Goal: Communication & Community: Answer question/provide support

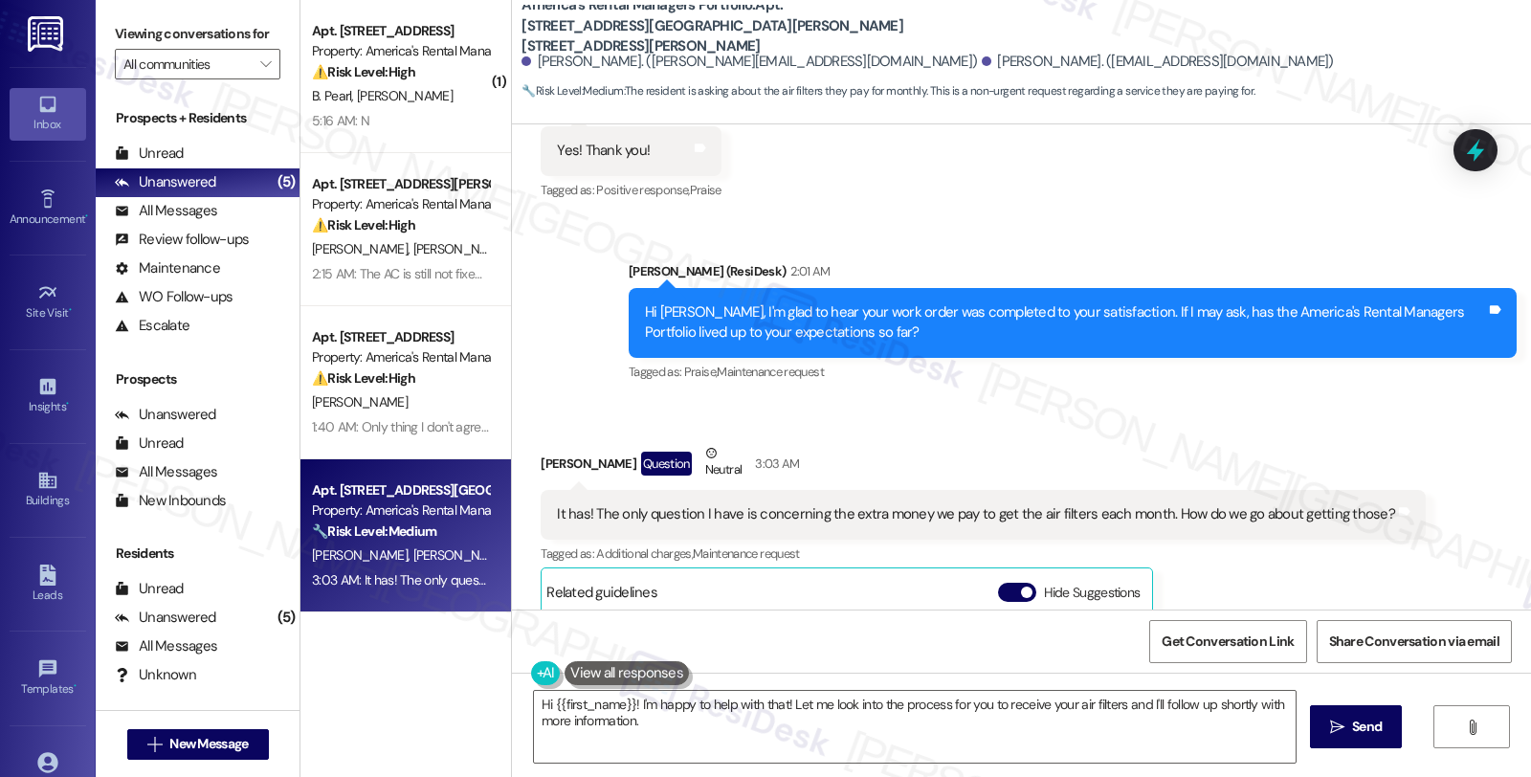
scroll to position [805, 0]
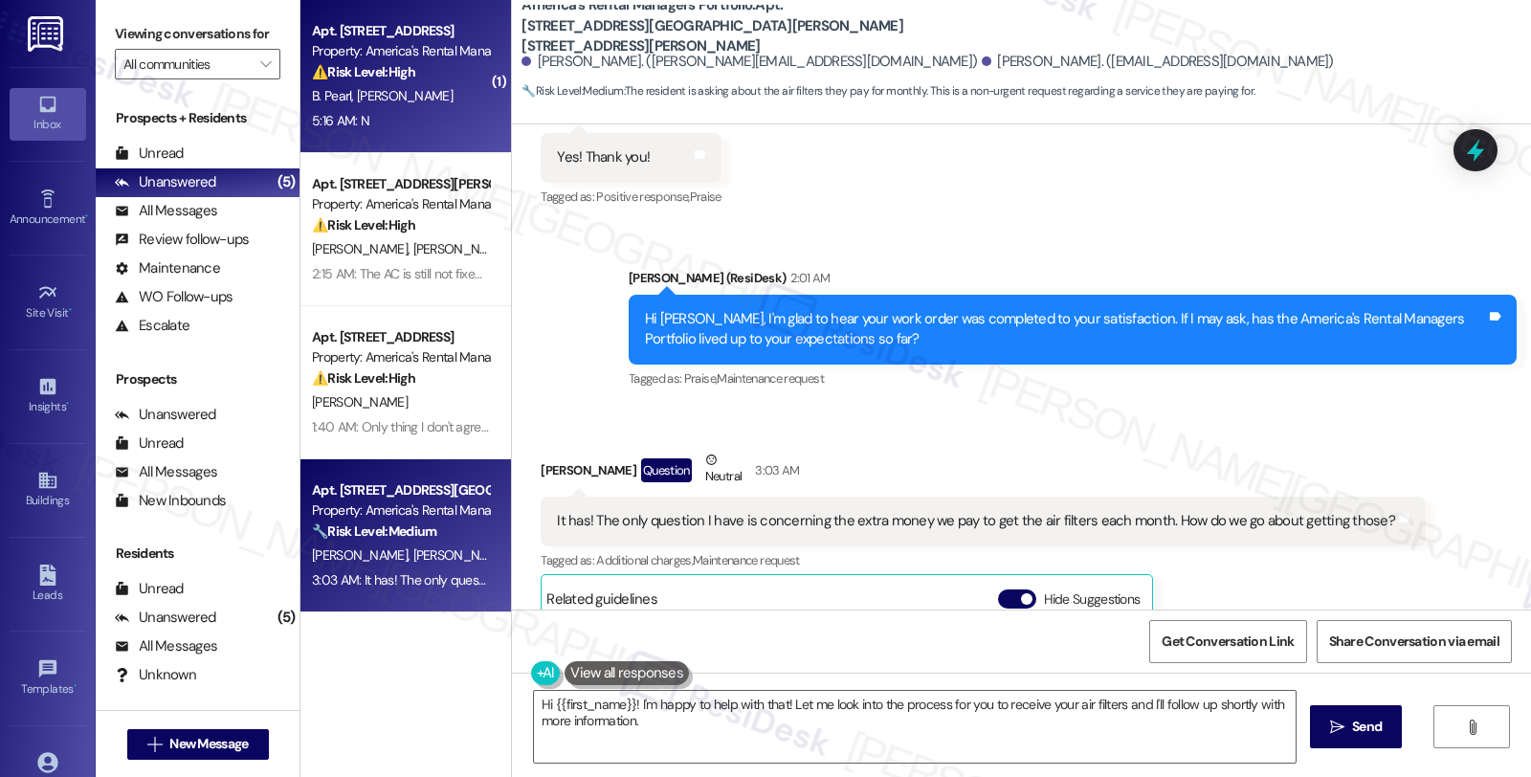
click at [453, 68] on div "⚠️ Risk Level: High The resident indicates that a previously submitted work ord…" at bounding box center [400, 72] width 177 height 20
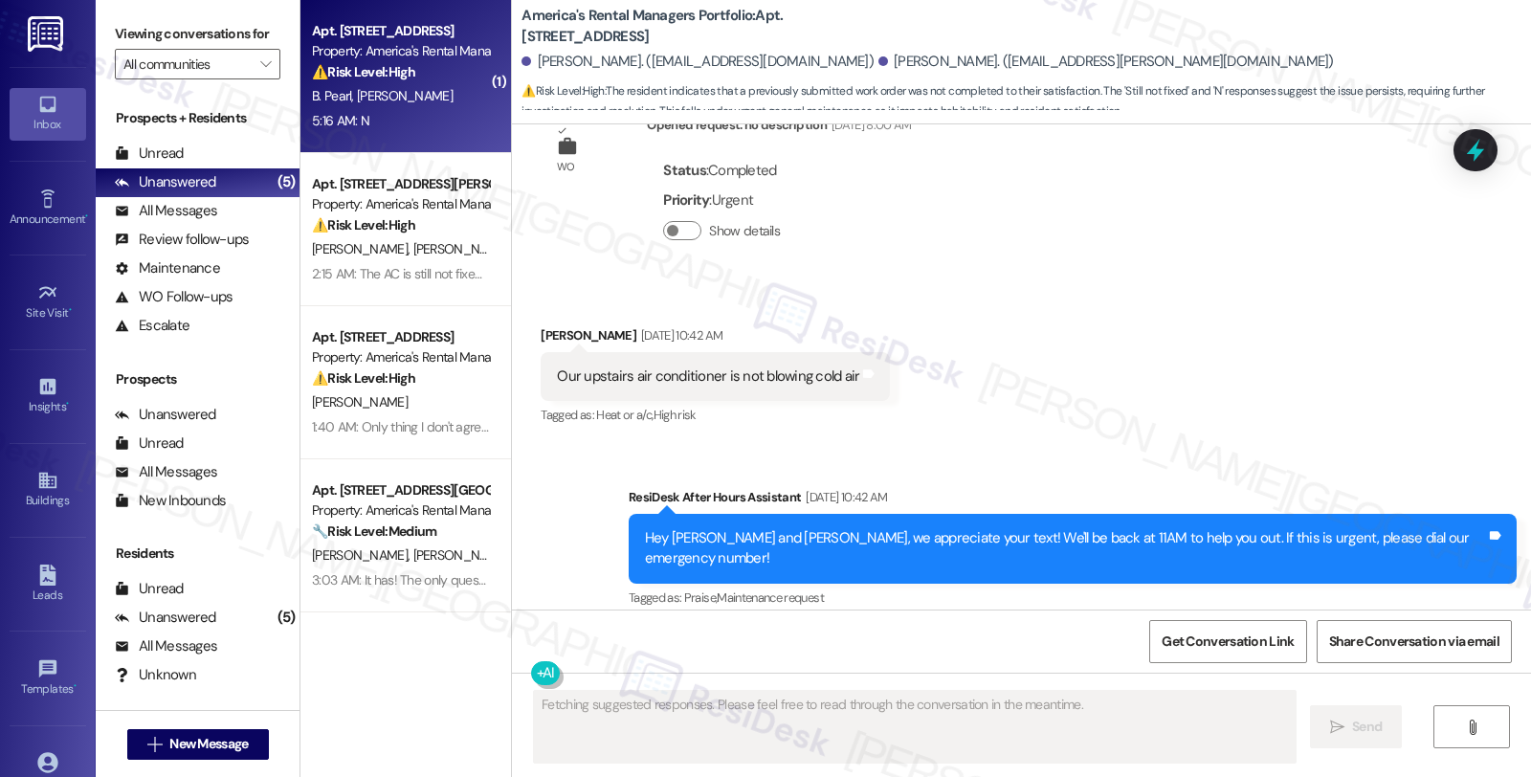
scroll to position [4122, 0]
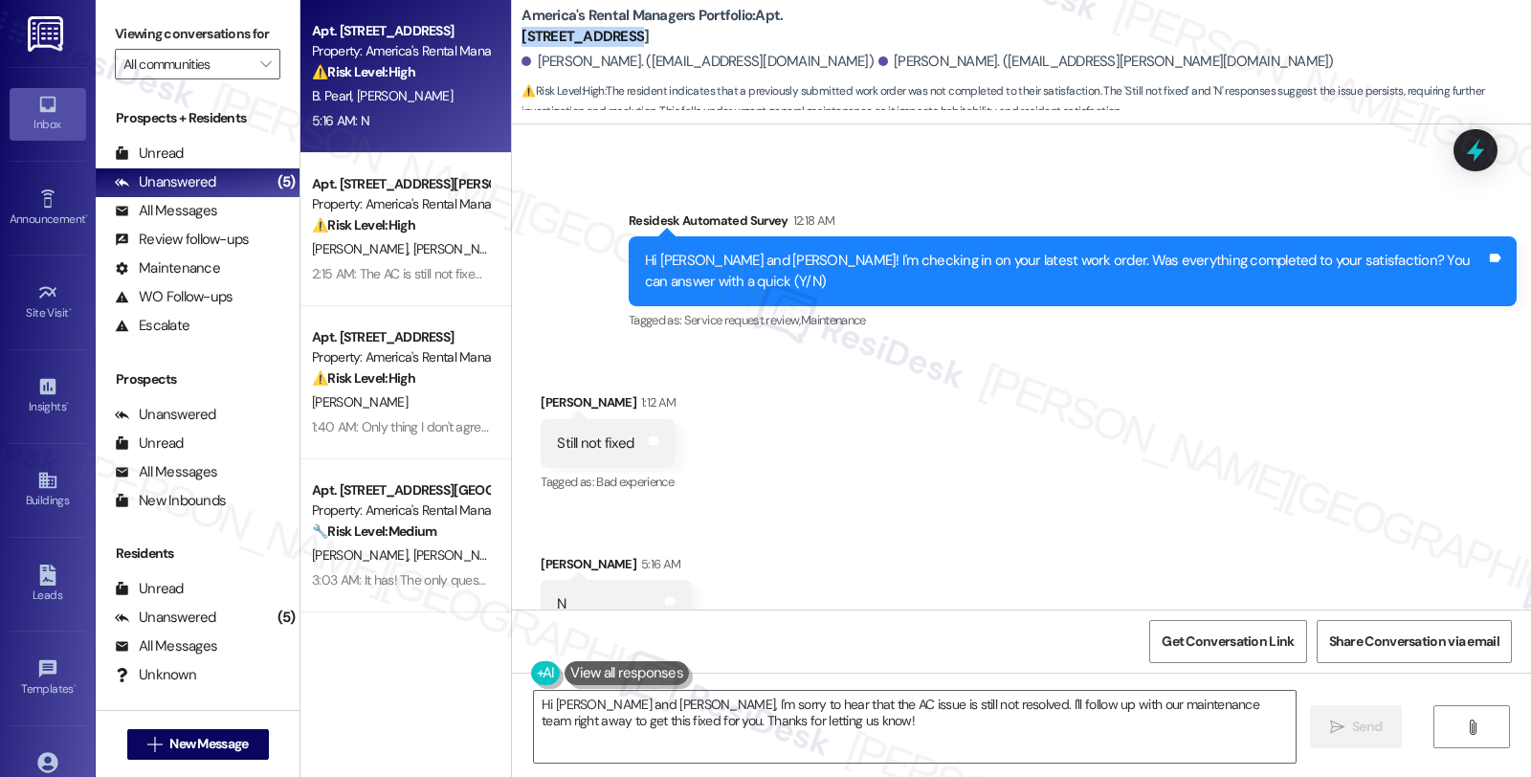
copy b "[STREET_ADDRESS]"
drag, startPoint x: 770, startPoint y: 16, endPoint x: 881, endPoint y: 19, distance: 111.0
click at [881, 19] on b "America's Rental Managers Portfolio: Apt. [STREET_ADDRESS][GEOGRAPHIC_DATA][STR…" at bounding box center [712, 26] width 383 height 41
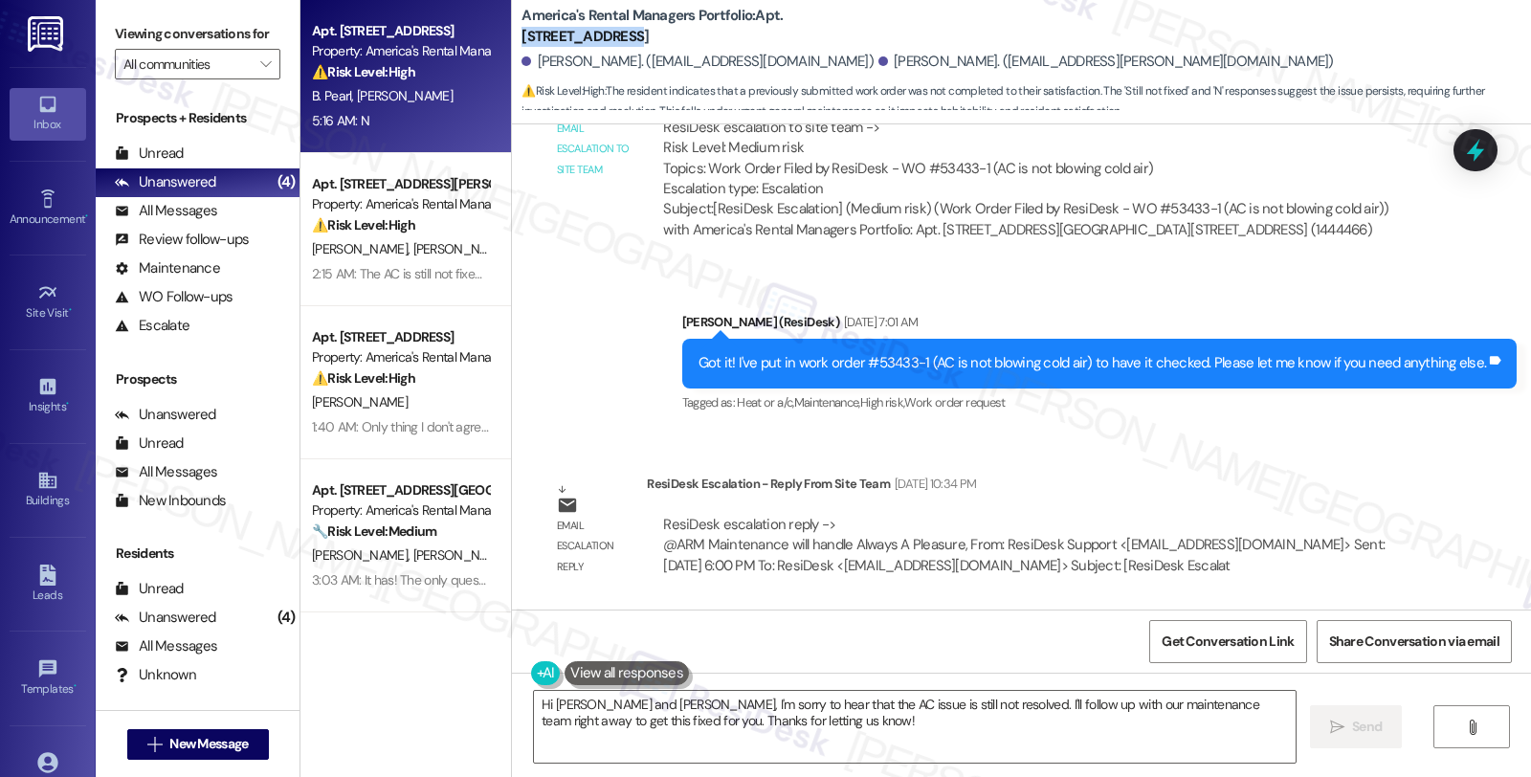
scroll to position [3909, 0]
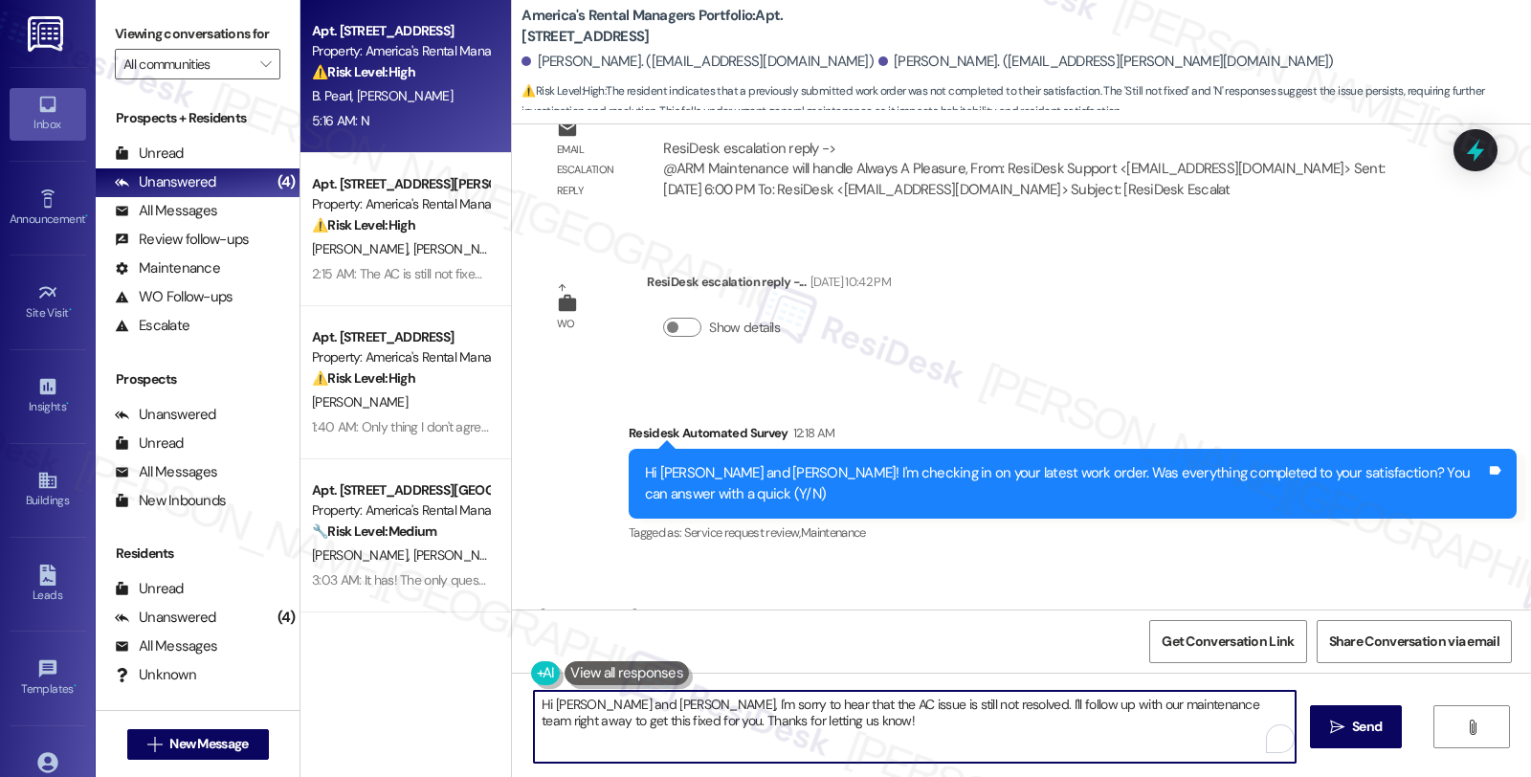
drag, startPoint x: 923, startPoint y: 703, endPoint x: 1122, endPoint y: 781, distance: 213.6
click at [1122, 776] on html "Inbox Go to Inbox Announcement • Send A Text Announcement Site Visit • Go to Si…" at bounding box center [765, 388] width 1531 height 777
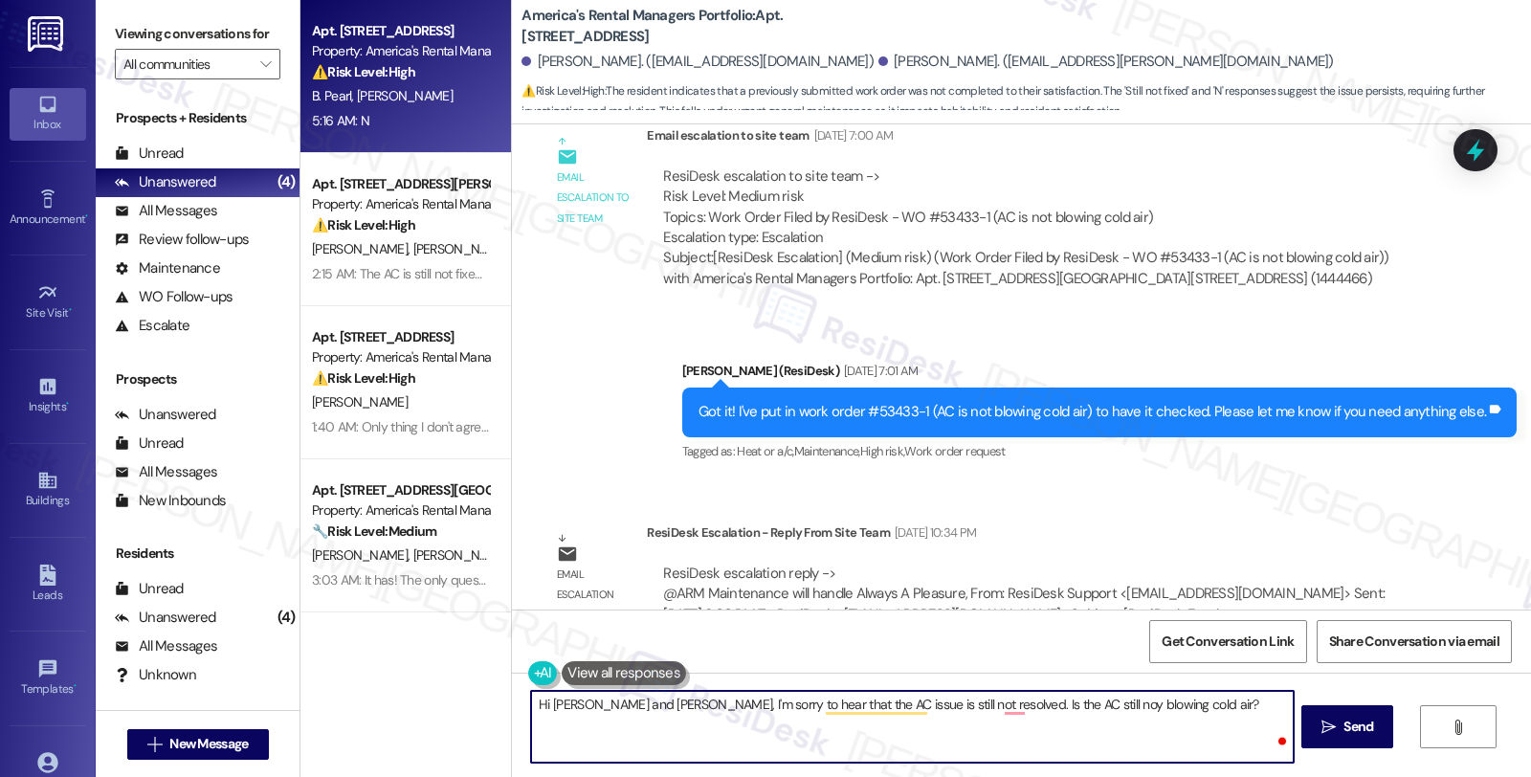
scroll to position [3378, 0]
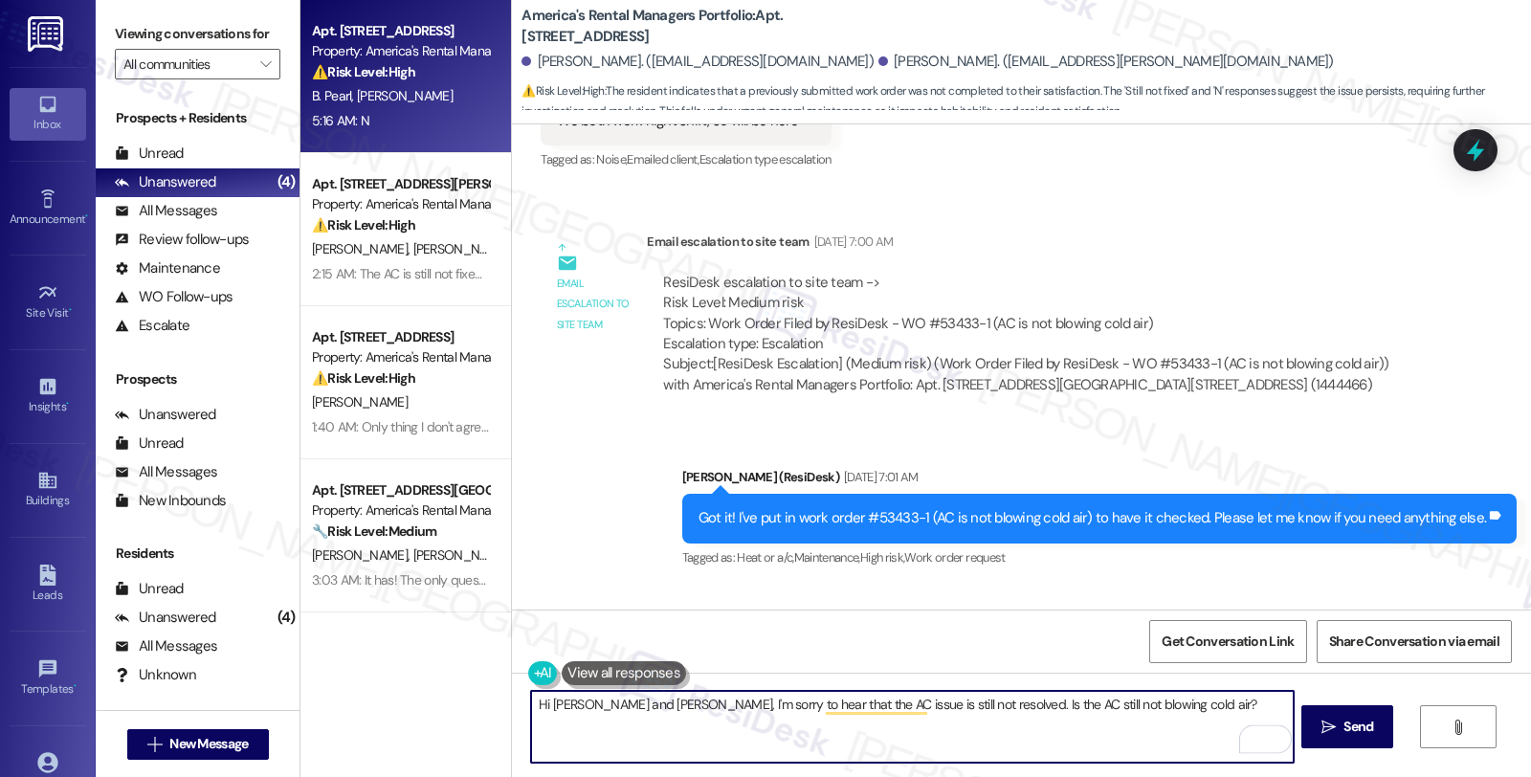
click at [1134, 702] on textarea "Hi [PERSON_NAME] and [PERSON_NAME], I'm sorry to hear that the AC issue is stil…" at bounding box center [912, 727] width 762 height 72
type textarea "Hi [PERSON_NAME] and [PERSON_NAME], I'm sorry to hear that the AC issue is stil…"
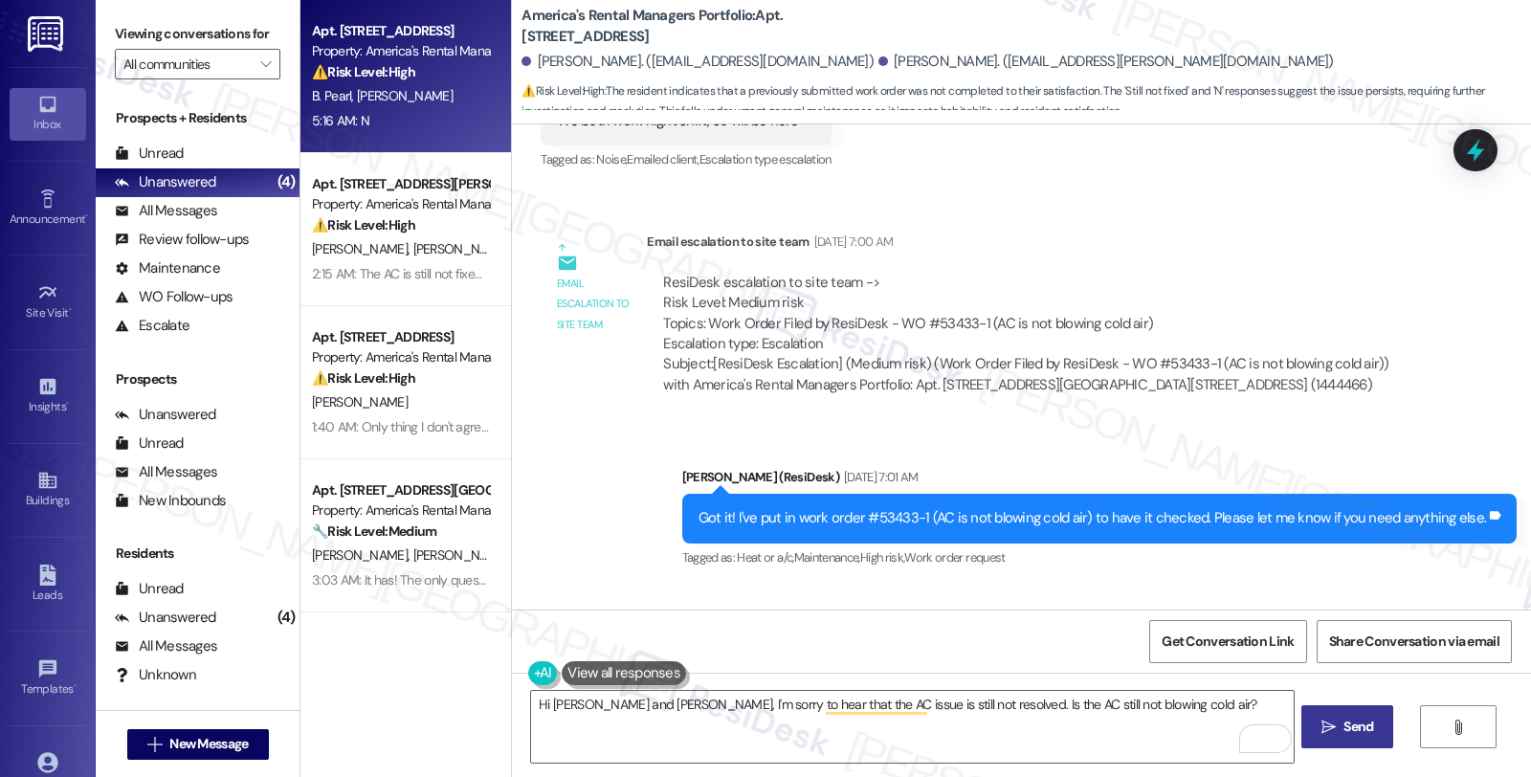
click at [1339, 729] on span "Send" at bounding box center [1357, 727] width 37 height 20
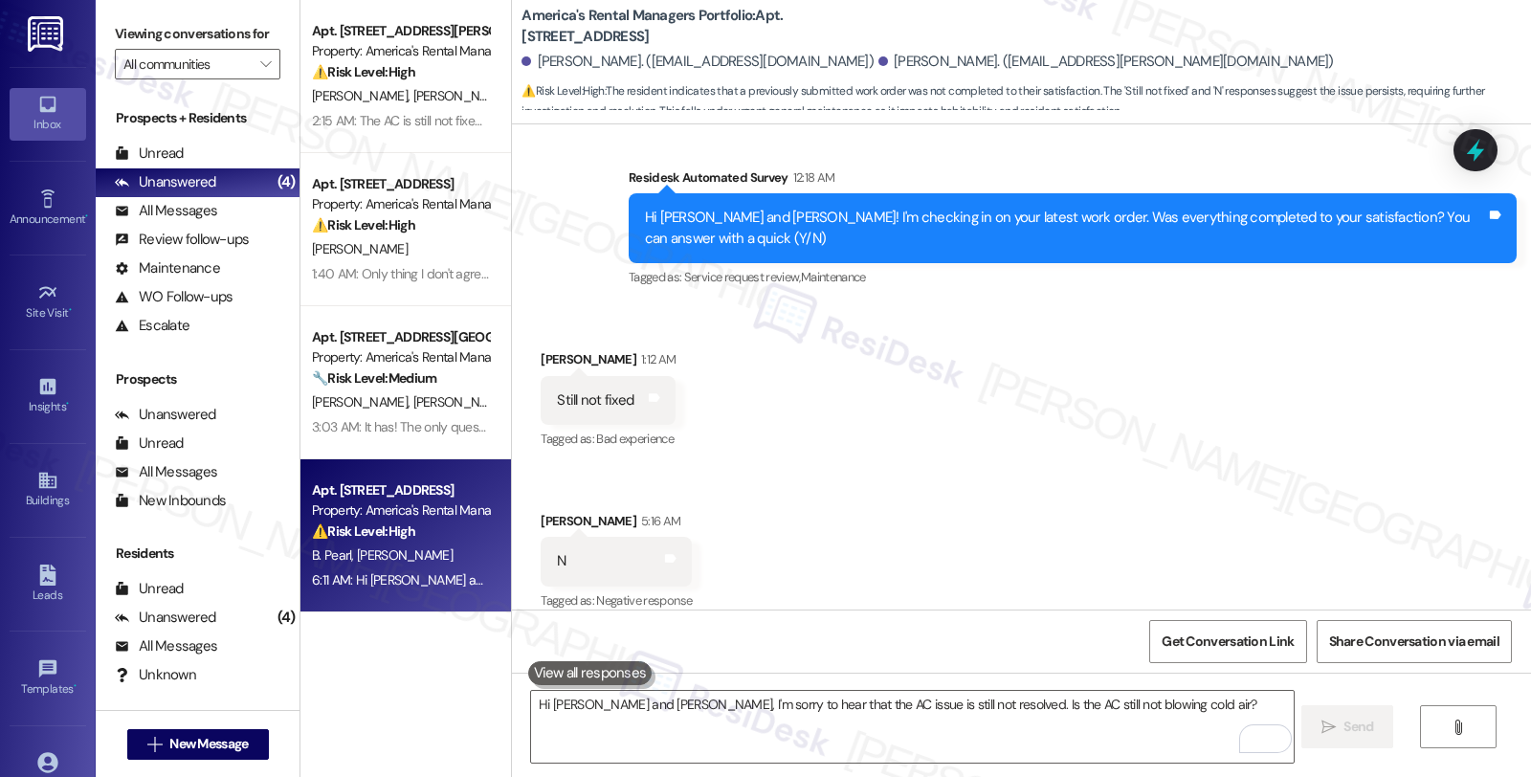
scroll to position [4255, 0]
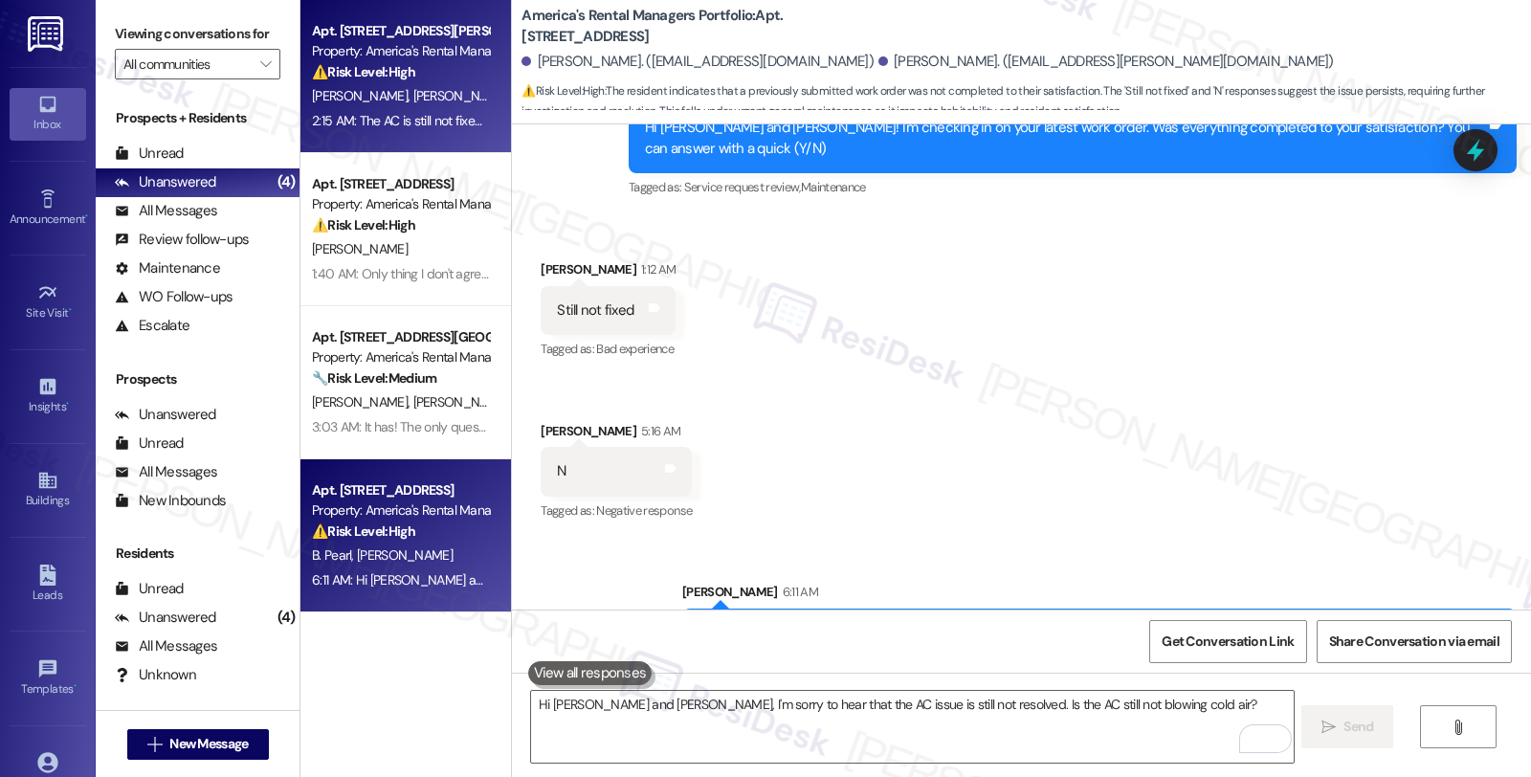
click at [472, 78] on div "⚠️ Risk Level: High The resident reports that the AC is still not fixed and req…" at bounding box center [400, 72] width 177 height 20
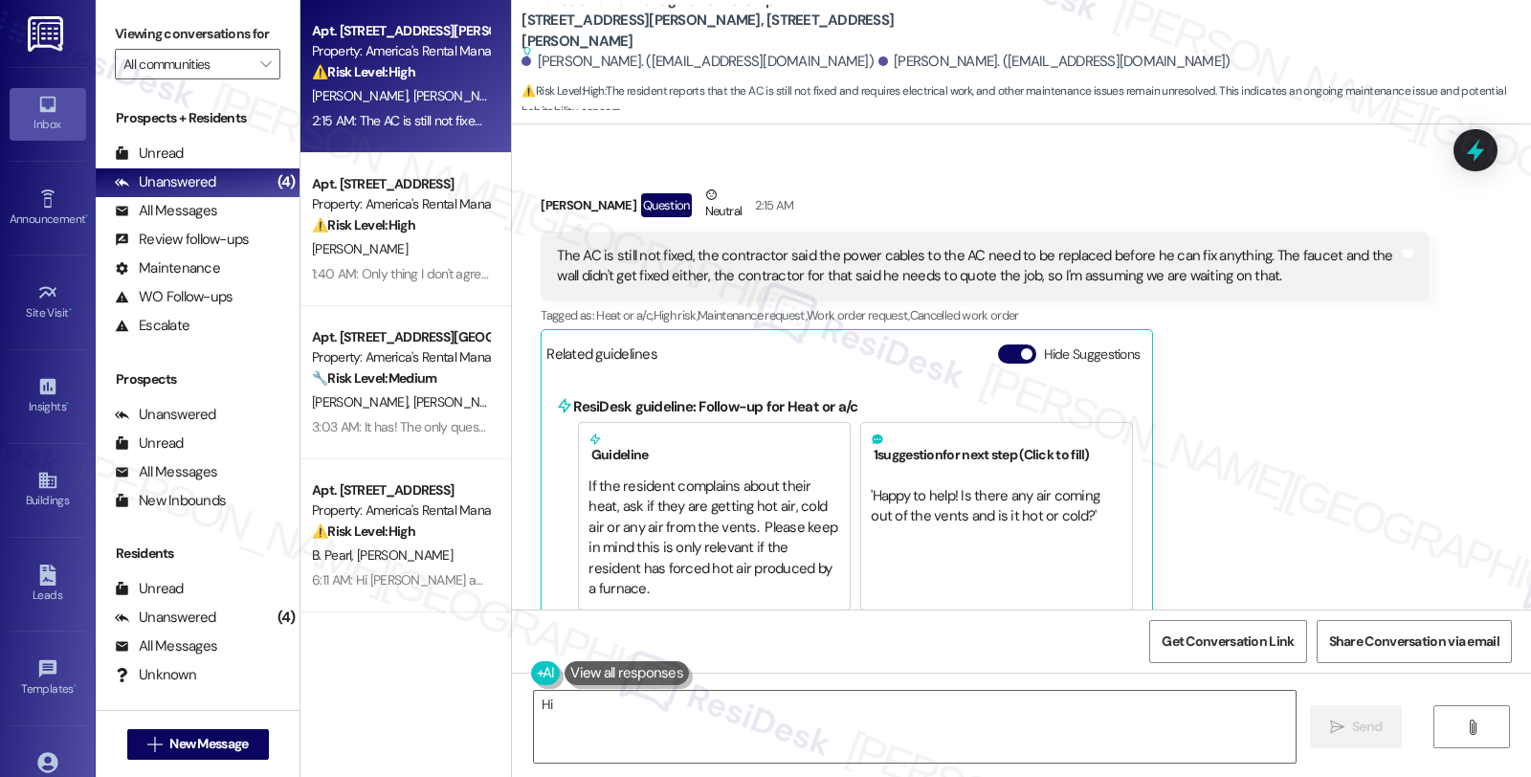
scroll to position [883, 0]
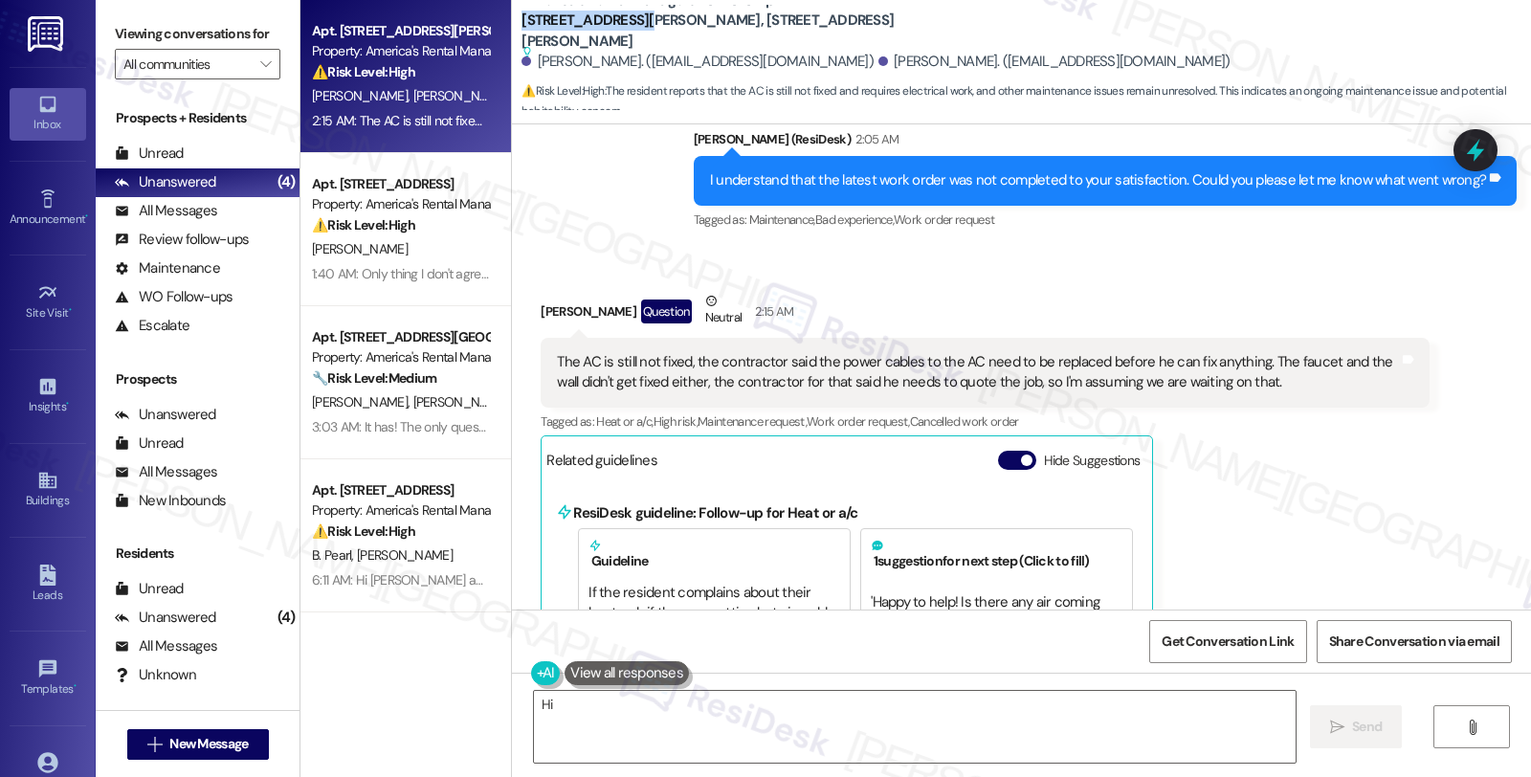
drag, startPoint x: 775, startPoint y: 10, endPoint x: 872, endPoint y: 11, distance: 96.6
click at [872, 11] on b "America's Rental Managers Portfolio: Apt. [STREET_ADDRESS][PERSON_NAME], [STREE…" at bounding box center [712, 26] width 383 height 73
copy b "[STREET_ADDRESS][PERSON_NAME]"
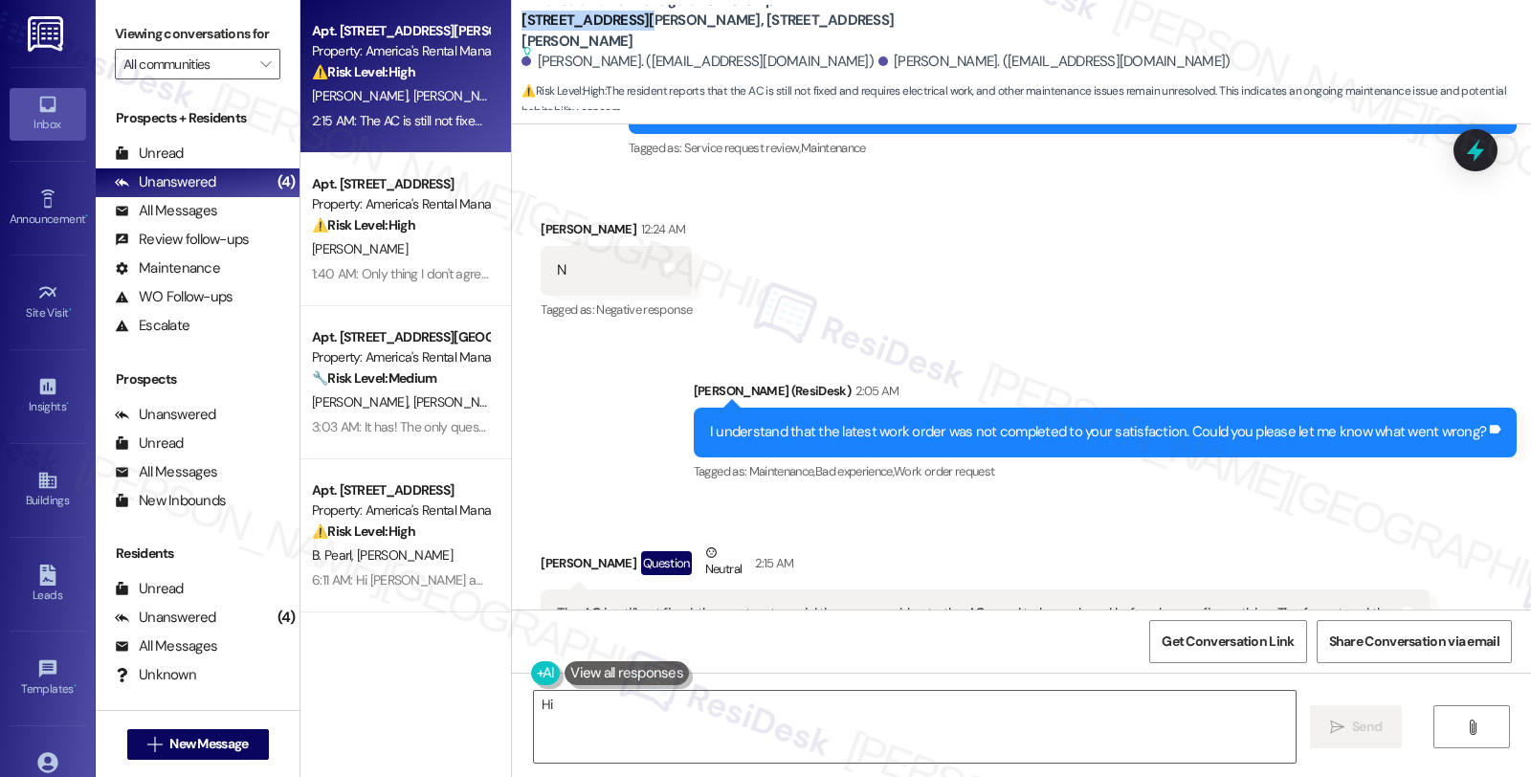
scroll to position [671, 0]
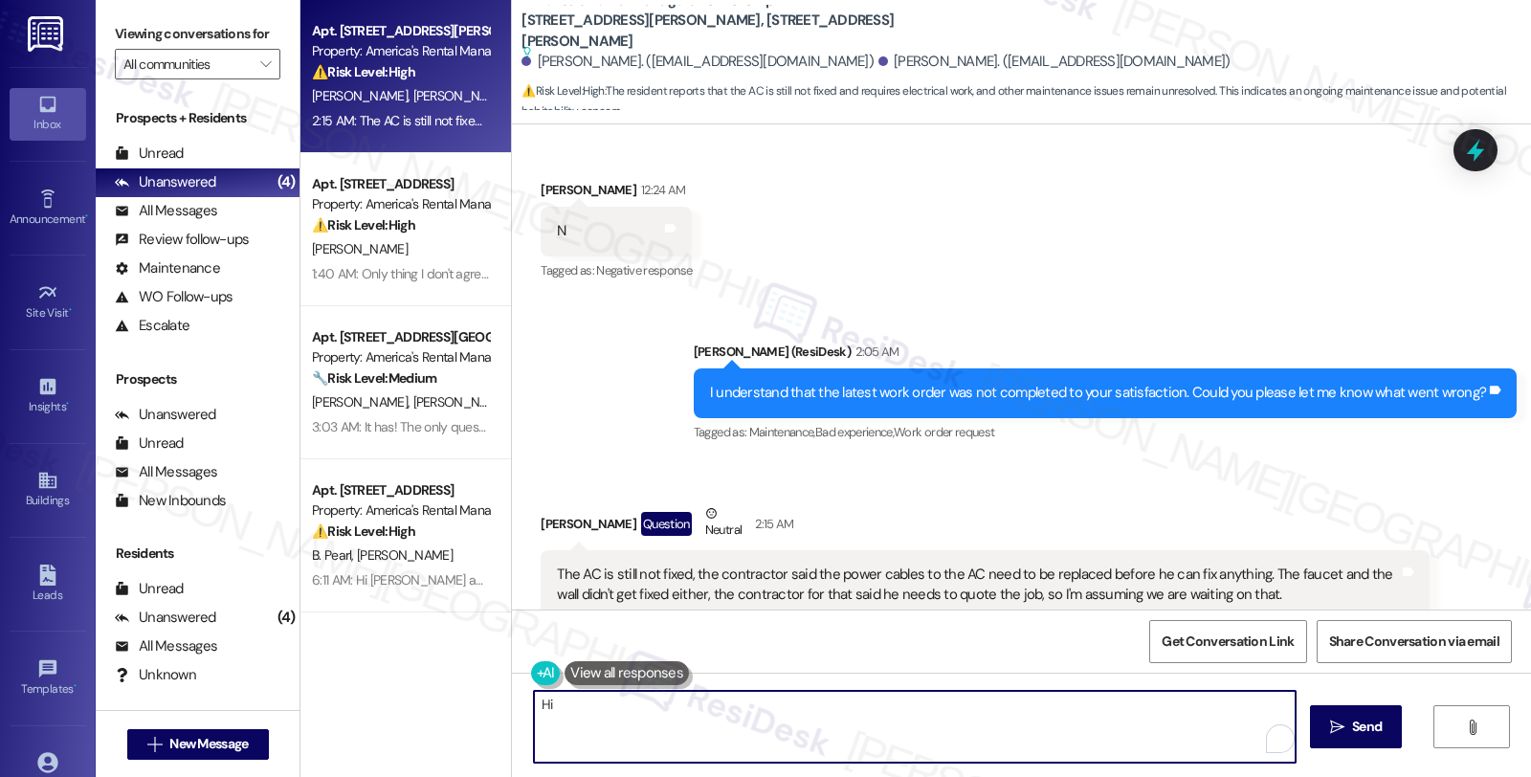
drag, startPoint x: 910, startPoint y: 702, endPoint x: 1025, endPoint y: 744, distance: 122.3
click at [1025, 744] on textarea "Hi {{first_name}}, I understand the AC and other items weren't fixed. To expedi…" at bounding box center [915, 727] width 762 height 72
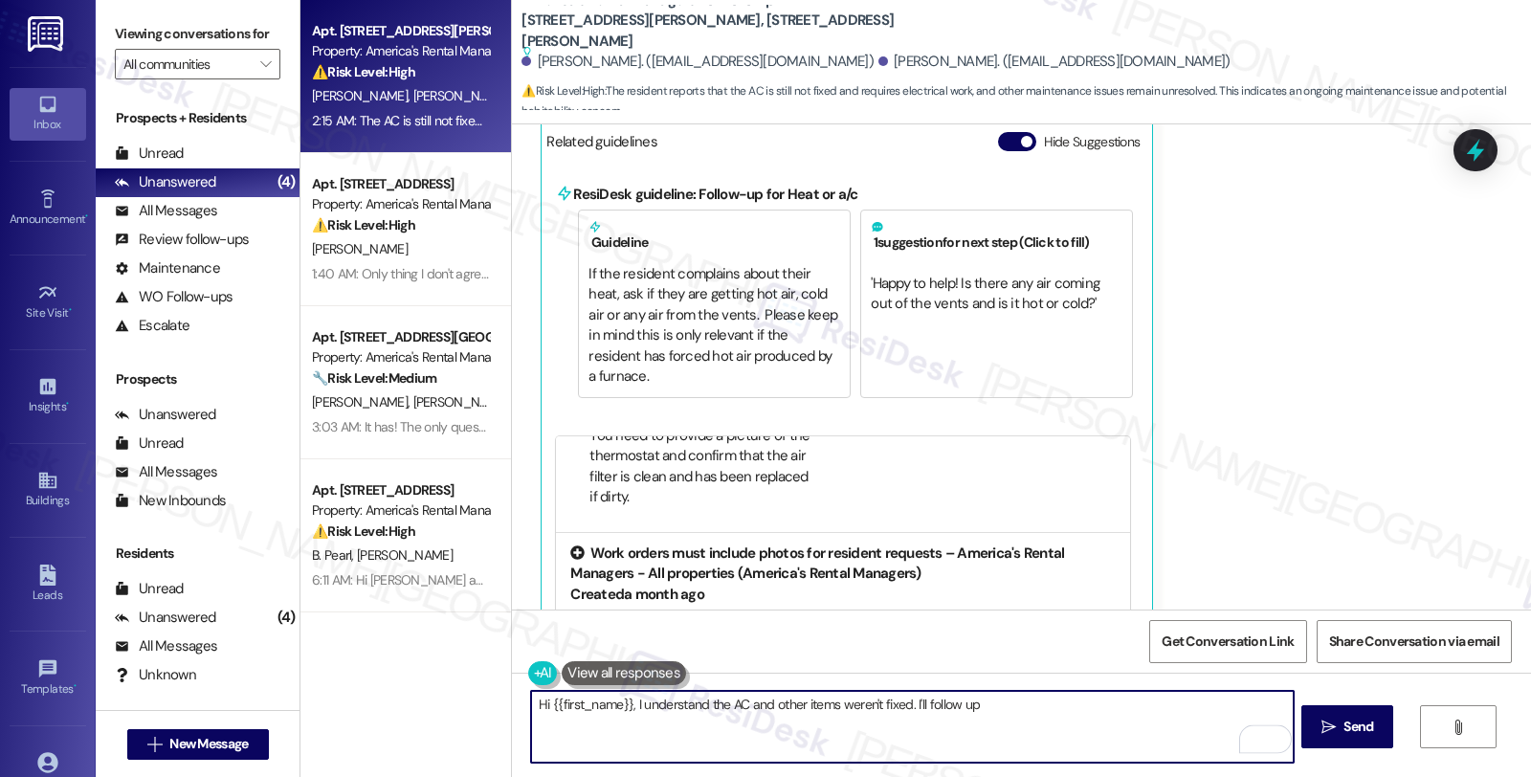
scroll to position [1308, 0]
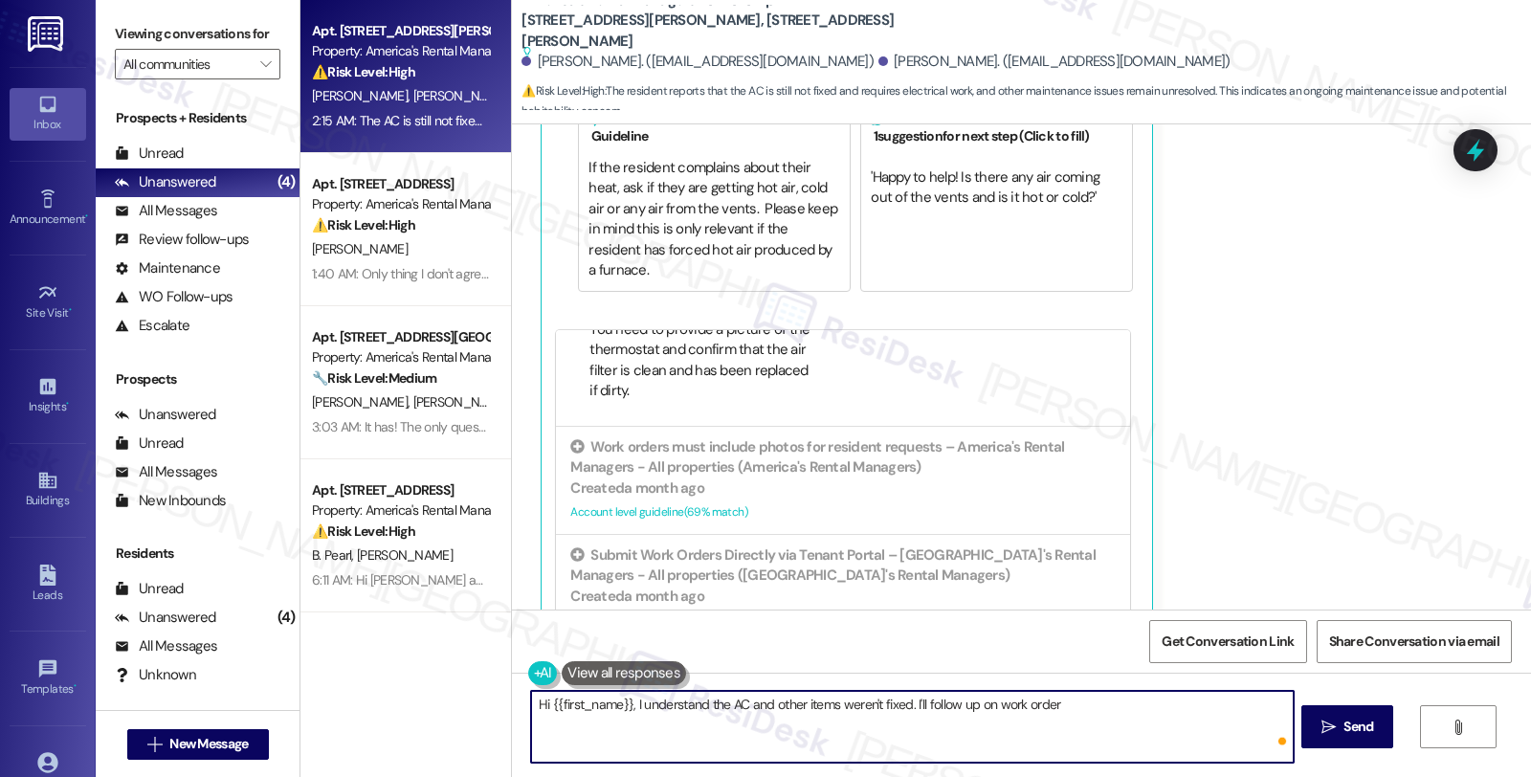
paste textarea "53552-1"
click at [1097, 712] on textarea "Hi {{first_name}}, I understand the AC and other items weren't fixed. I'll foll…" at bounding box center [912, 727] width 762 height 72
click at [1132, 687] on div "Hi {{first_name}}, I understand the AC and other items weren't fixed. I'll foll…" at bounding box center [1021, 745] width 1019 height 144
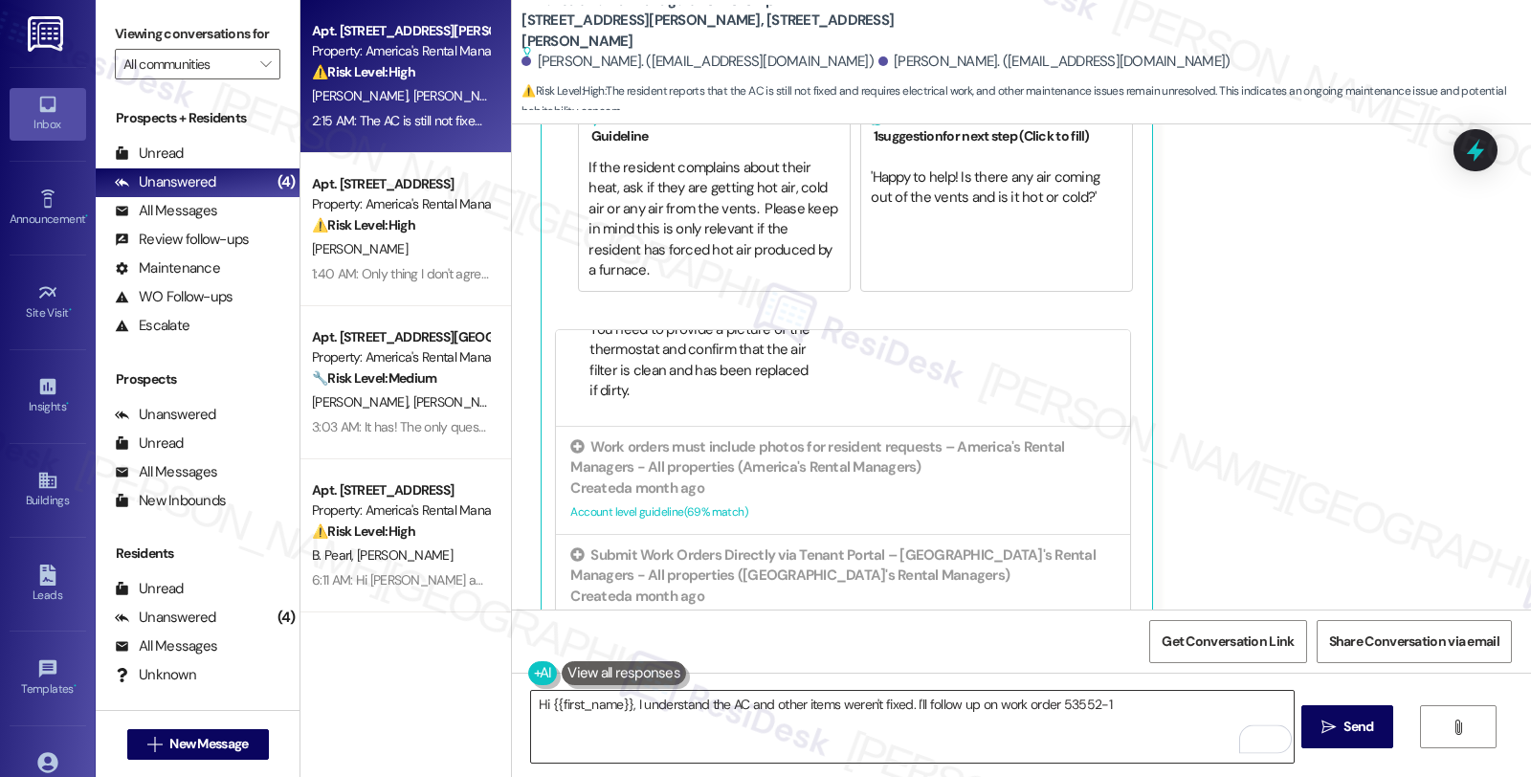
click at [1162, 714] on textarea "Hi {{first_name}}, I understand the AC and other items weren't fixed. I'll foll…" at bounding box center [912, 727] width 762 height 72
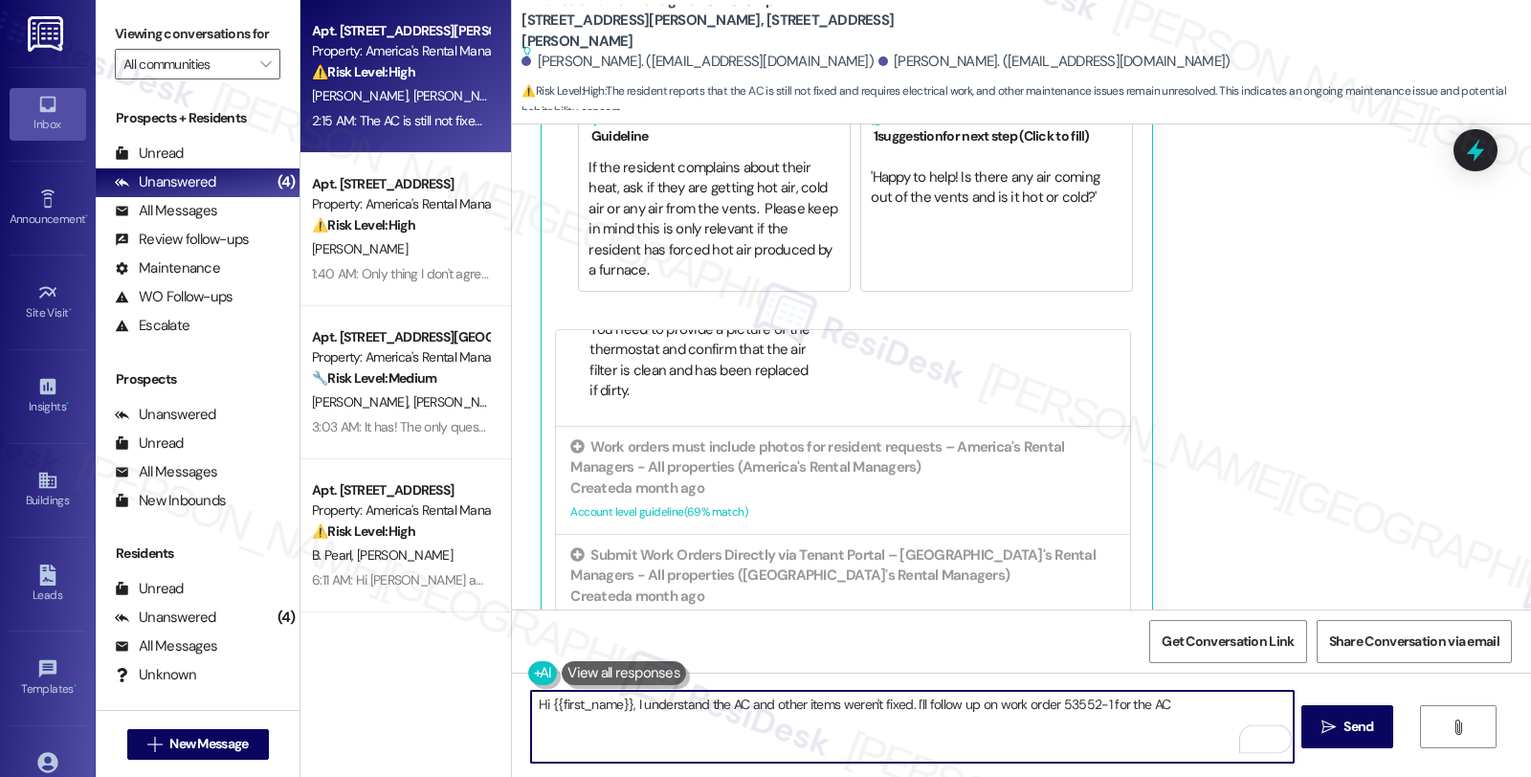
click at [1052, 700] on textarea "Hi {{first_name}}, I understand the AC and other items weren't fixed. I'll foll…" at bounding box center [912, 727] width 762 height 72
click at [1049, 697] on textarea "Hi {{first_name}}, I understand the AC and other items weren't fixed. I'll foll…" at bounding box center [912, 727] width 762 height 72
click at [1163, 705] on textarea "Hi {{first_name}}, I understand the AC and other items weren't fixed. I'll foll…" at bounding box center [912, 727] width 762 height 72
paste textarea "#53554-1"
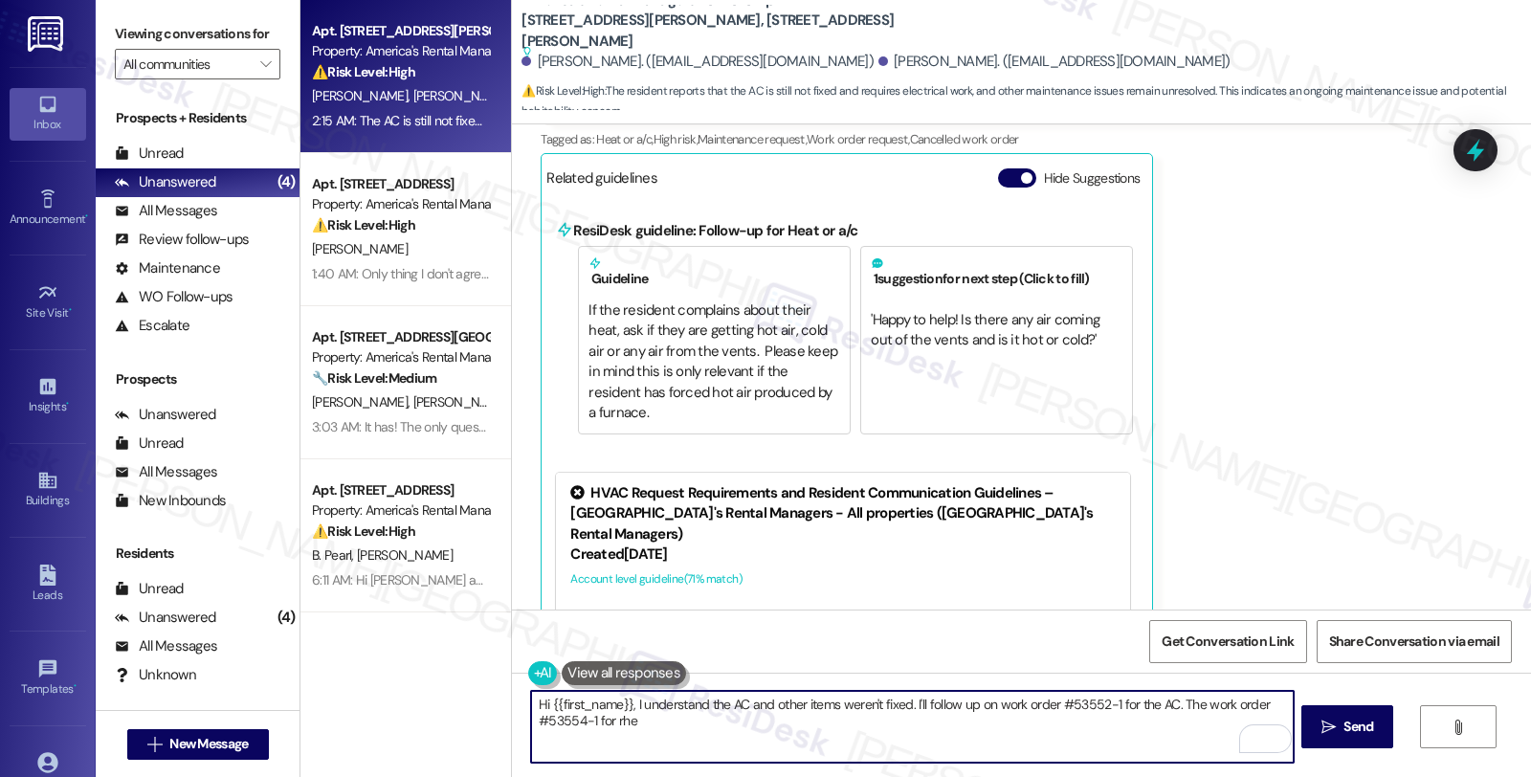
scroll to position [883, 0]
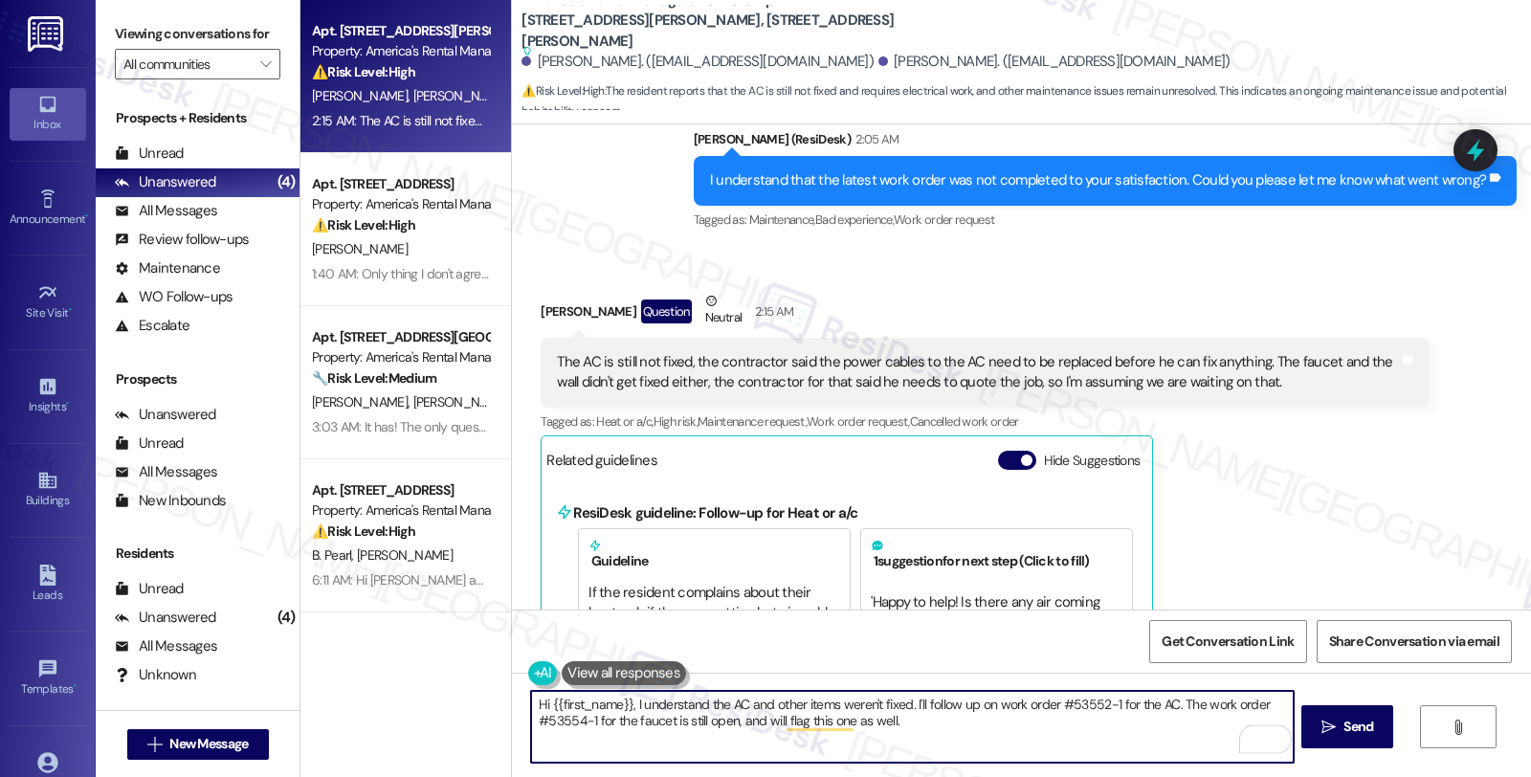
click at [957, 718] on textarea "Hi {{first_name}}, I understand the AC and other items weren't fixed. I'll foll…" at bounding box center [912, 727] width 762 height 72
click at [944, 722] on textarea "Hi {{first_name}}, I understand the AC and other items weren't fixed. I'll foll…" at bounding box center [912, 727] width 762 height 72
click at [742, 746] on textarea "Hi {{first_name}}, I understand the AC and other items weren't fixed. I'll foll…" at bounding box center [912, 727] width 762 height 72
click at [1337, 738] on button " Send" at bounding box center [1347, 726] width 93 height 43
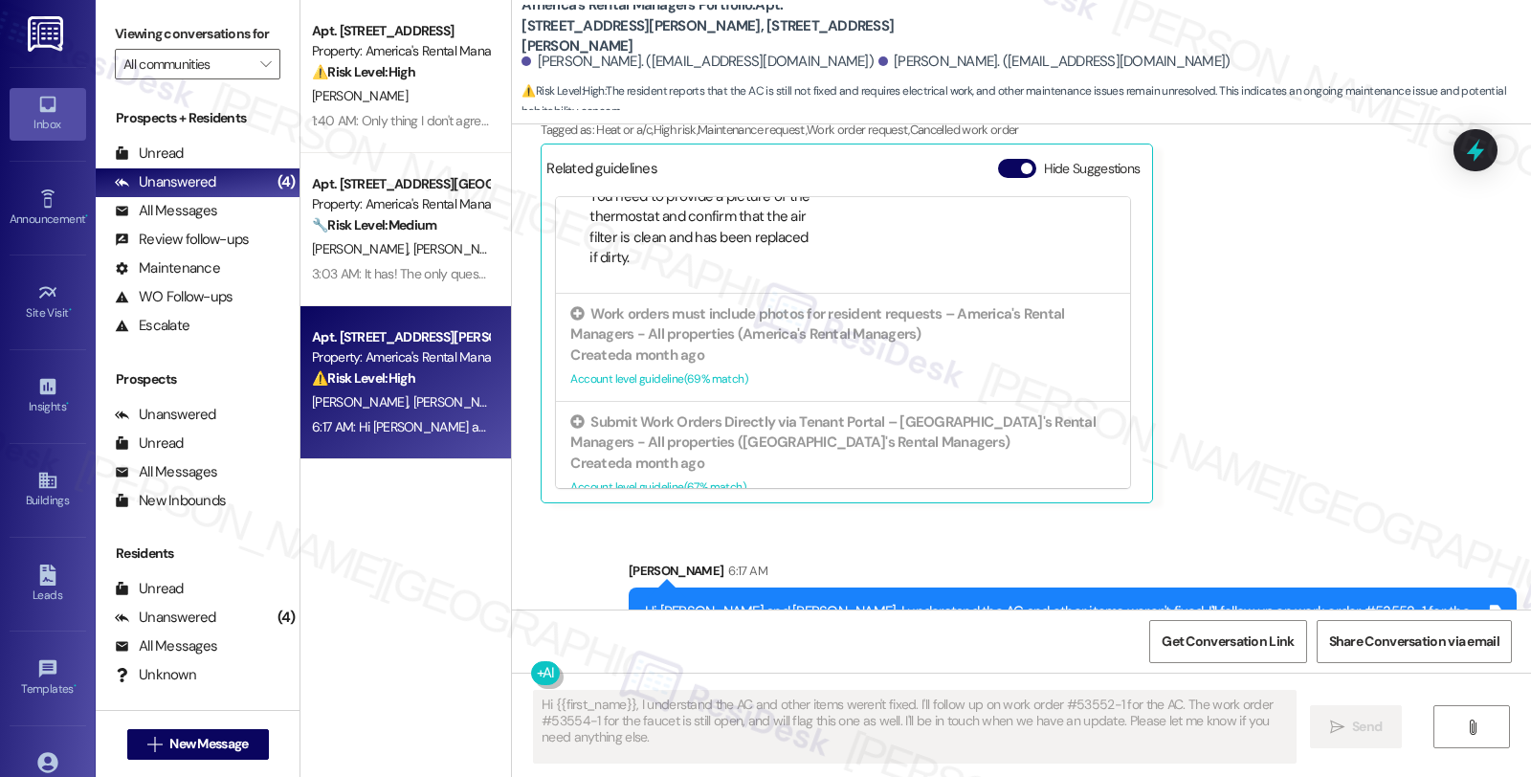
scroll to position [1237, 0]
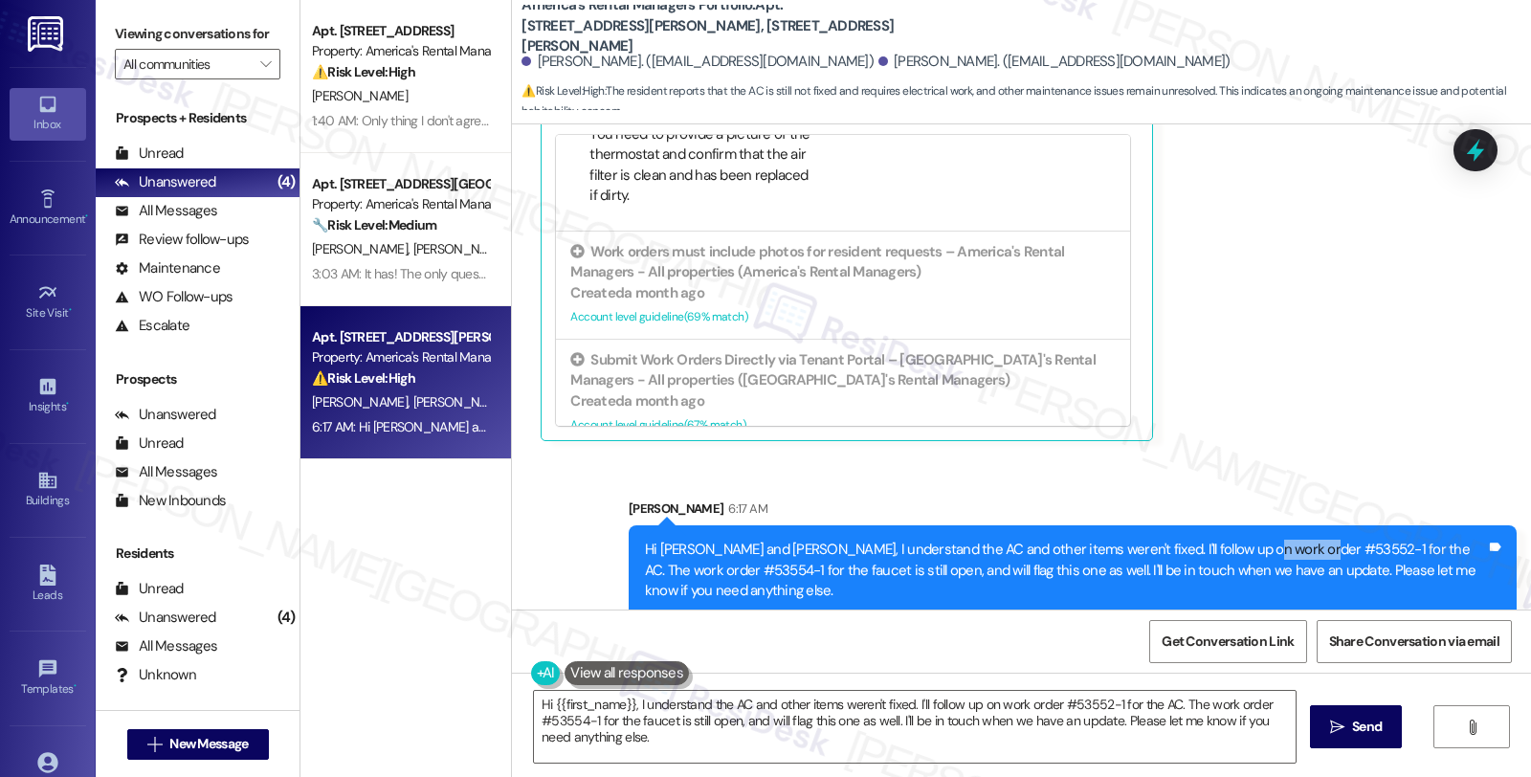
drag, startPoint x: 1220, startPoint y: 521, endPoint x: 1283, endPoint y: 524, distance: 63.2
click at [1283, 540] on div "Hi [PERSON_NAME] and [PERSON_NAME], I understand the AC and other items weren't…" at bounding box center [1065, 570] width 841 height 61
copy div "#53552-1"
click at [1167, 728] on textarea "Hi {{first_name}}, I'm very sorry to hear the AC and other items weren't fixed.…" at bounding box center [915, 727] width 762 height 72
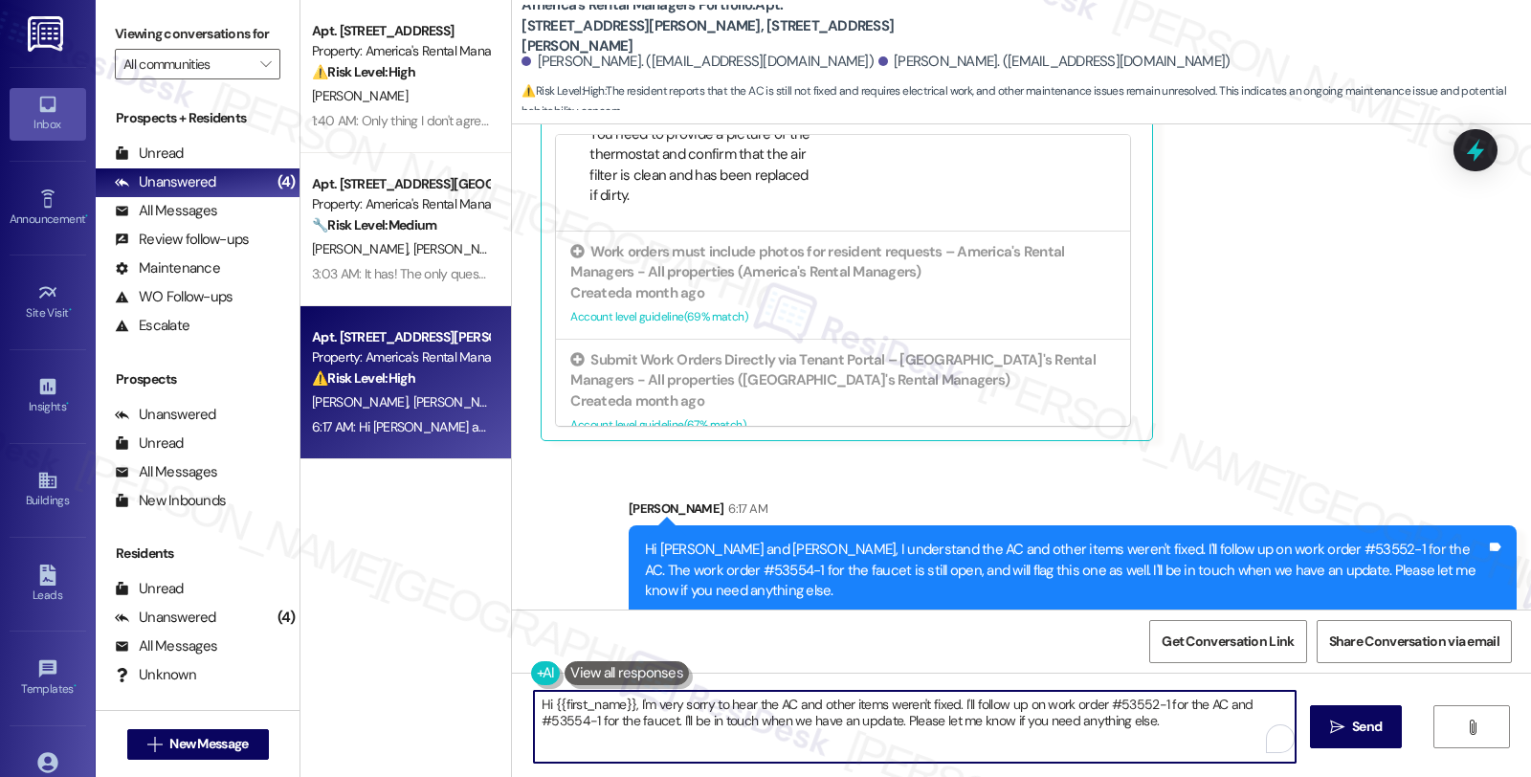
paste textarea "#53552-1"
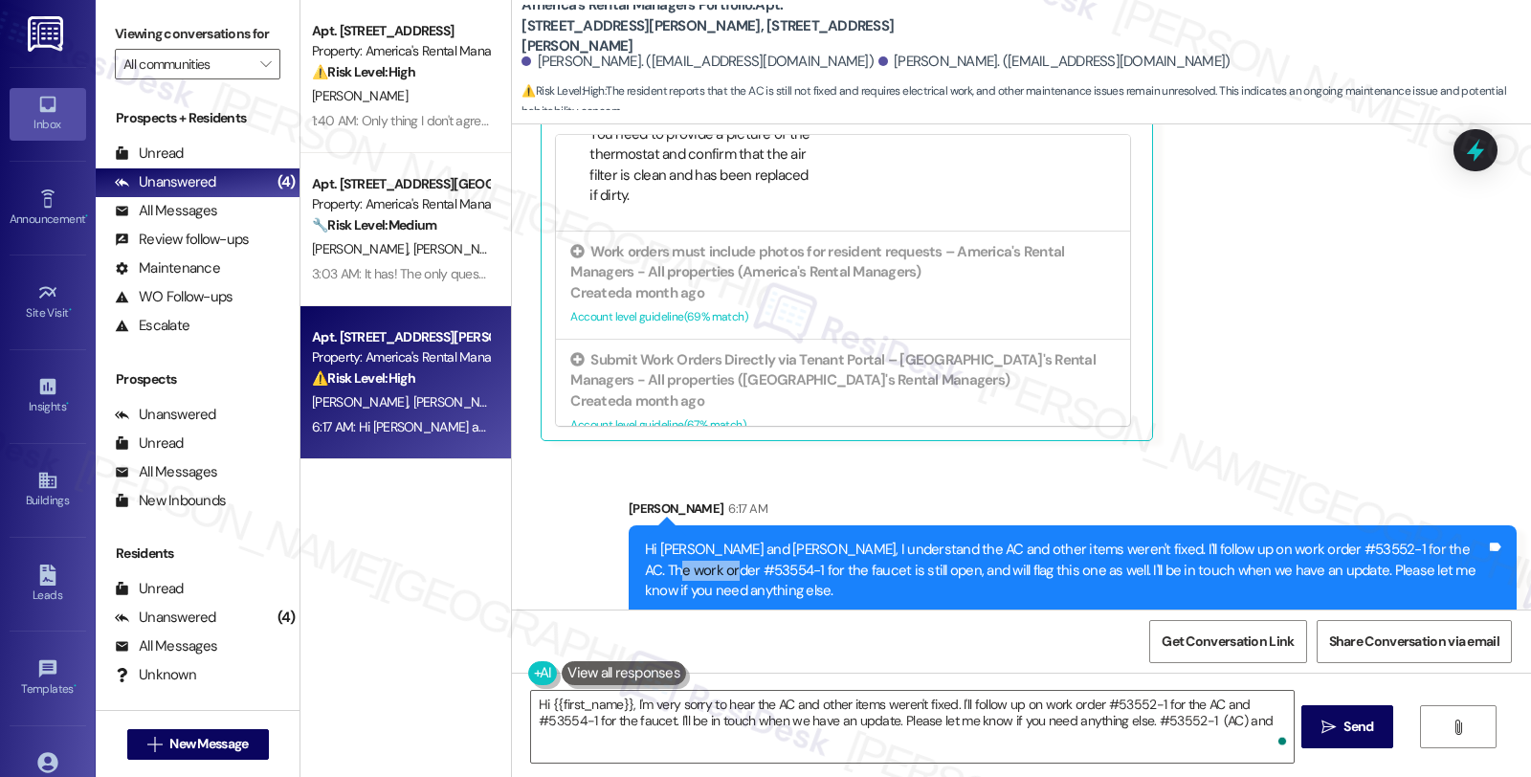
drag, startPoint x: 628, startPoint y: 542, endPoint x: 697, endPoint y: 546, distance: 69.0
click at [697, 546] on div "Hi [PERSON_NAME] and [PERSON_NAME], I understand the AC and other items weren't…" at bounding box center [1073, 570] width 888 height 90
copy div "#53554-1"
click at [1253, 715] on textarea "Hi {{first_name}}, I'm very sorry to hear the AC and other items weren't fixed.…" at bounding box center [912, 727] width 762 height 72
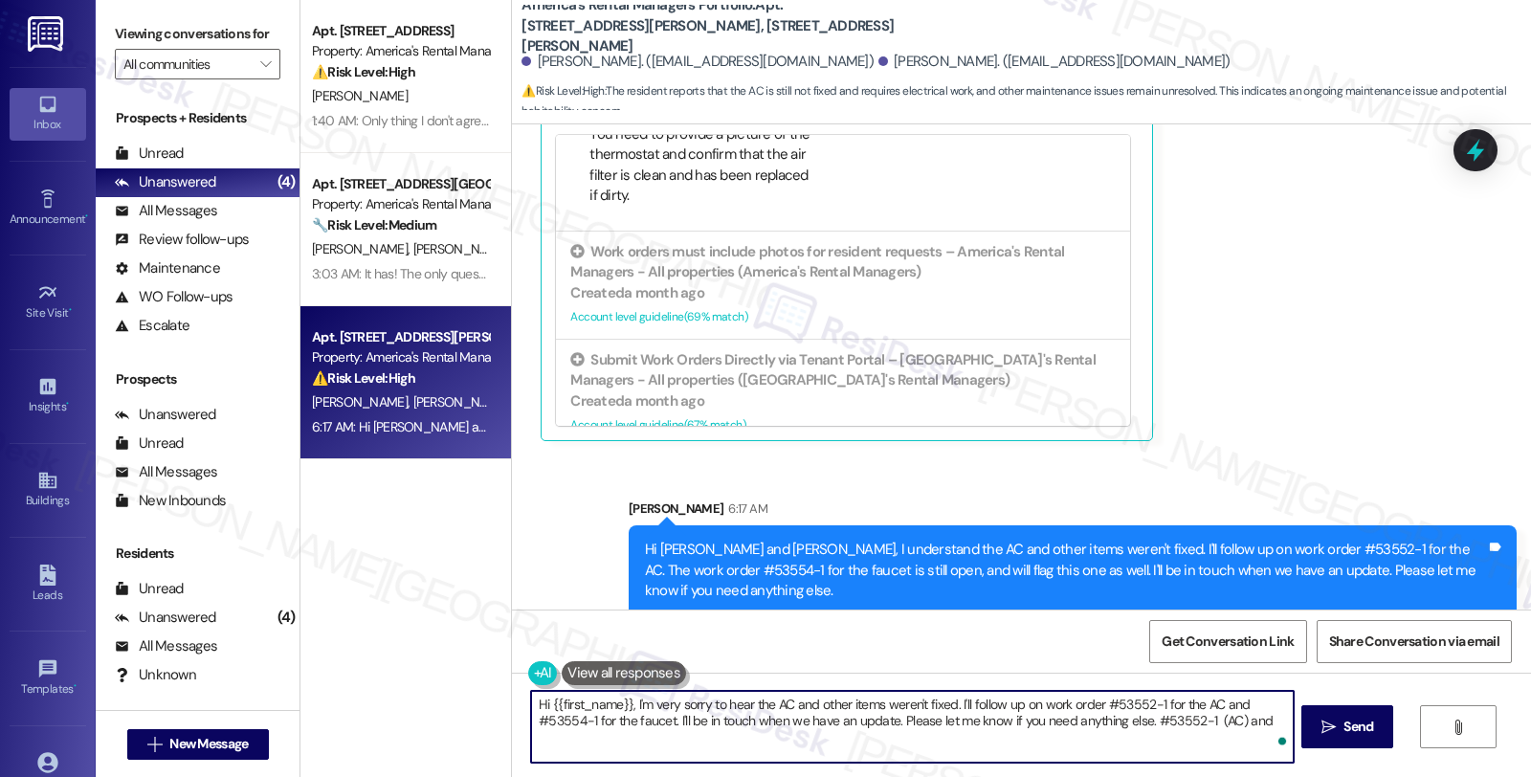
paste textarea "#53554-1"
type textarea "Hi {{first_name}}, I'm very sorry to hear the AC and other items weren't fixed.…"
drag, startPoint x: 1139, startPoint y: 724, endPoint x: 1149, endPoint y: 741, distance: 19.4
click at [1149, 741] on textarea "Hi {{first_name}}, I'm very sorry to hear the AC and other items weren't fixed.…" at bounding box center [912, 727] width 762 height 72
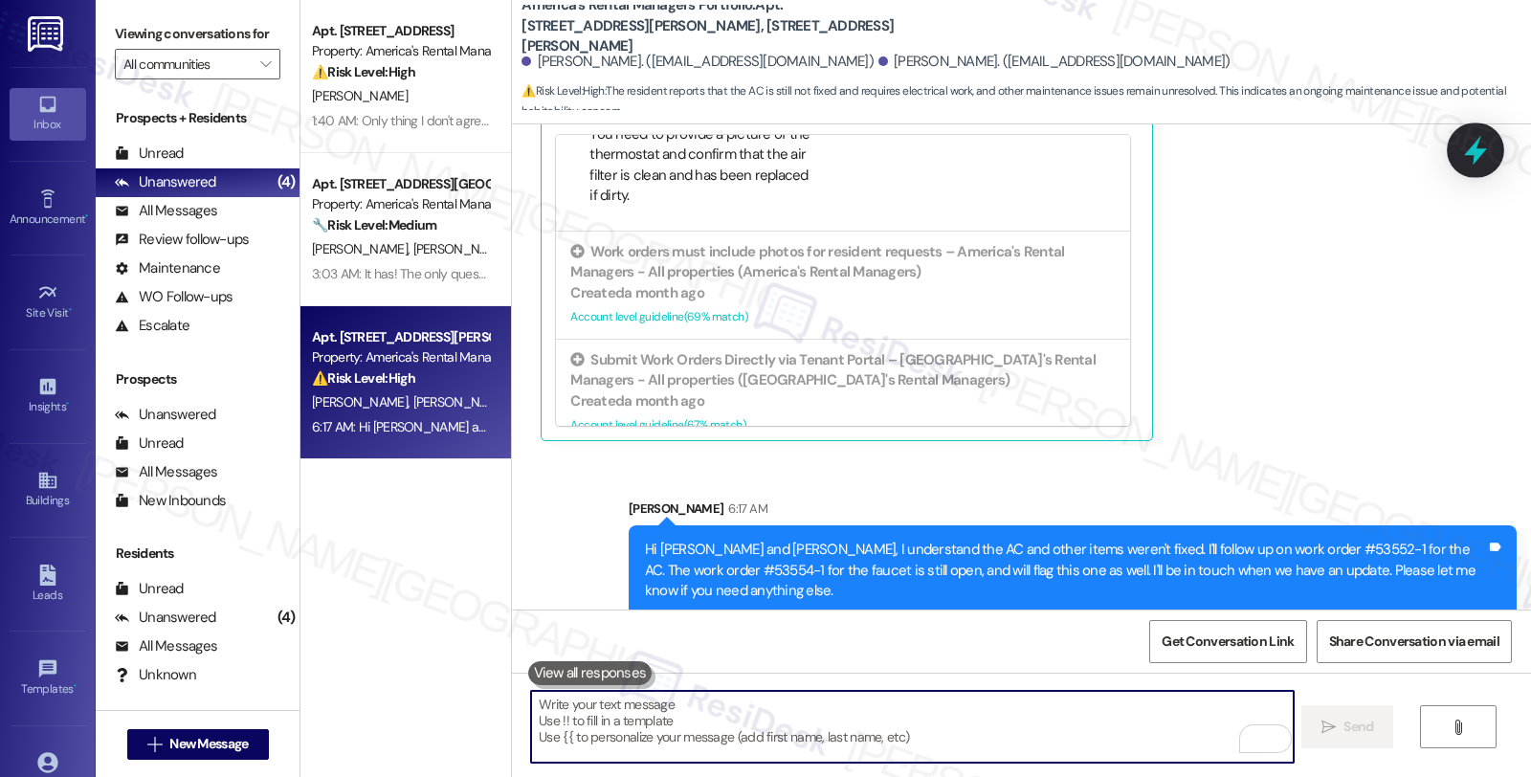
click at [1471, 136] on icon at bounding box center [1475, 150] width 33 height 33
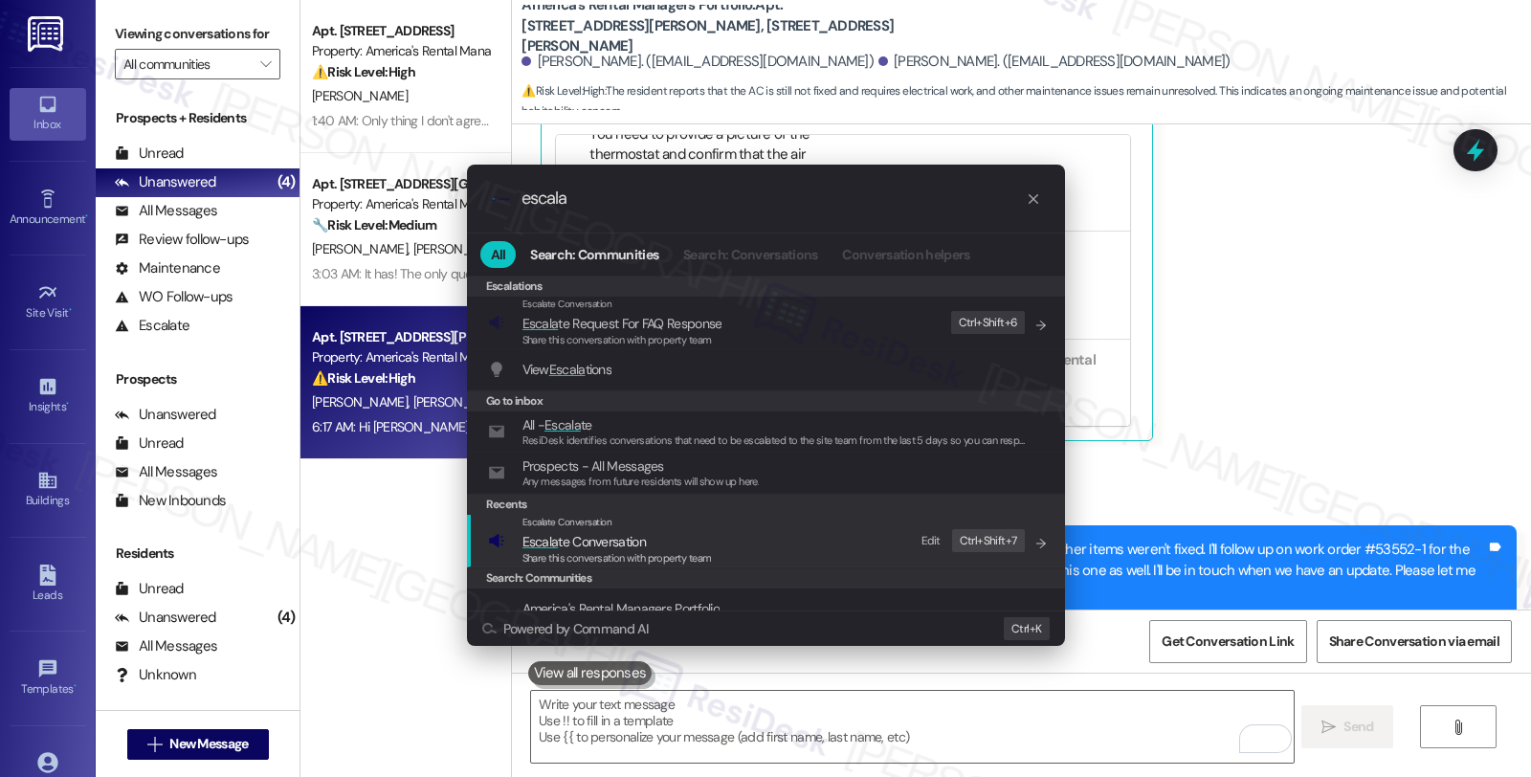
type input "escala"
click at [716, 532] on div "Escalate Conversation Escala te Conversation Share this conversation with prope…" at bounding box center [768, 541] width 560 height 52
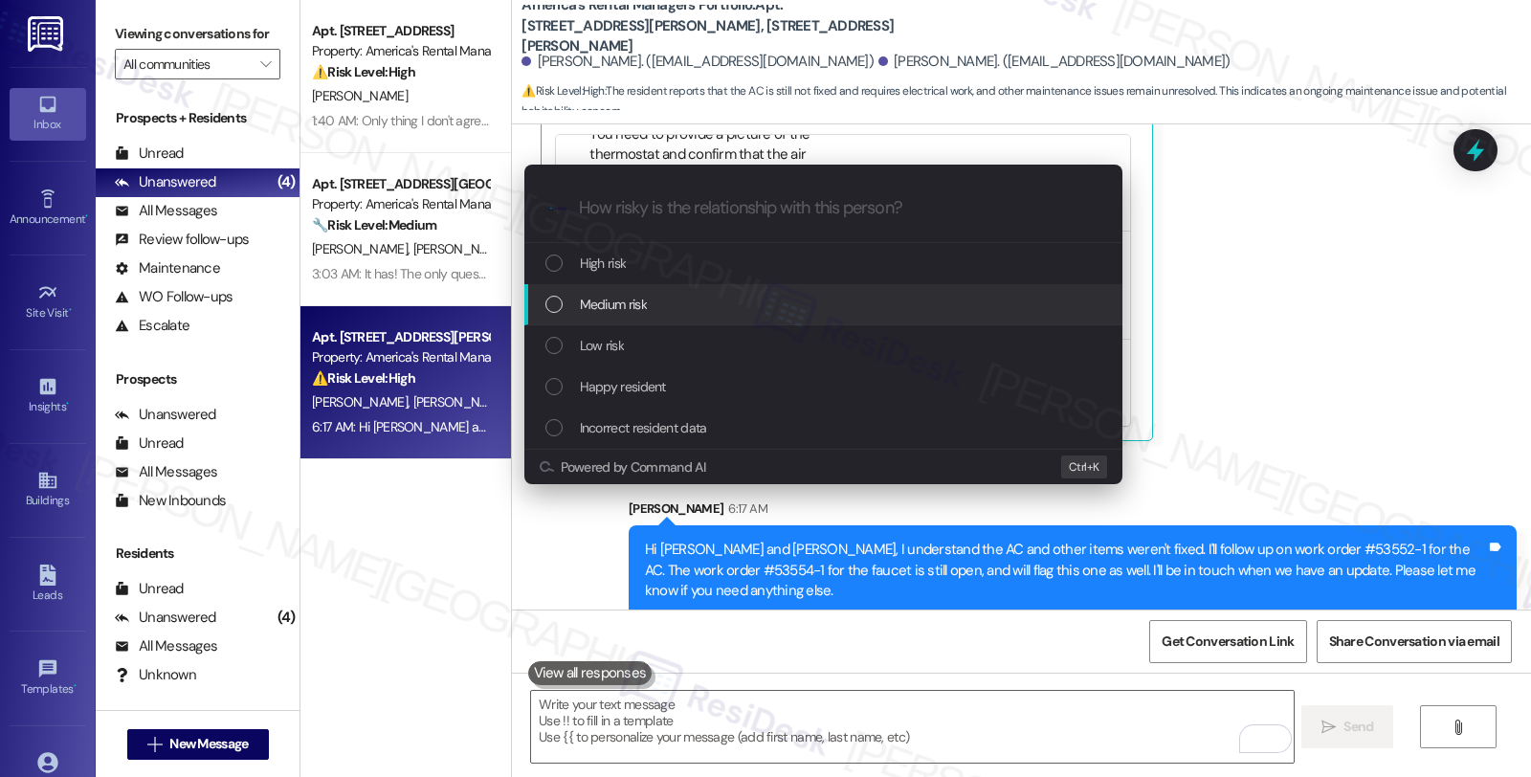
click at [721, 307] on div "Medium risk" at bounding box center [825, 304] width 560 height 21
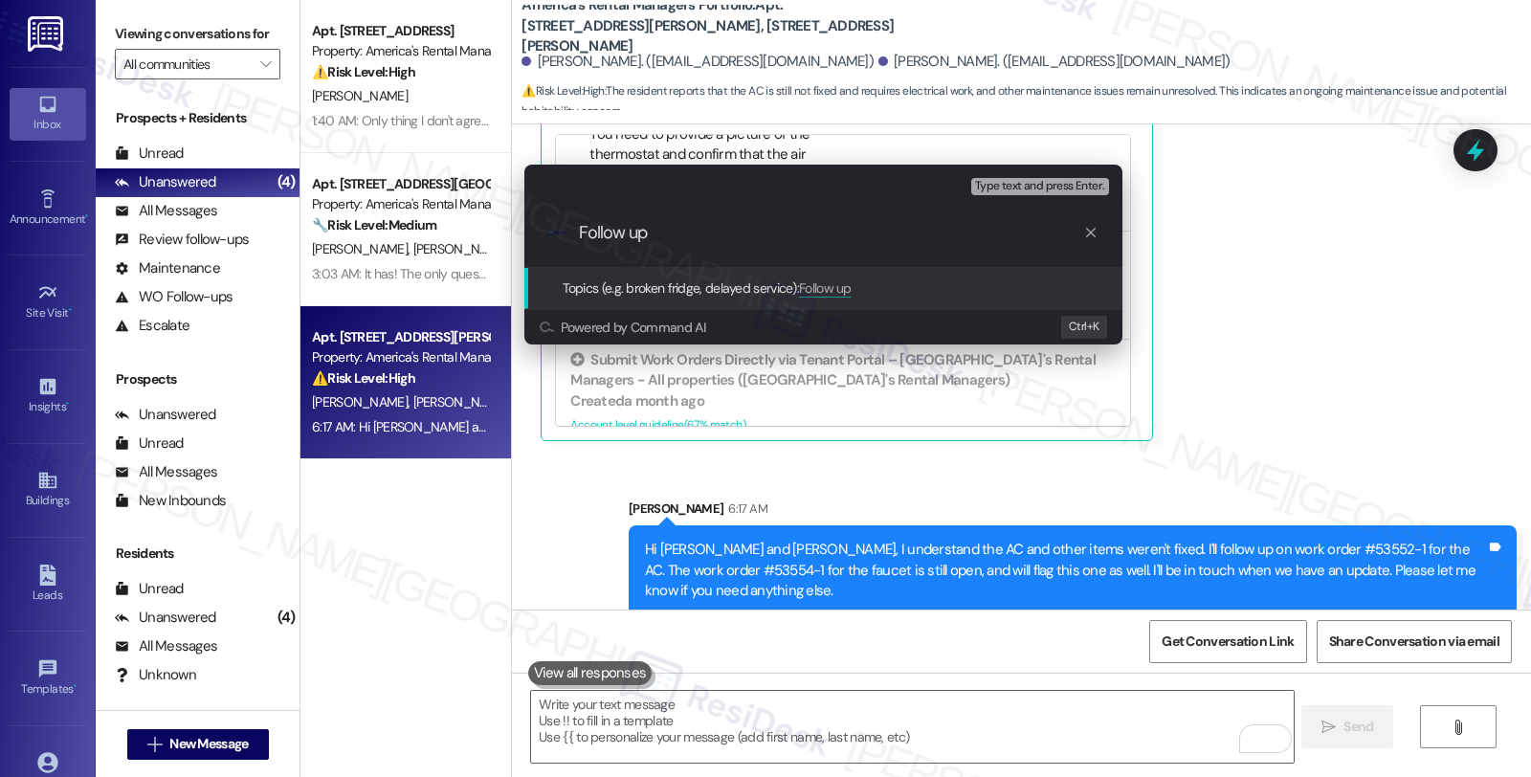
paste input "#53552-1 (AC) and #53554-1 (leaking faucet)"
click at [652, 232] on input "Follow up #53552-1 (AC) and #53554-1 (leaking faucet)" at bounding box center [831, 233] width 504 height 20
type input "Follow up WO #53552-1 (AC) and #53554-1 (leaking faucet)"
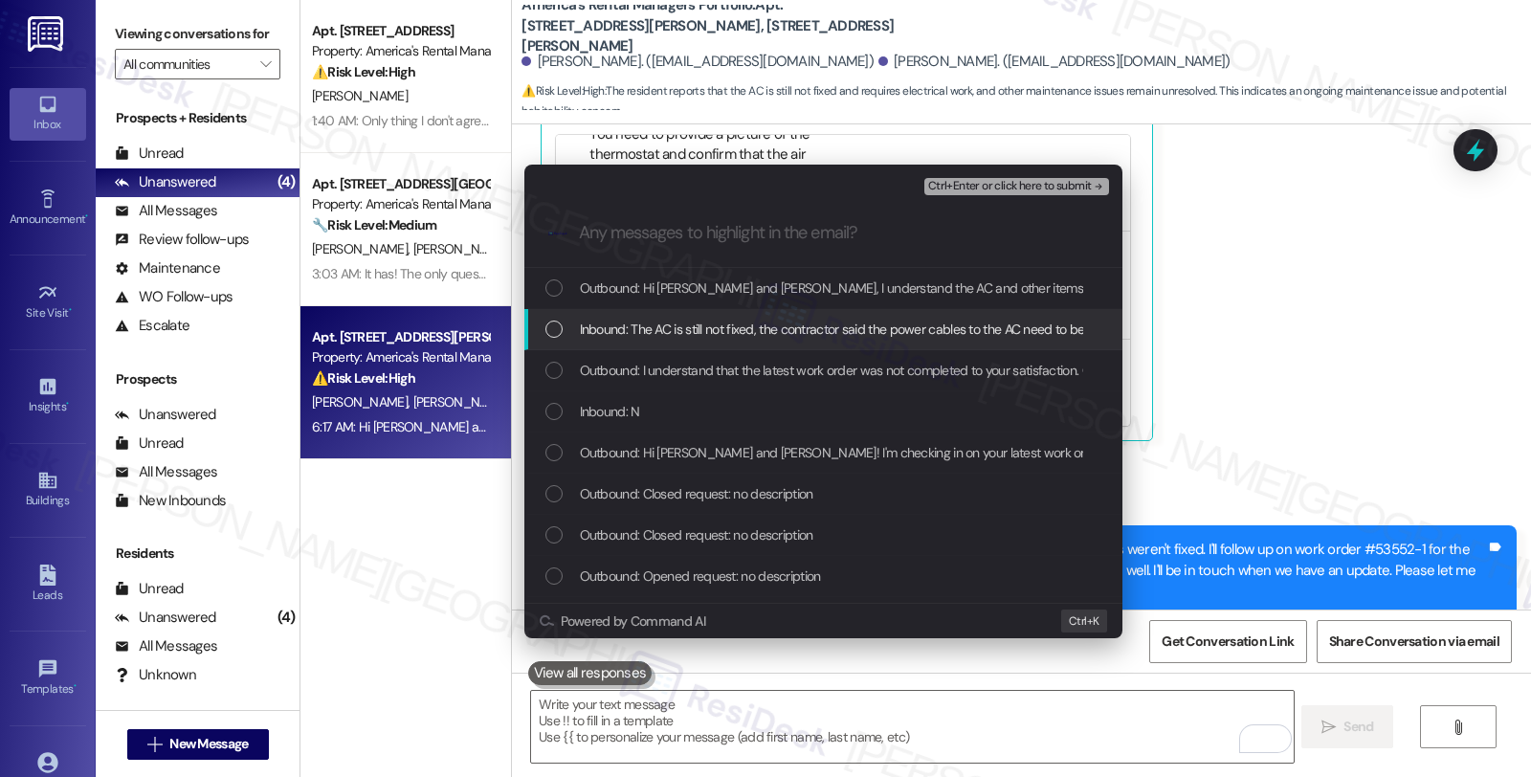
click at [630, 328] on span "Inbound: The AC is still not fixed, the contractor said the power cables to the…" at bounding box center [1322, 329] width 1485 height 21
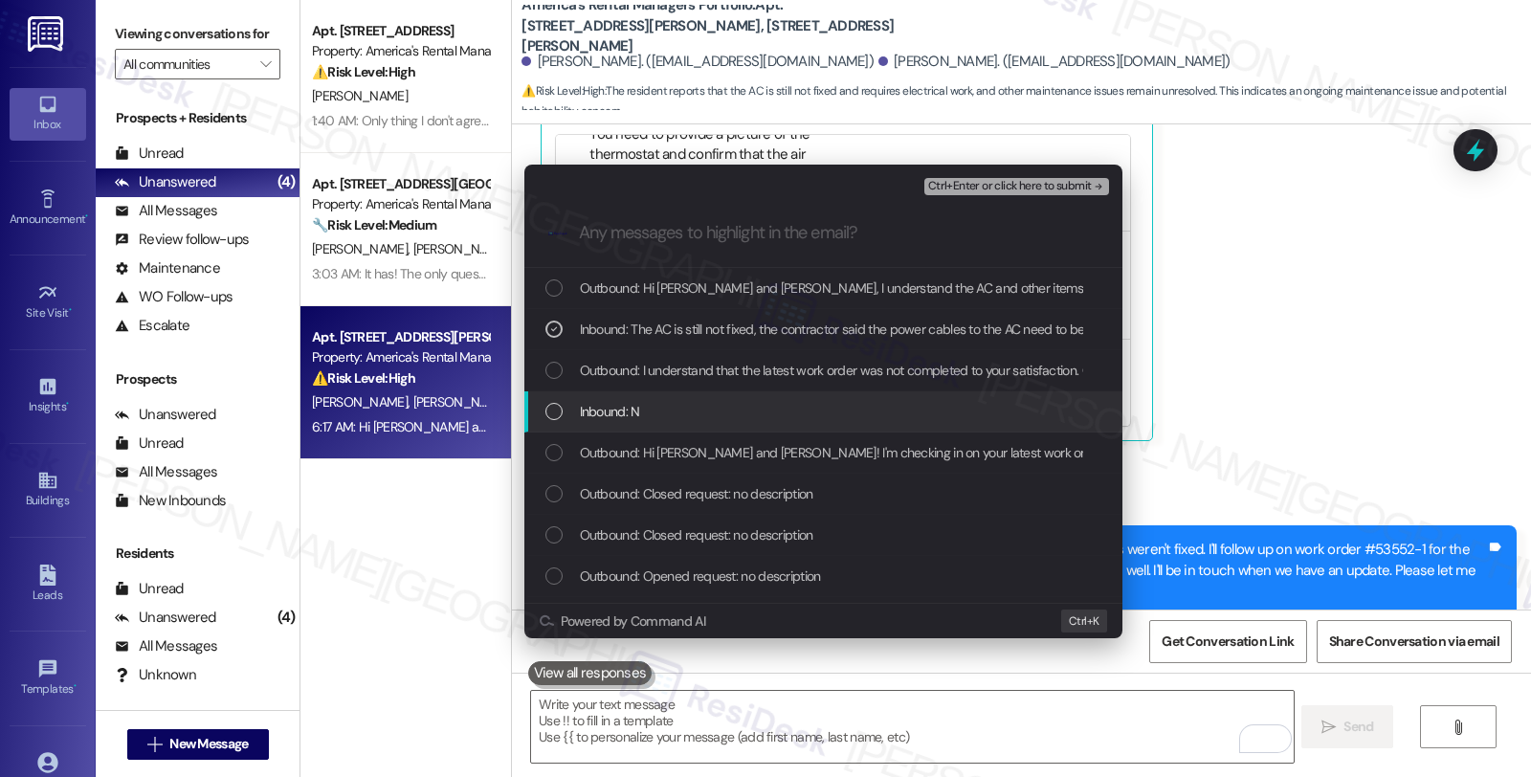
click at [624, 407] on span "Inbound: N" at bounding box center [610, 411] width 60 height 21
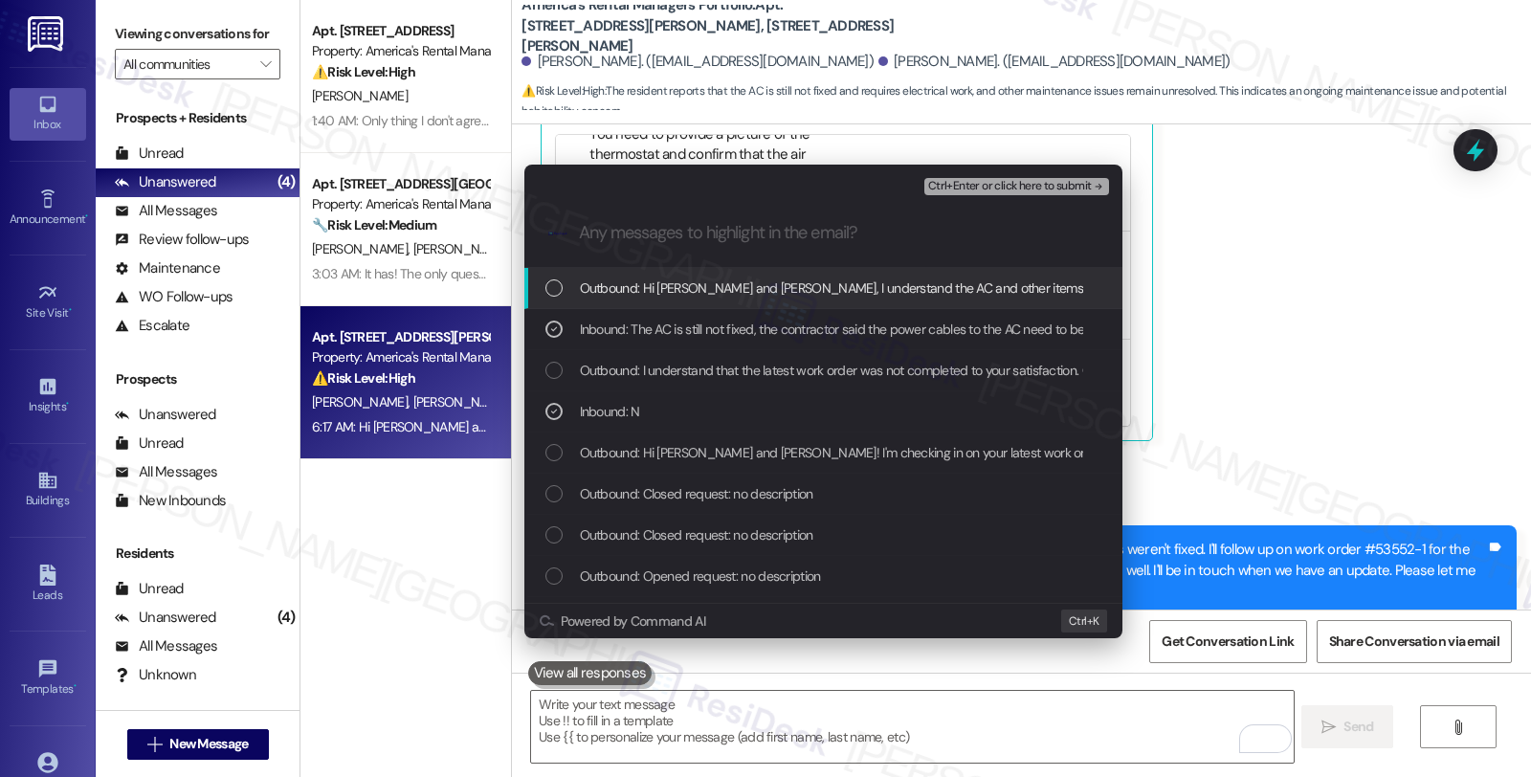
click at [988, 183] on span "Ctrl+Enter or click here to submit" at bounding box center [1010, 186] width 164 height 13
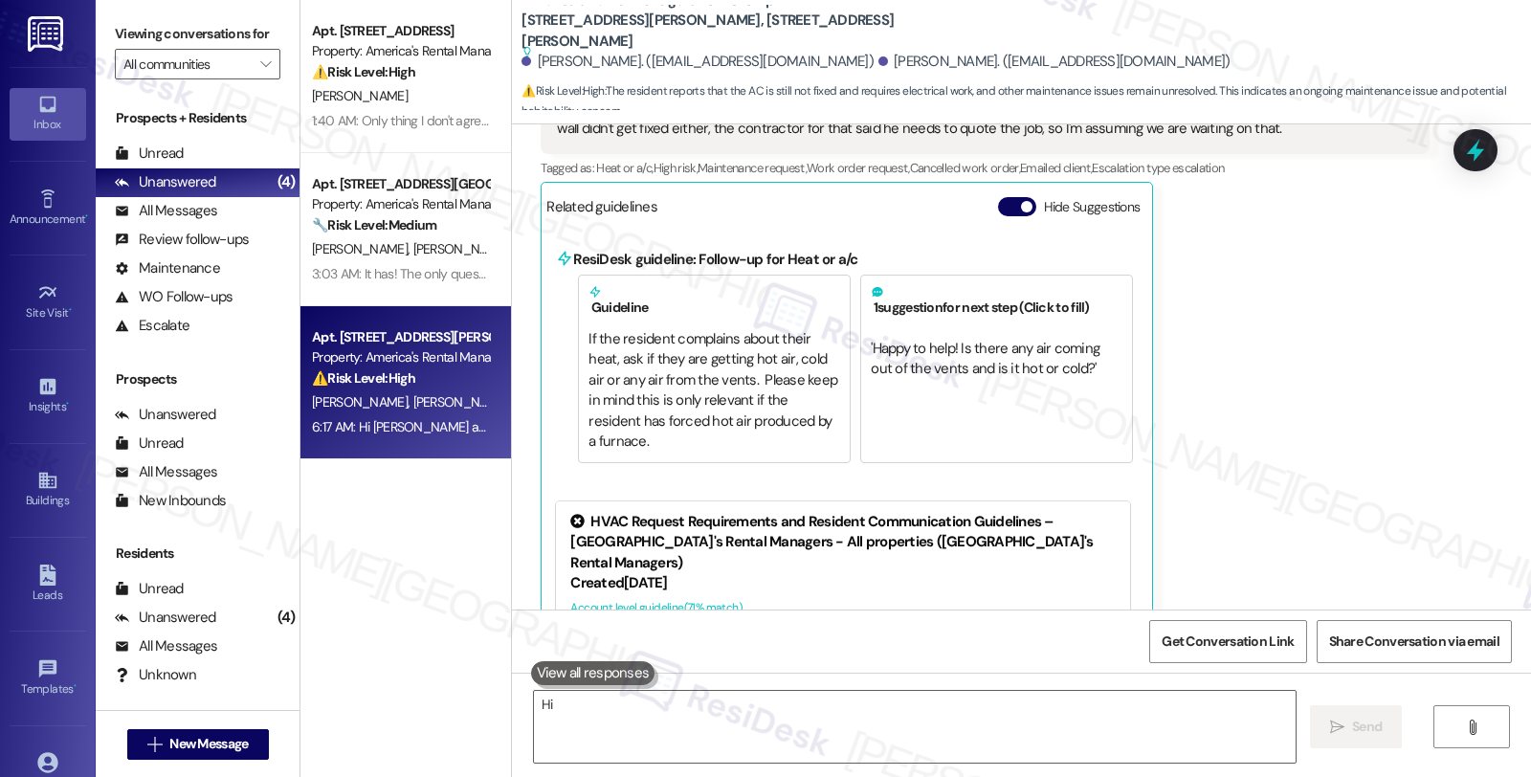
scroll to position [1308, 0]
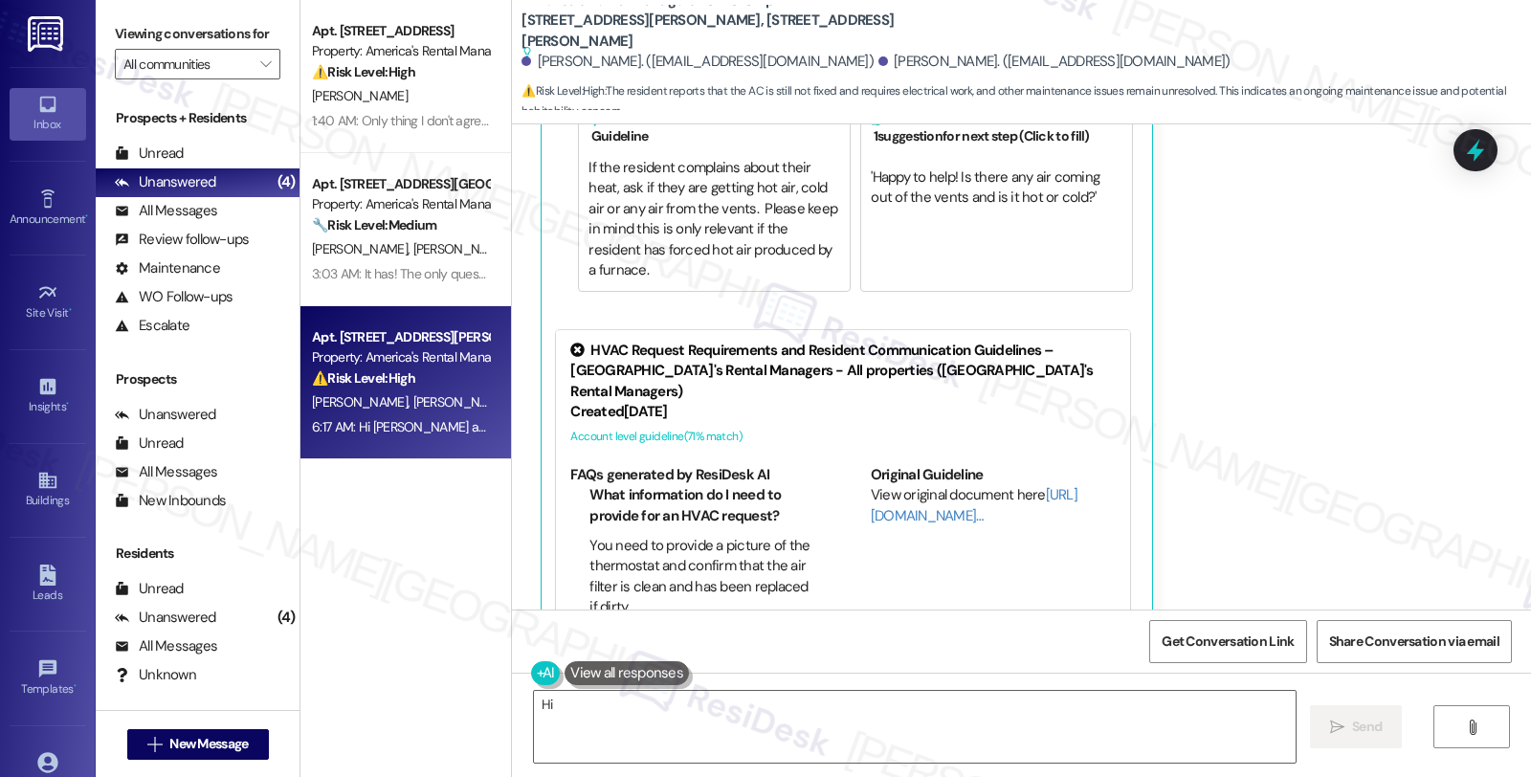
click at [1198, 354] on div "[PERSON_NAME] Question Neutral 2:15 AM The AC is still not fixed, the contracto…" at bounding box center [985, 251] width 888 height 770
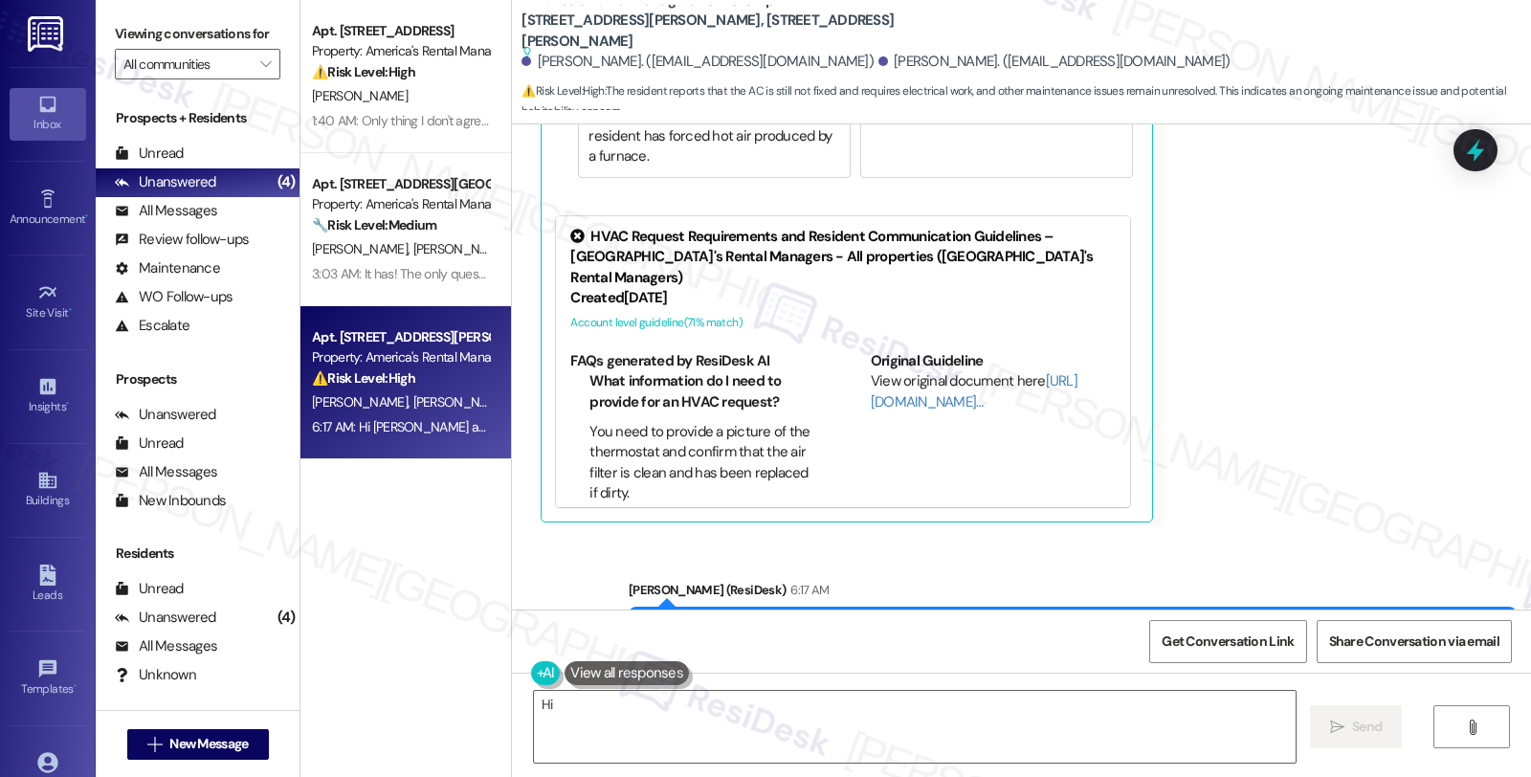
scroll to position [1512, 0]
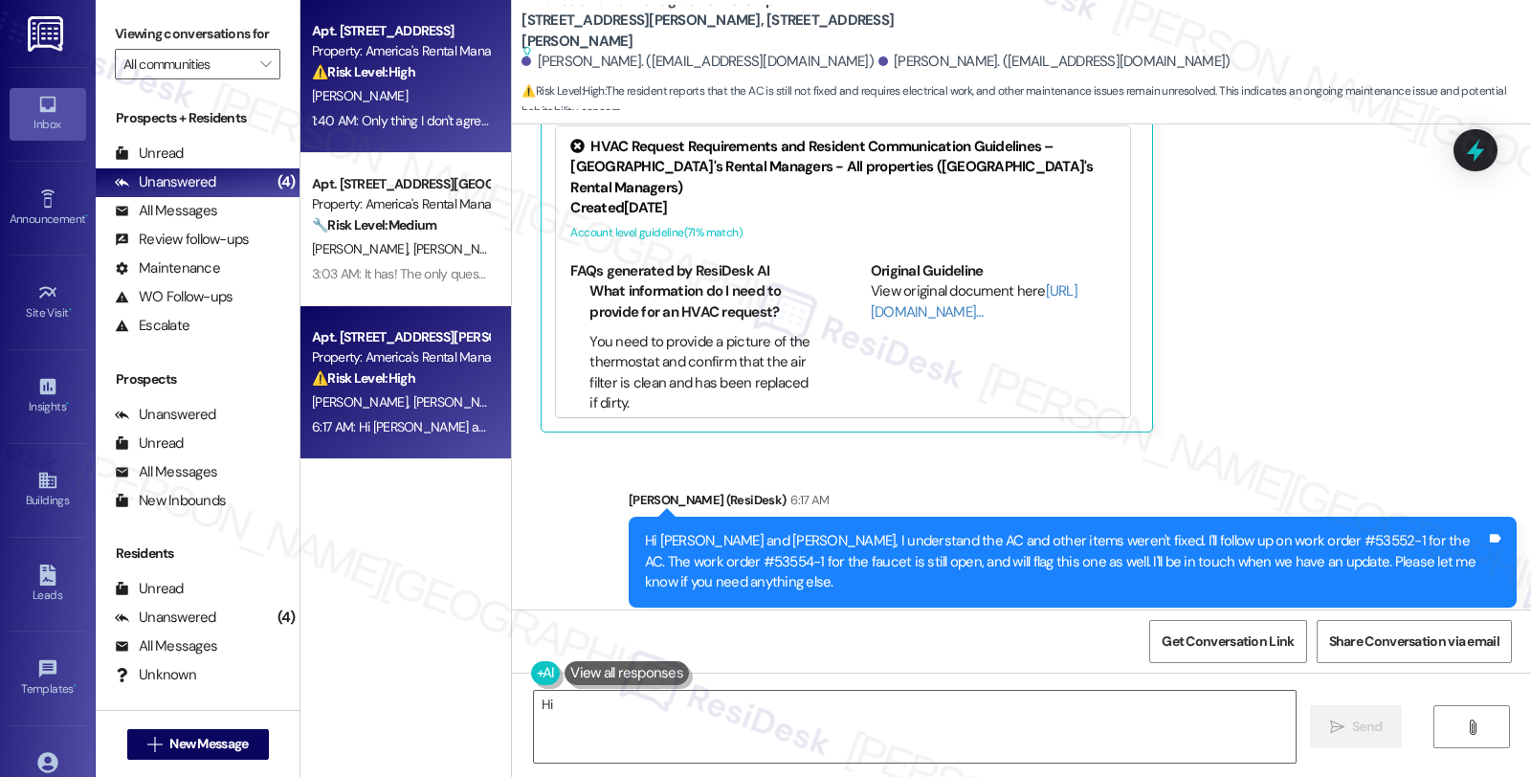
click at [375, 99] on div "[PERSON_NAME]" at bounding box center [400, 96] width 181 height 24
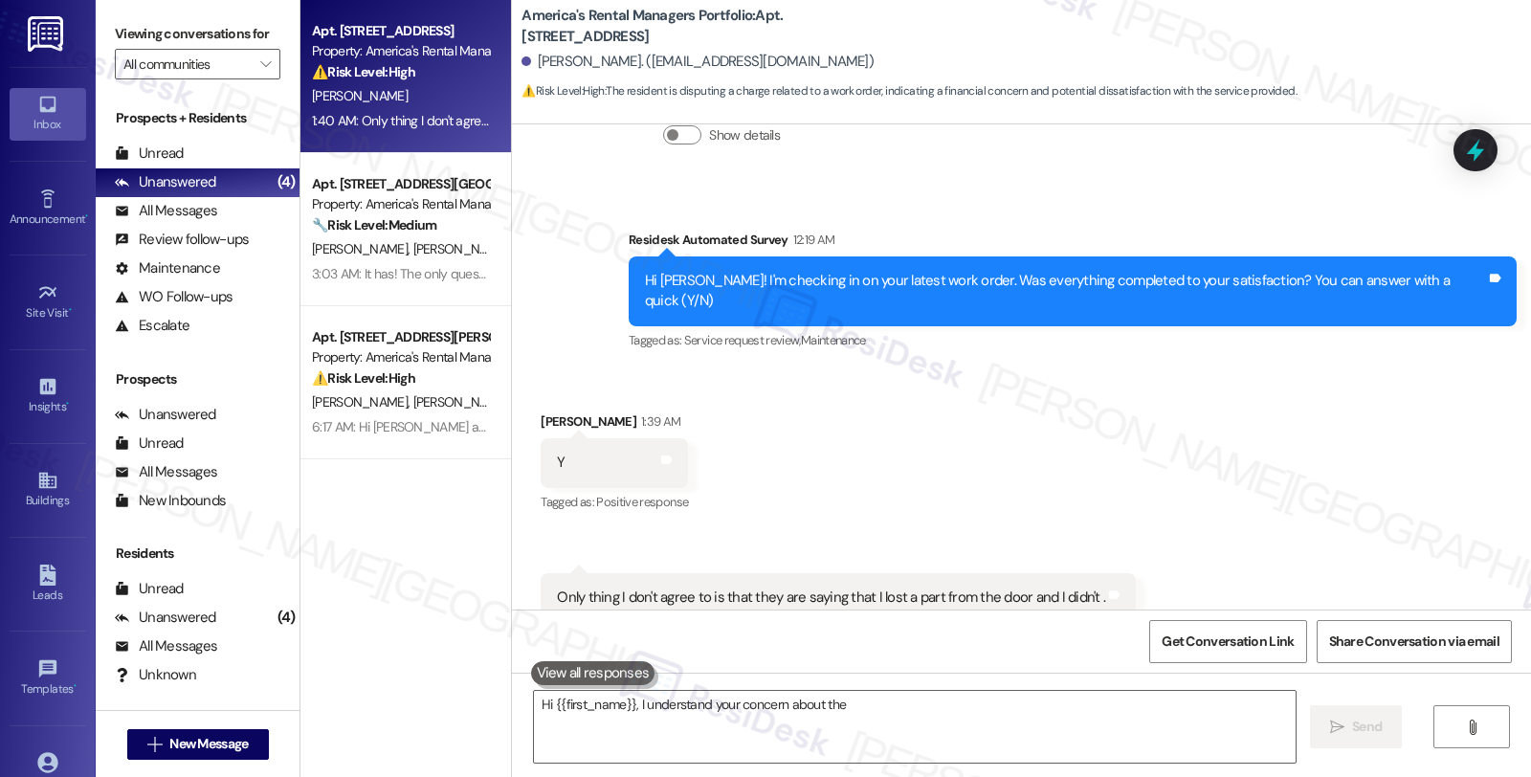
scroll to position [551, 0]
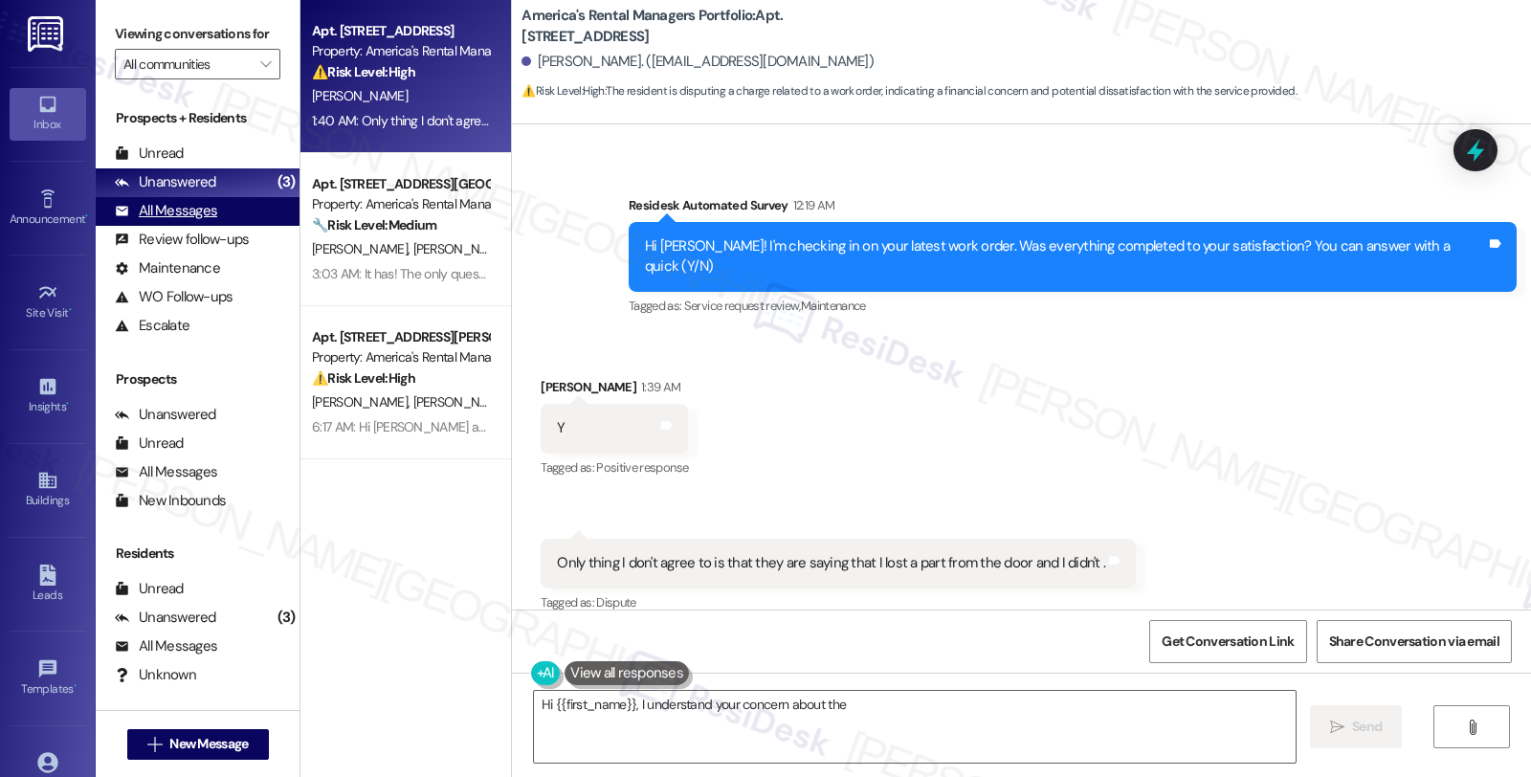
click at [154, 221] on div "All Messages" at bounding box center [166, 211] width 102 height 20
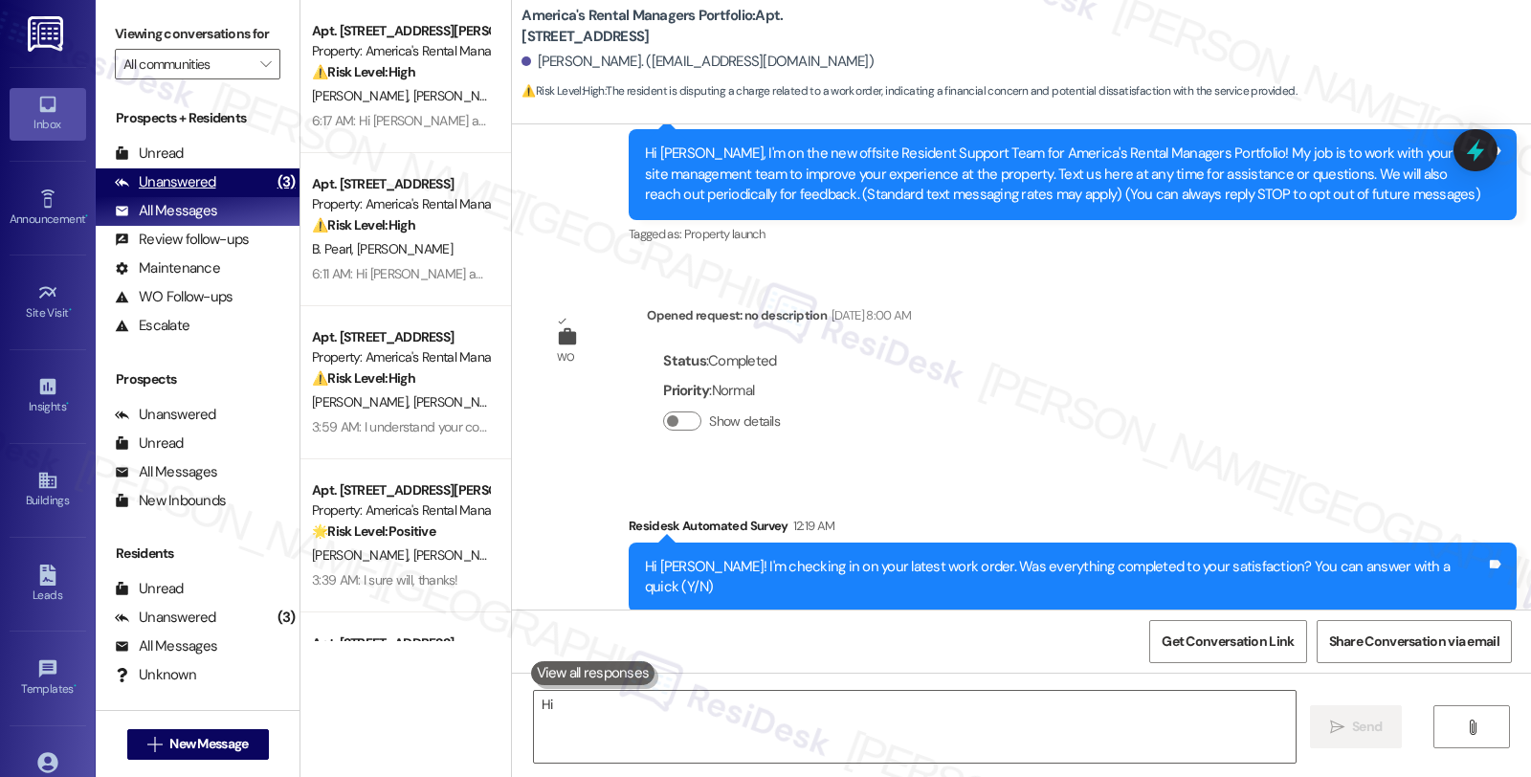
click at [193, 192] on div "Unanswered" at bounding box center [165, 182] width 101 height 20
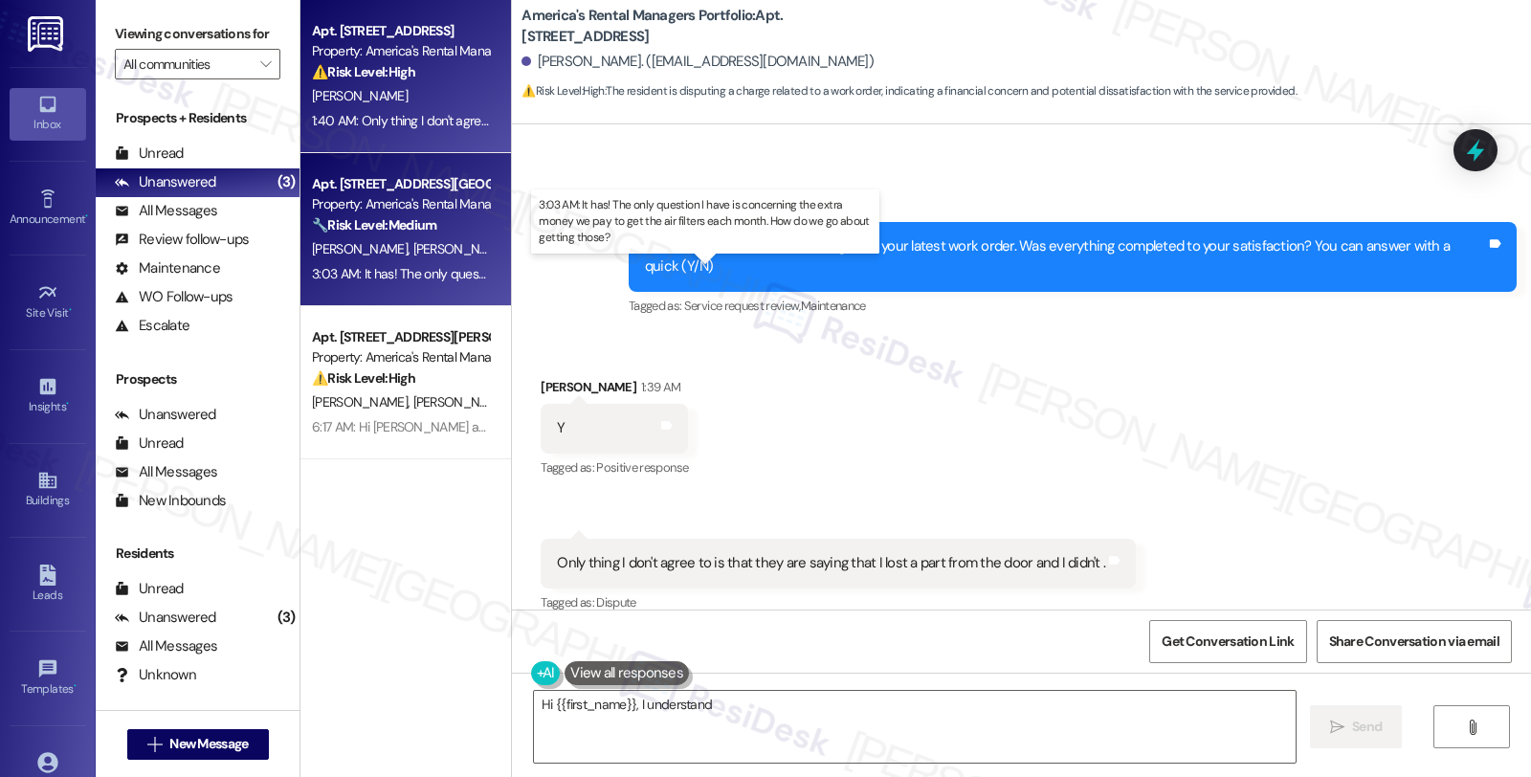
click at [451, 270] on div "3:03 AM: It has! The only question I have is concerning the extra money we pay …" at bounding box center [721, 273] width 819 height 17
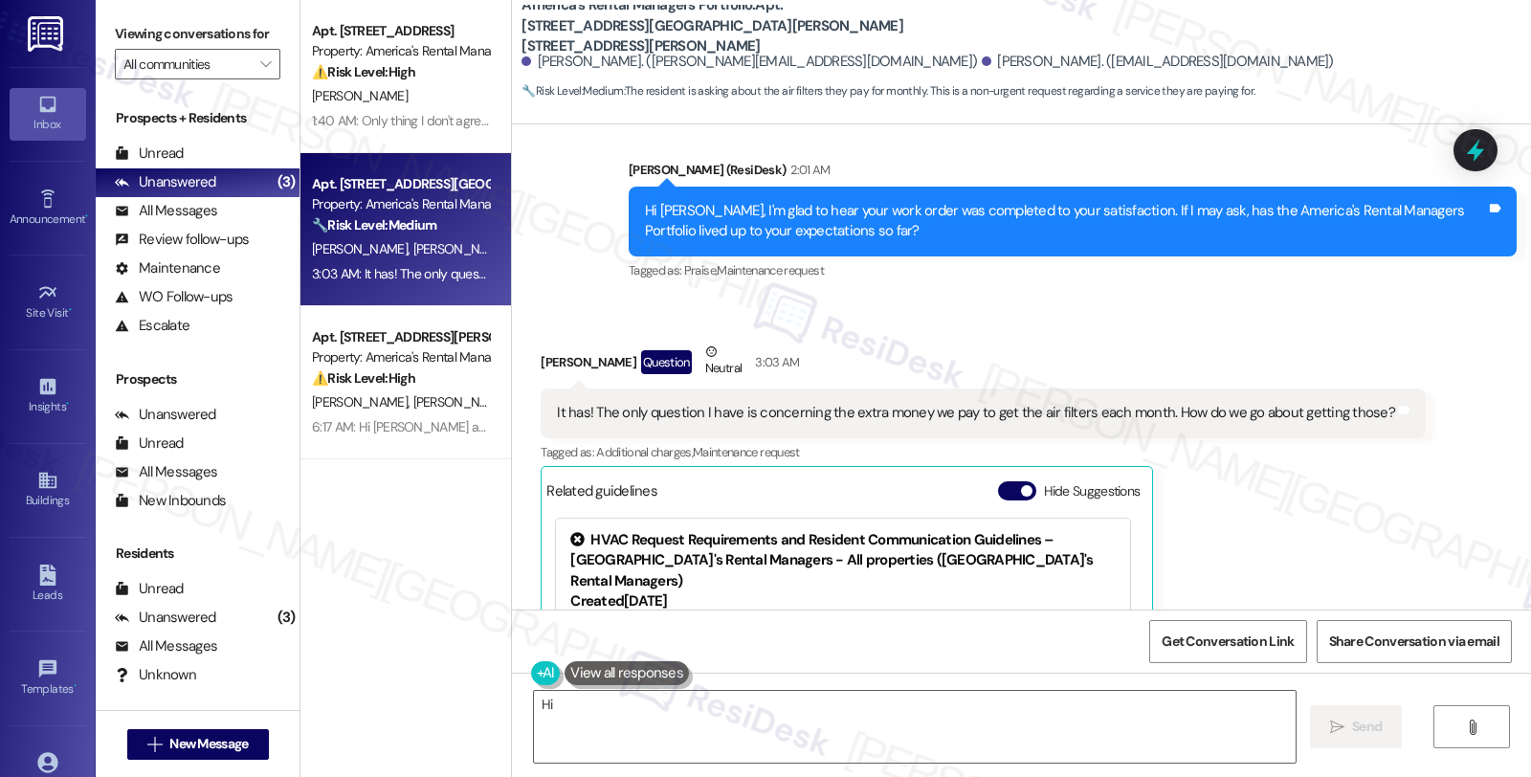
scroll to position [910, 0]
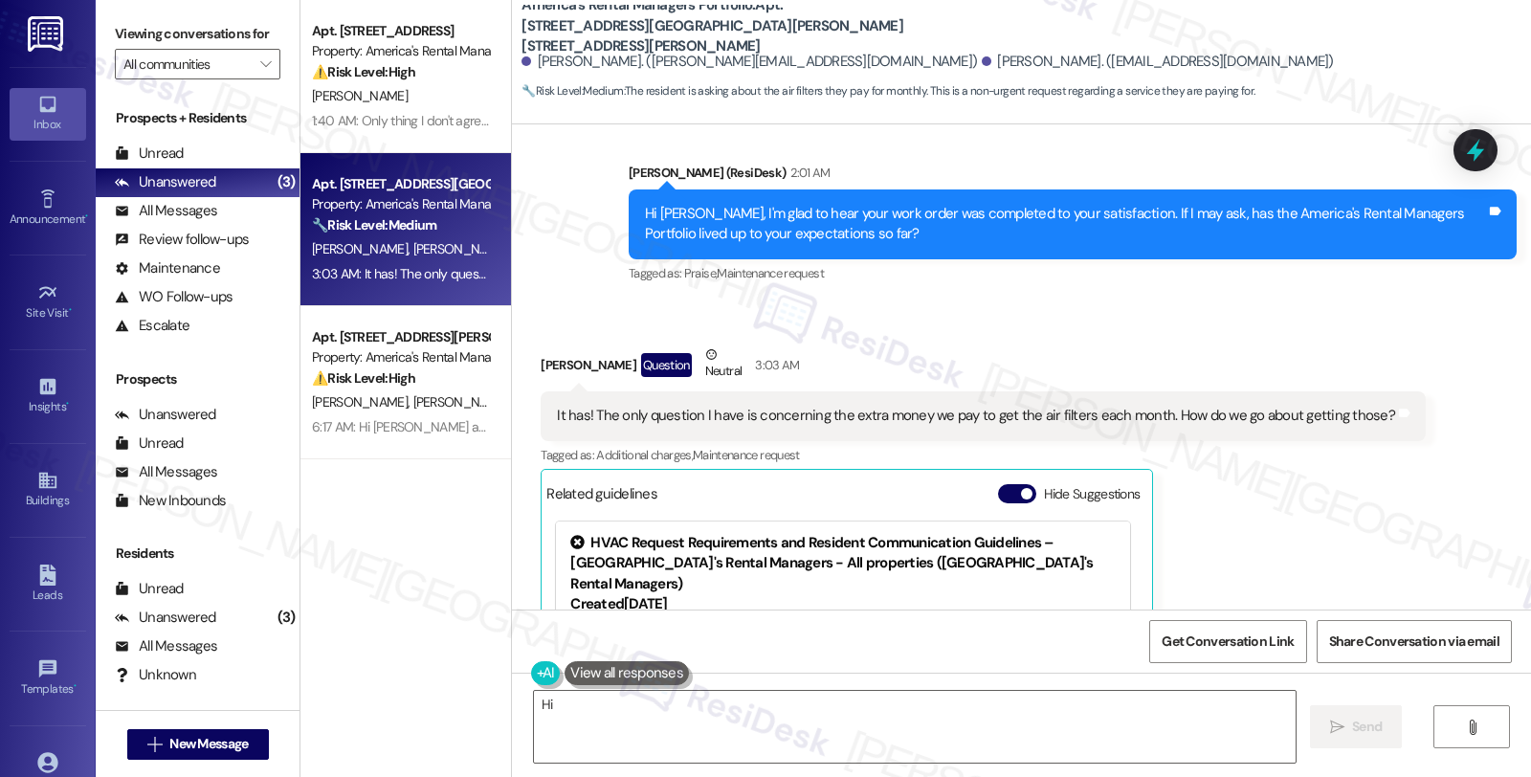
click at [1361, 486] on div "[PERSON_NAME] Question Neutral 3:03 AM It has! The only question I have is conc…" at bounding box center [983, 586] width 885 height 484
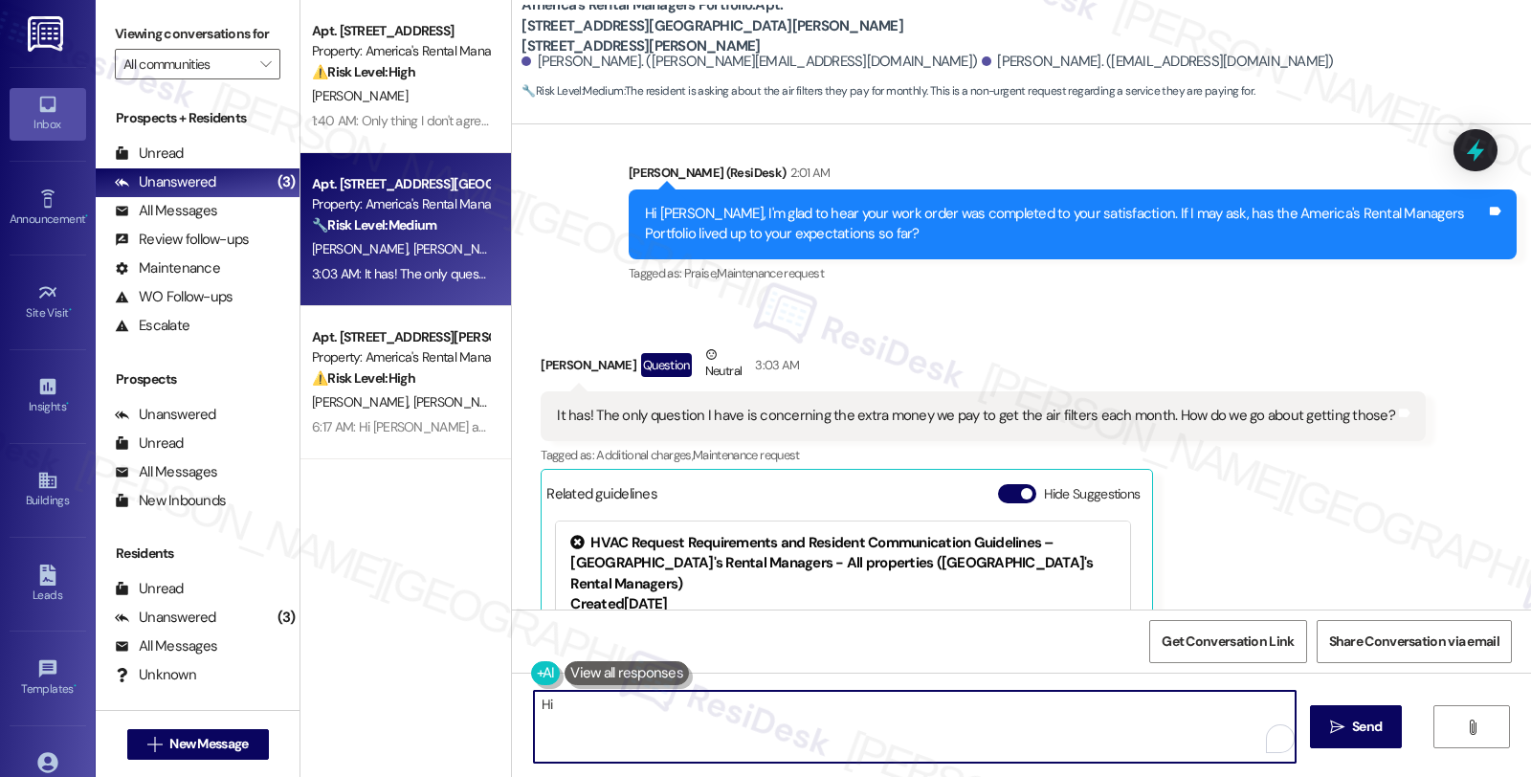
drag, startPoint x: 624, startPoint y: 703, endPoint x: 656, endPoint y: 721, distance: 37.3
click at [656, 721] on textarea "Hi {{first_name}}! I'm happy to help with that! Let me look into the process fo…" at bounding box center [915, 727] width 762 height 72
click at [541, 344] on div "[PERSON_NAME] Question Neutral 3:03 AM" at bounding box center [983, 367] width 885 height 47
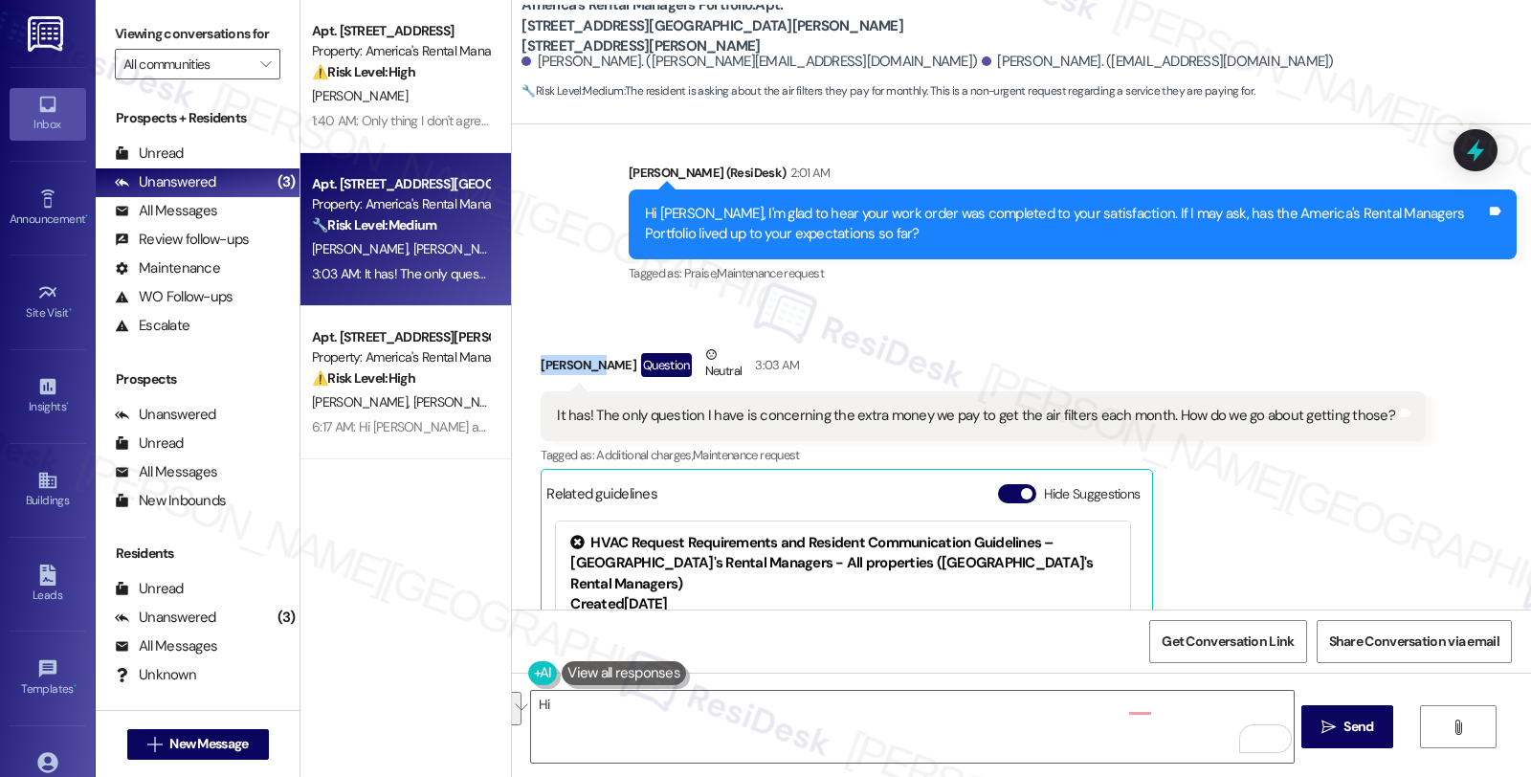
click at [541, 344] on div "[PERSON_NAME] Question Neutral 3:03 AM" at bounding box center [983, 367] width 885 height 47
copy div "[PERSON_NAME]"
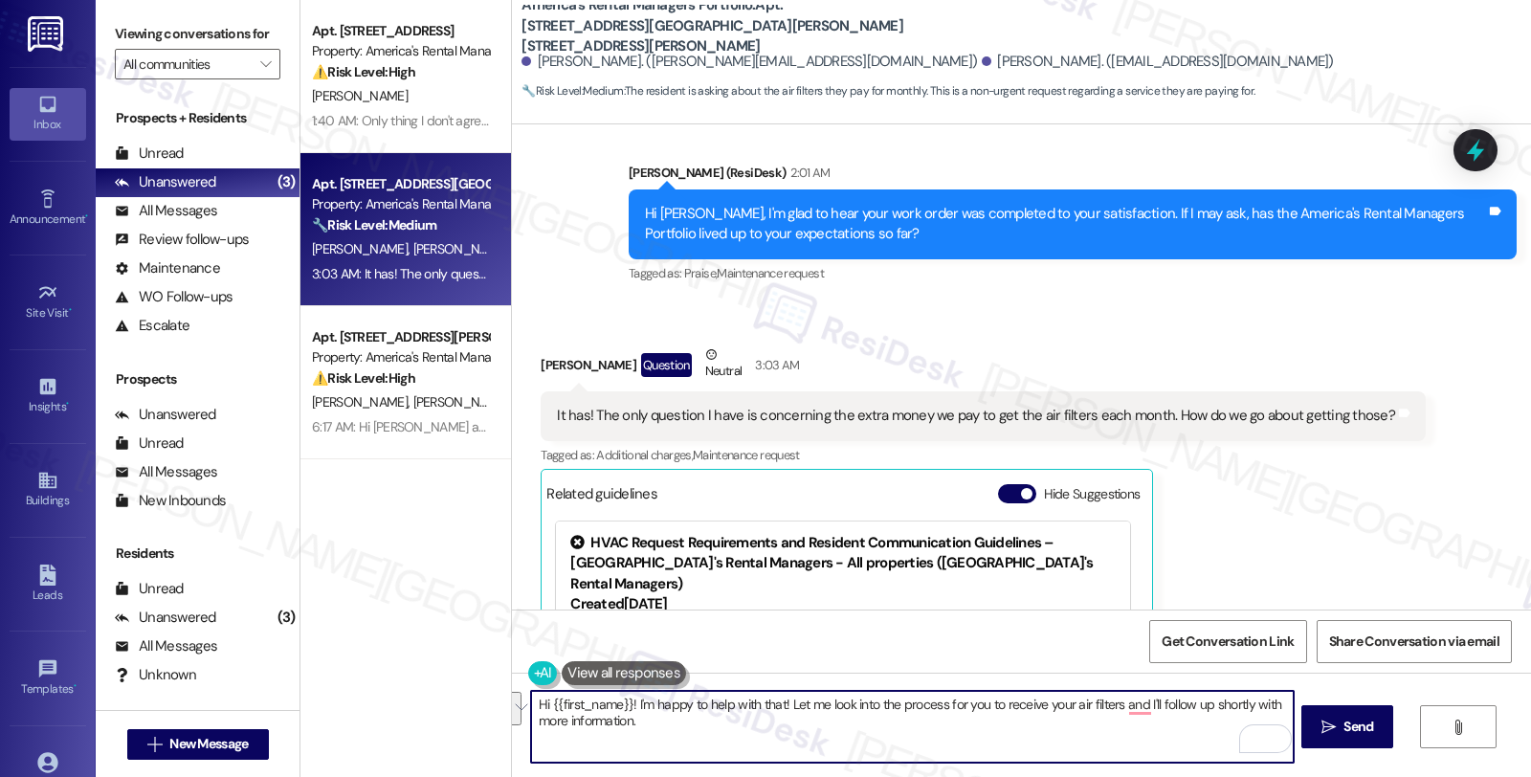
drag, startPoint x: 541, startPoint y: 702, endPoint x: 729, endPoint y: 760, distance: 197.0
click at [729, 760] on textarea "Hi {{first_name}}! I'm happy to help with that! Let me look into the process fo…" at bounding box center [912, 727] width 762 height 72
paste textarea "[PERSON_NAME]"
drag, startPoint x: 632, startPoint y: 704, endPoint x: 411, endPoint y: 704, distance: 221.0
click at [411, 704] on div "Apt. [STREET_ADDRESS] Property: America's Rental Managers Portfolio ⚠️ Risk Lev…" at bounding box center [915, 388] width 1230 height 777
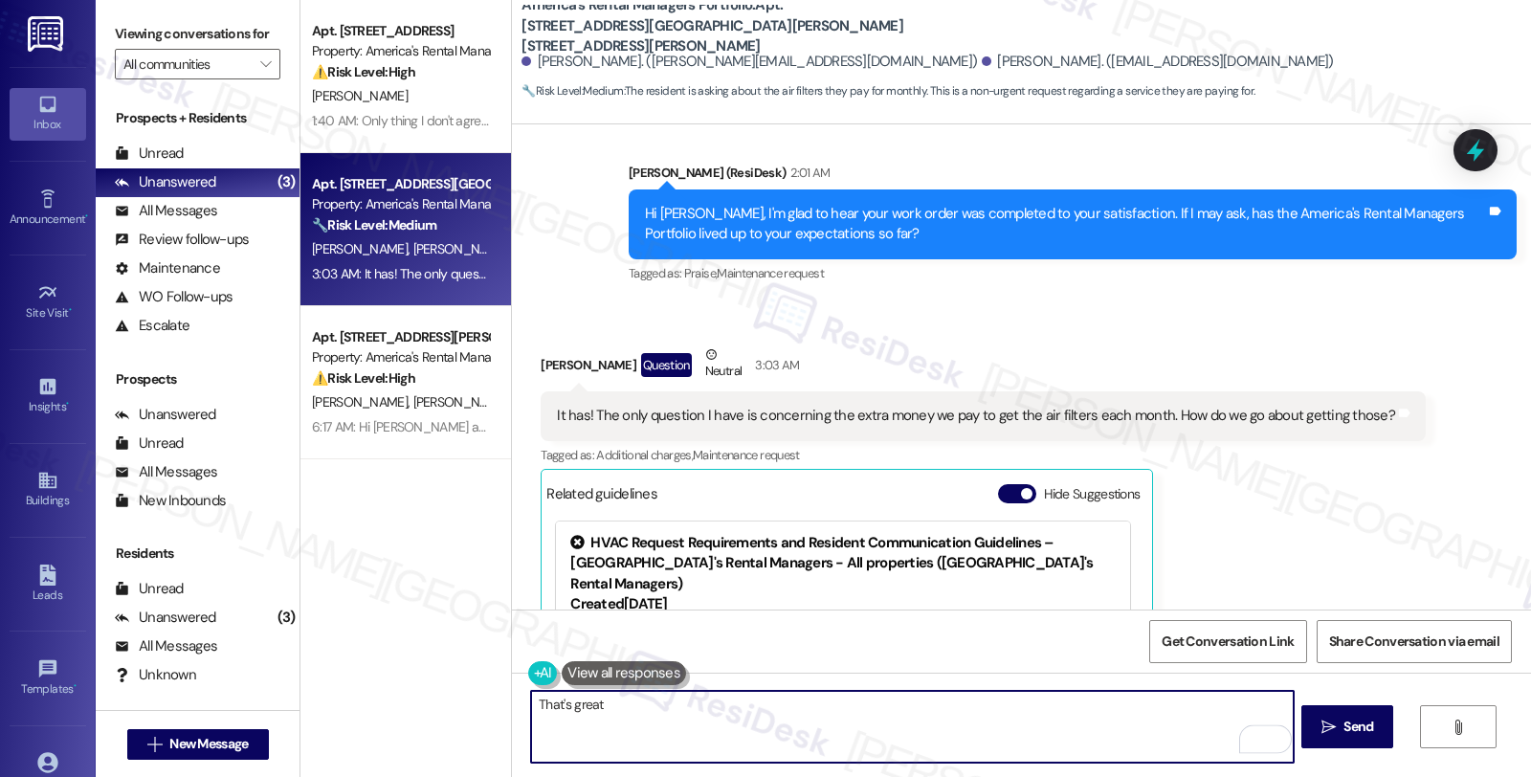
click at [617, 700] on textarea "That's great" at bounding box center [912, 727] width 762 height 72
click at [1096, 719] on textarea "That's great news! As for air filters, just to make sure I have this right, I u…" at bounding box center [912, 727] width 762 height 72
type textarea "That's great news! As for air filters, just to make sure I have this right, I u…"
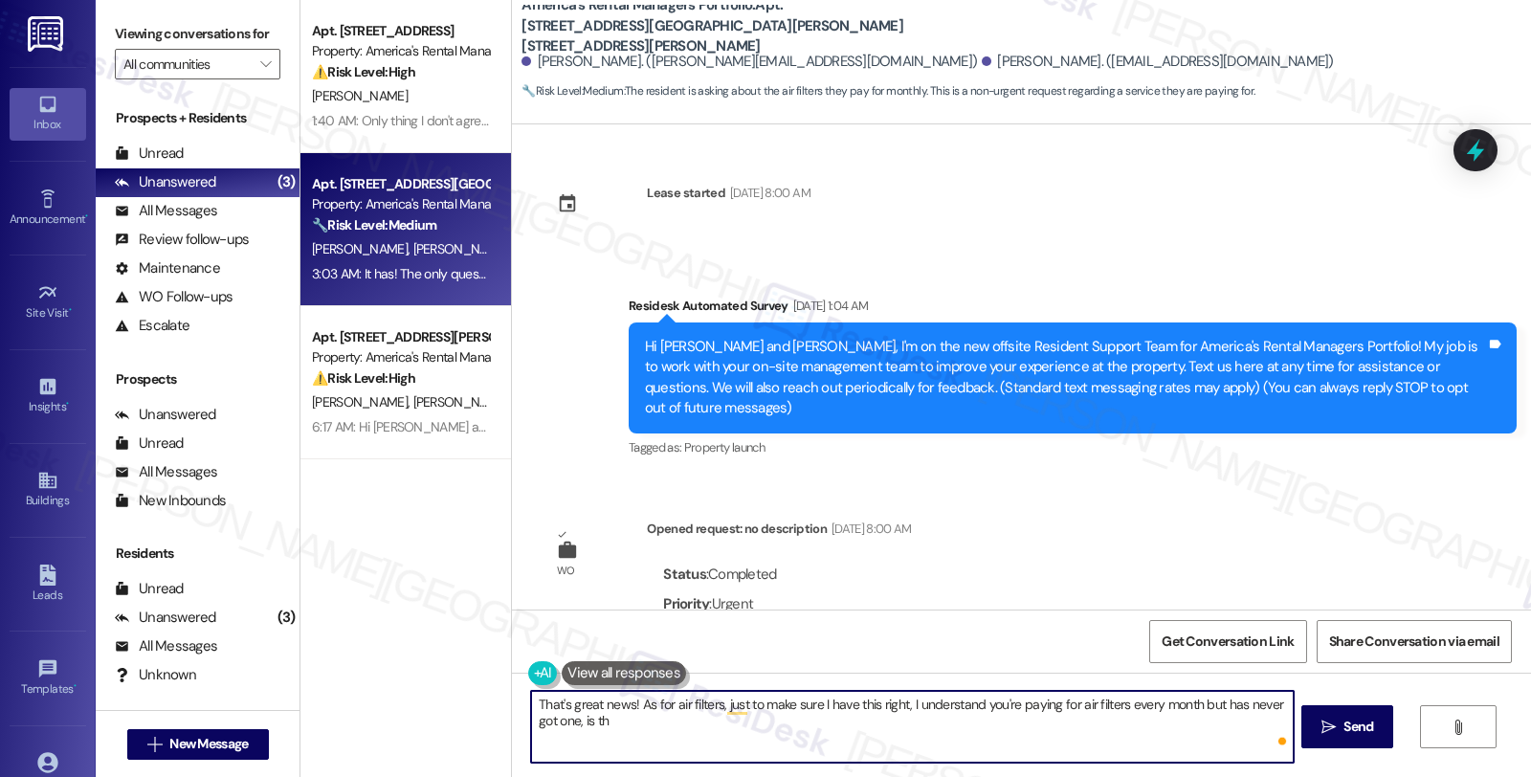
scroll to position [910, 0]
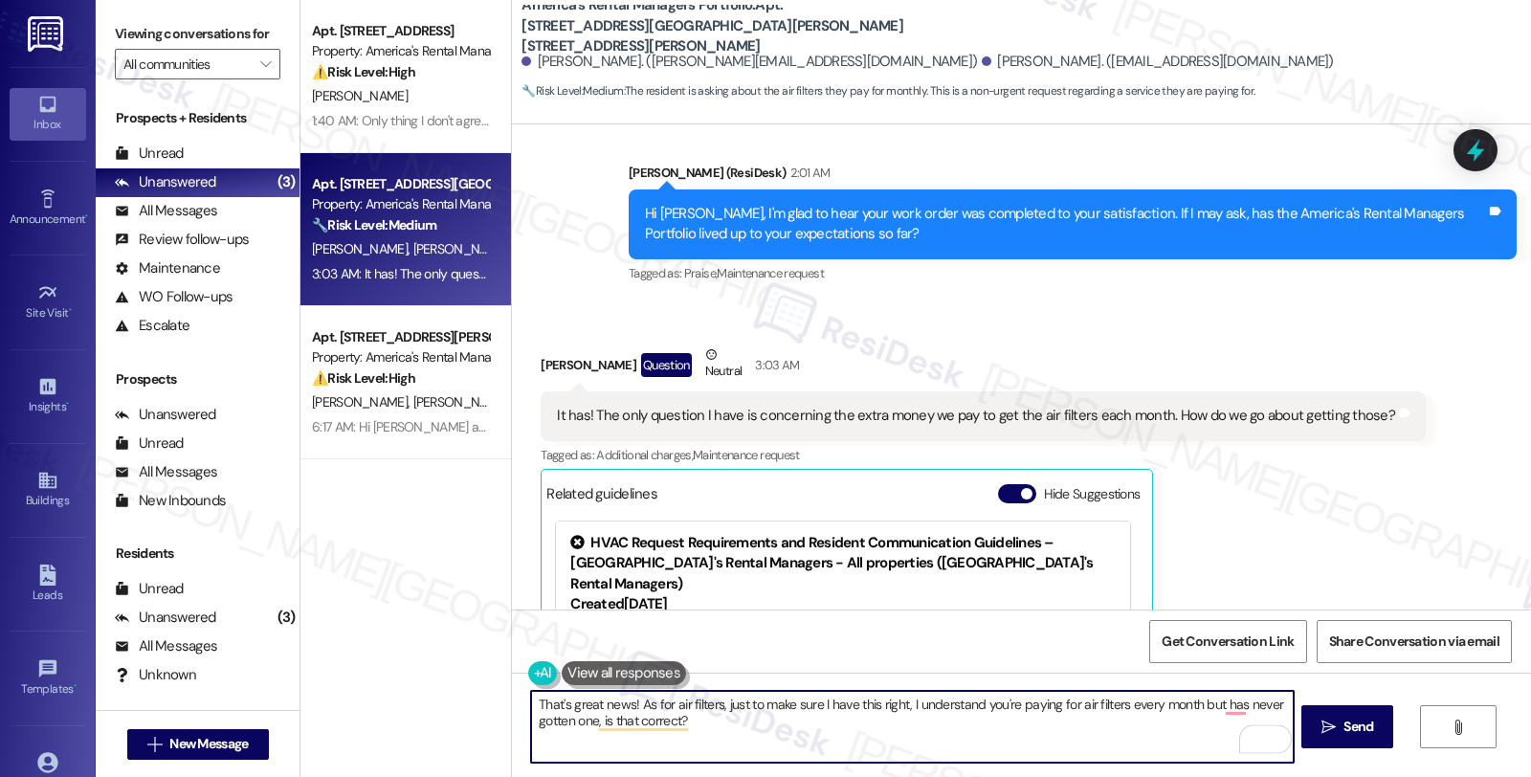
drag, startPoint x: 1100, startPoint y: 738, endPoint x: 1187, endPoint y: 728, distance: 87.6
click at [1100, 738] on textarea "That's great news! As for air filters, just to make sure I have this right, I u…" at bounding box center [912, 727] width 762 height 72
click at [924, 727] on textarea "That's great news! As for air filters, just to make sure I have this right, I u…" at bounding box center [912, 727] width 762 height 72
type textarea "That's great news! As for air filters, just to make sure I have this right, I u…"
click at [1339, 729] on span "Send" at bounding box center [1357, 727] width 37 height 20
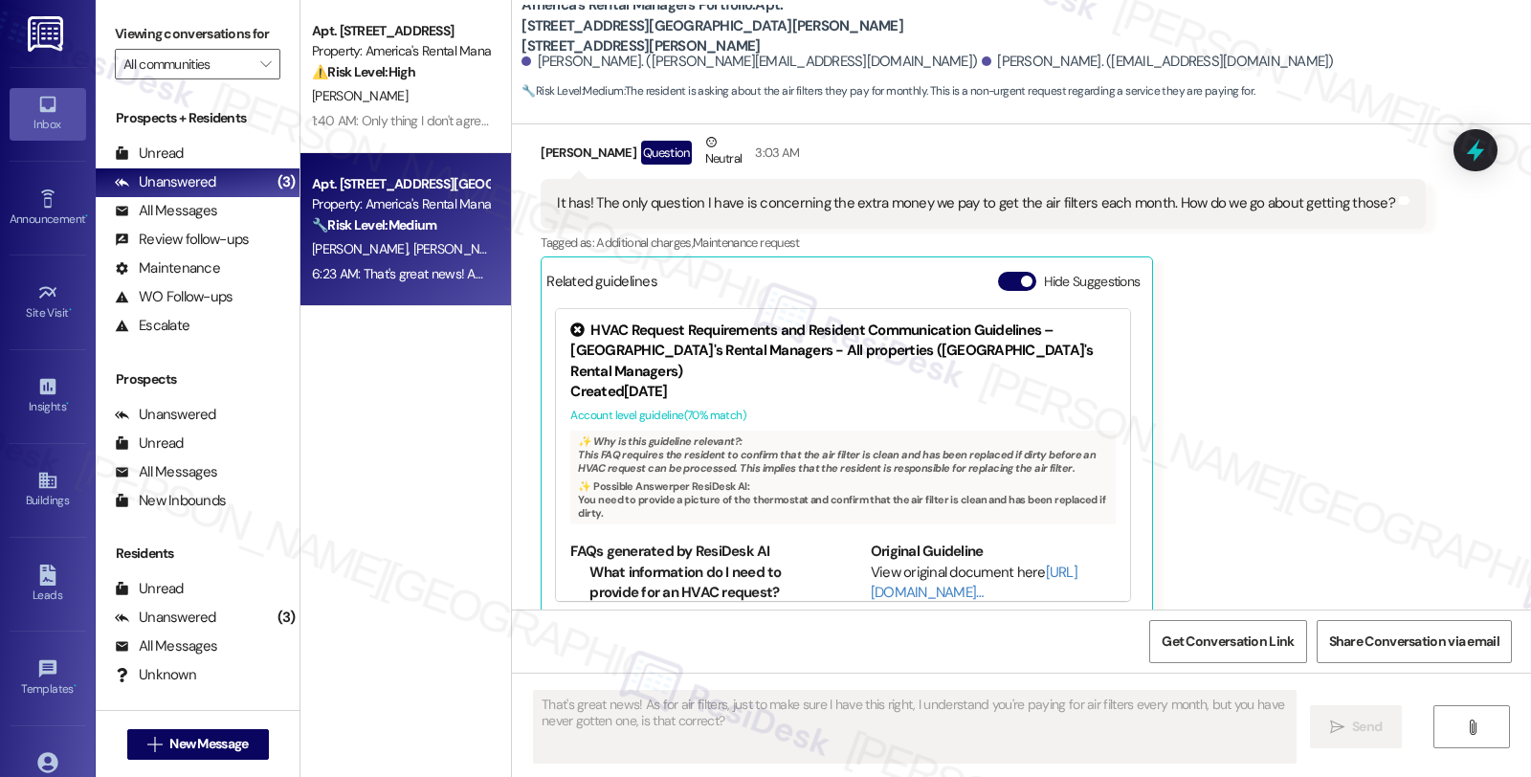
scroll to position [1276, 0]
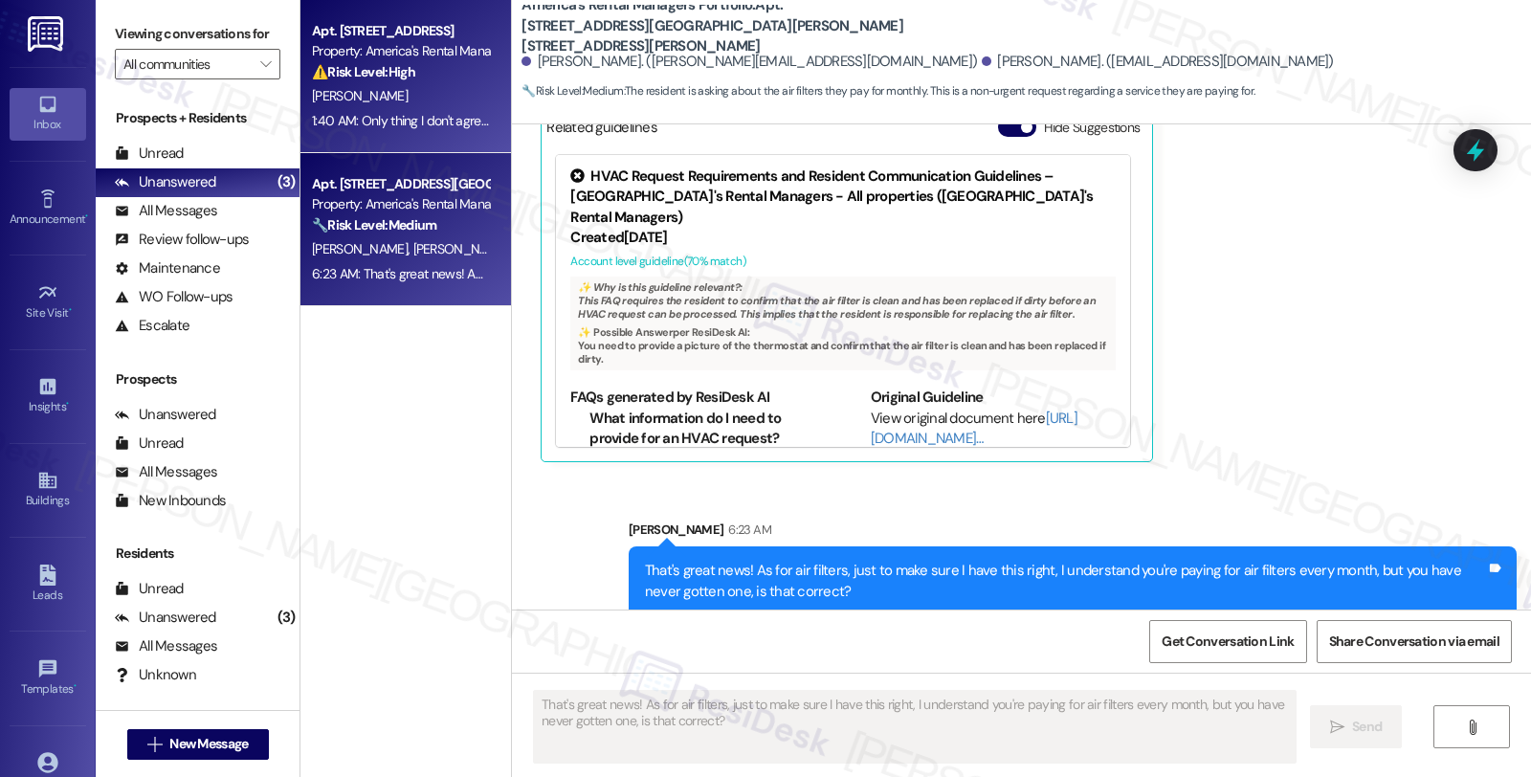
click at [384, 87] on div "[PERSON_NAME]" at bounding box center [400, 96] width 181 height 24
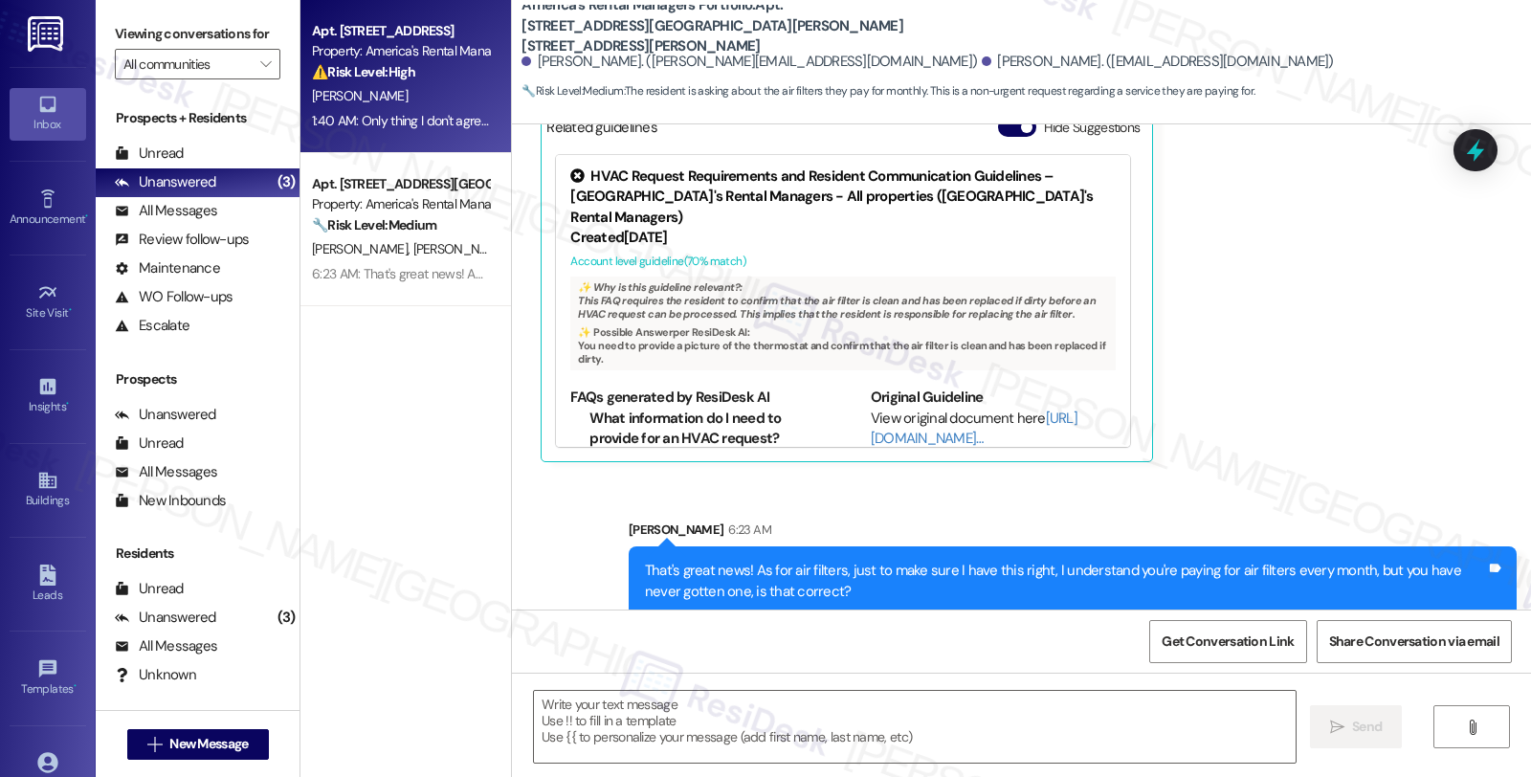
type textarea "Fetching suggested responses. Please feel free to read through the conversation…"
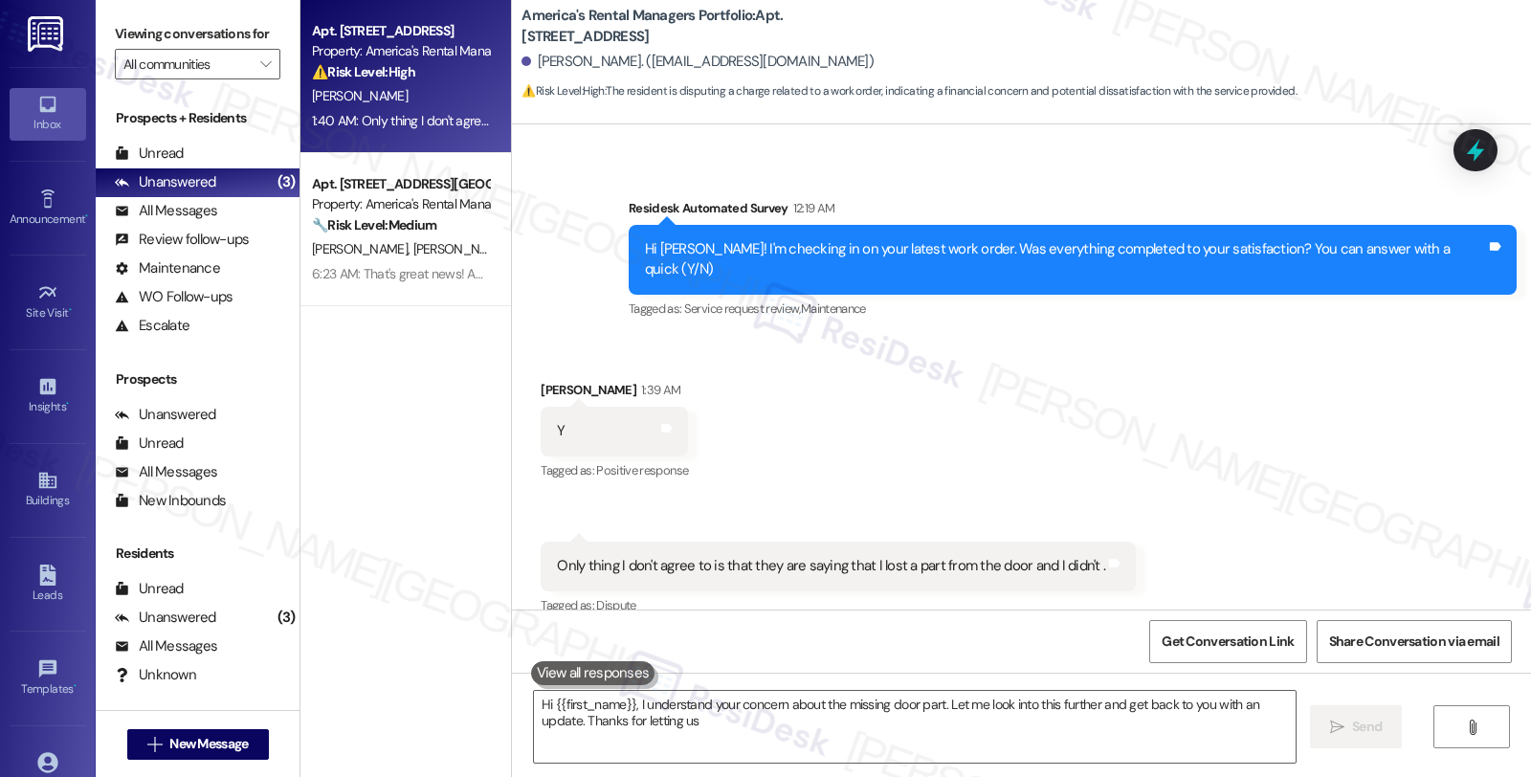
scroll to position [551, 0]
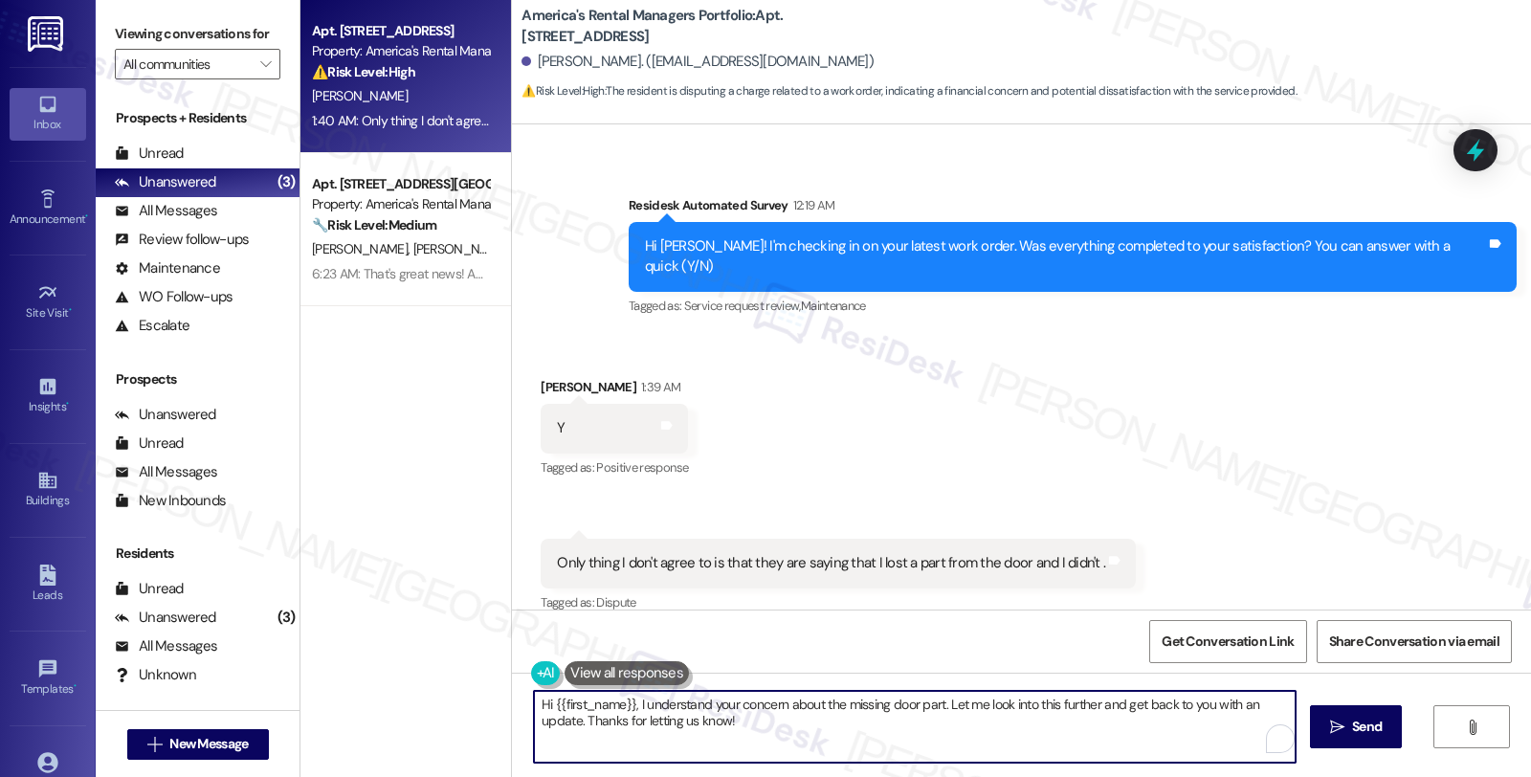
drag, startPoint x: 742, startPoint y: 730, endPoint x: 426, endPoint y: 670, distance: 322.4
click at [426, 670] on div "Apt. 11426 B OAW, 11424-26 Oak Arbor Way Property: America's Rental Managers Po…" at bounding box center [915, 388] width 1230 height 777
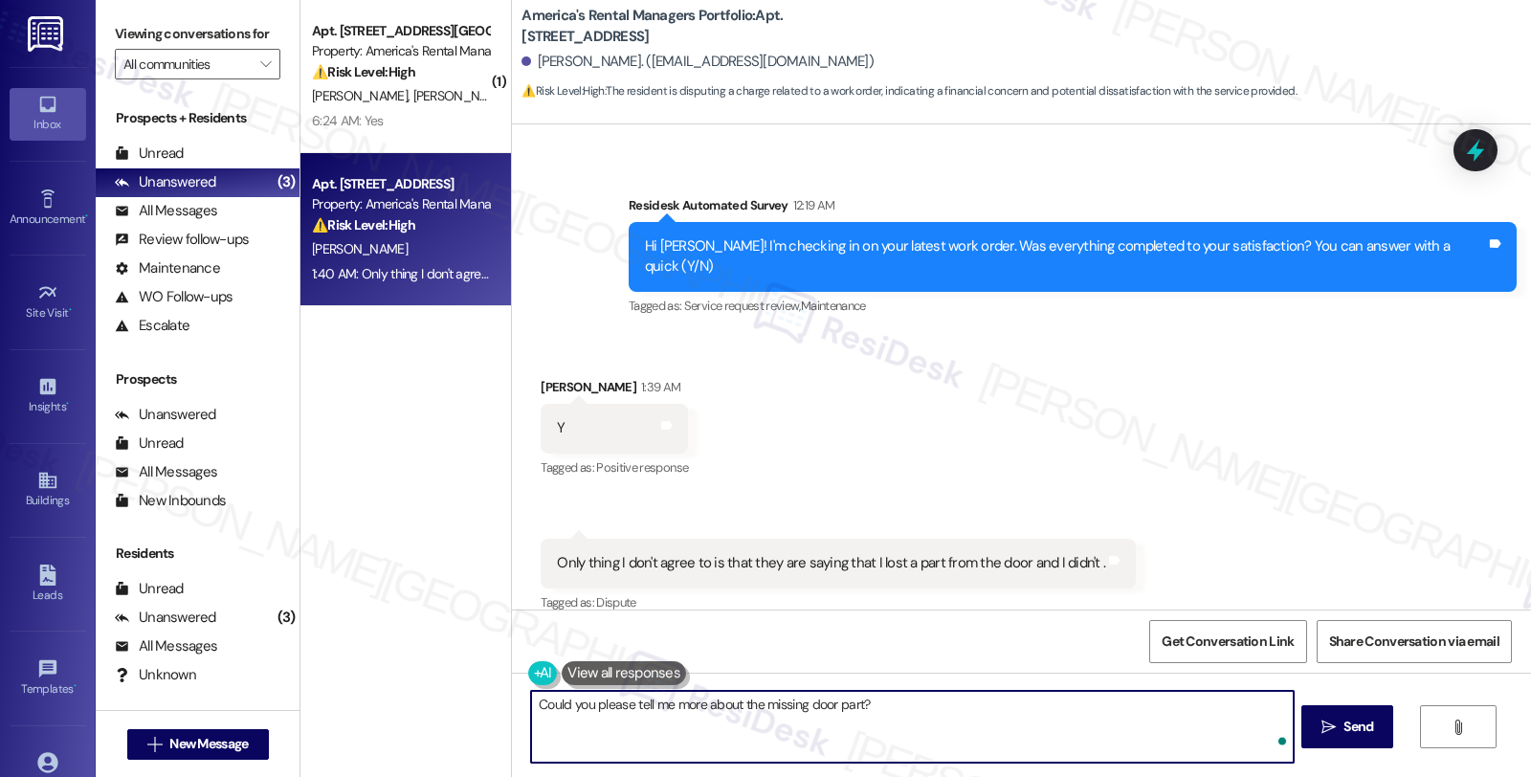
type textarea "Could you please tell me more about the missing door part?"
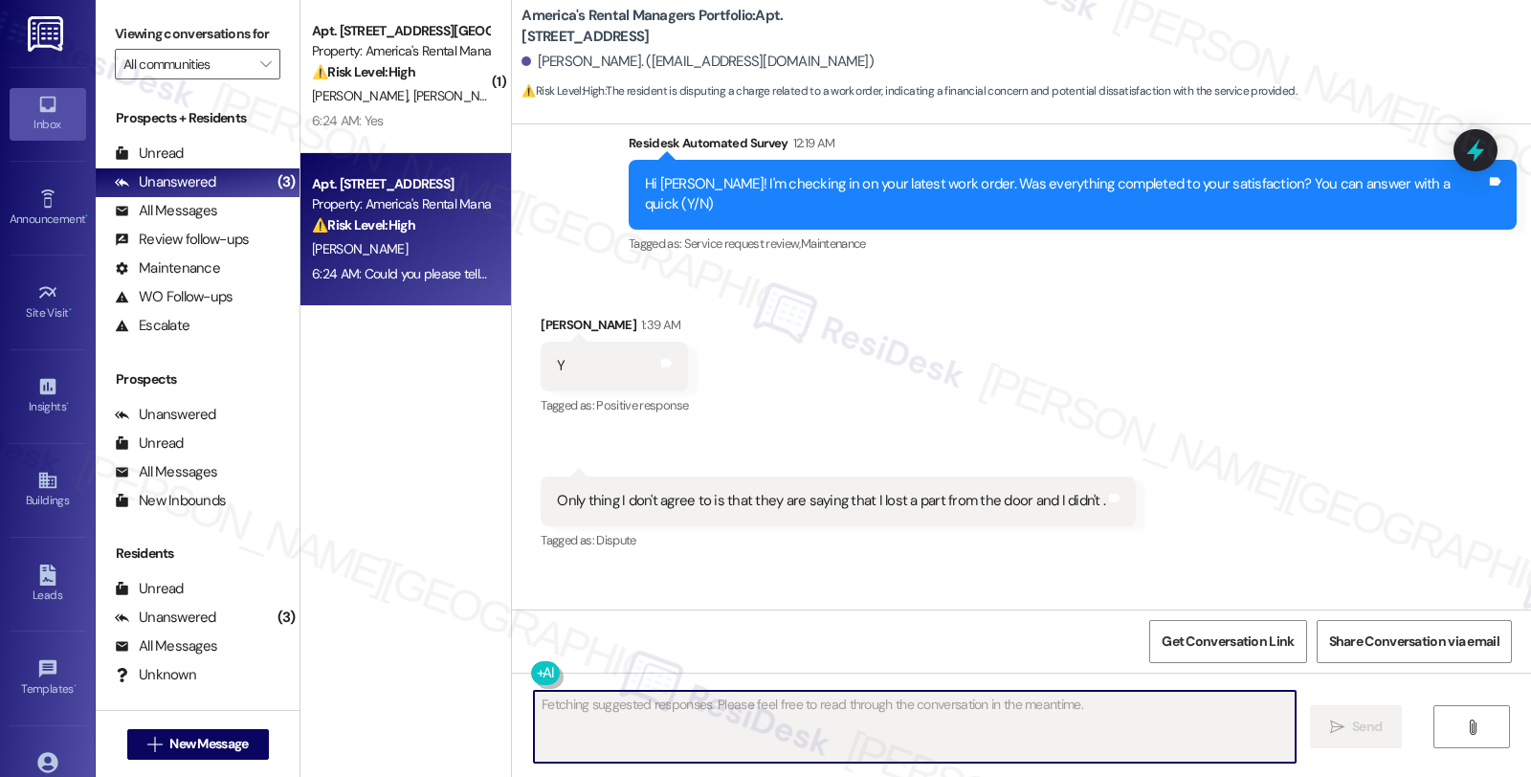
scroll to position [684, 0]
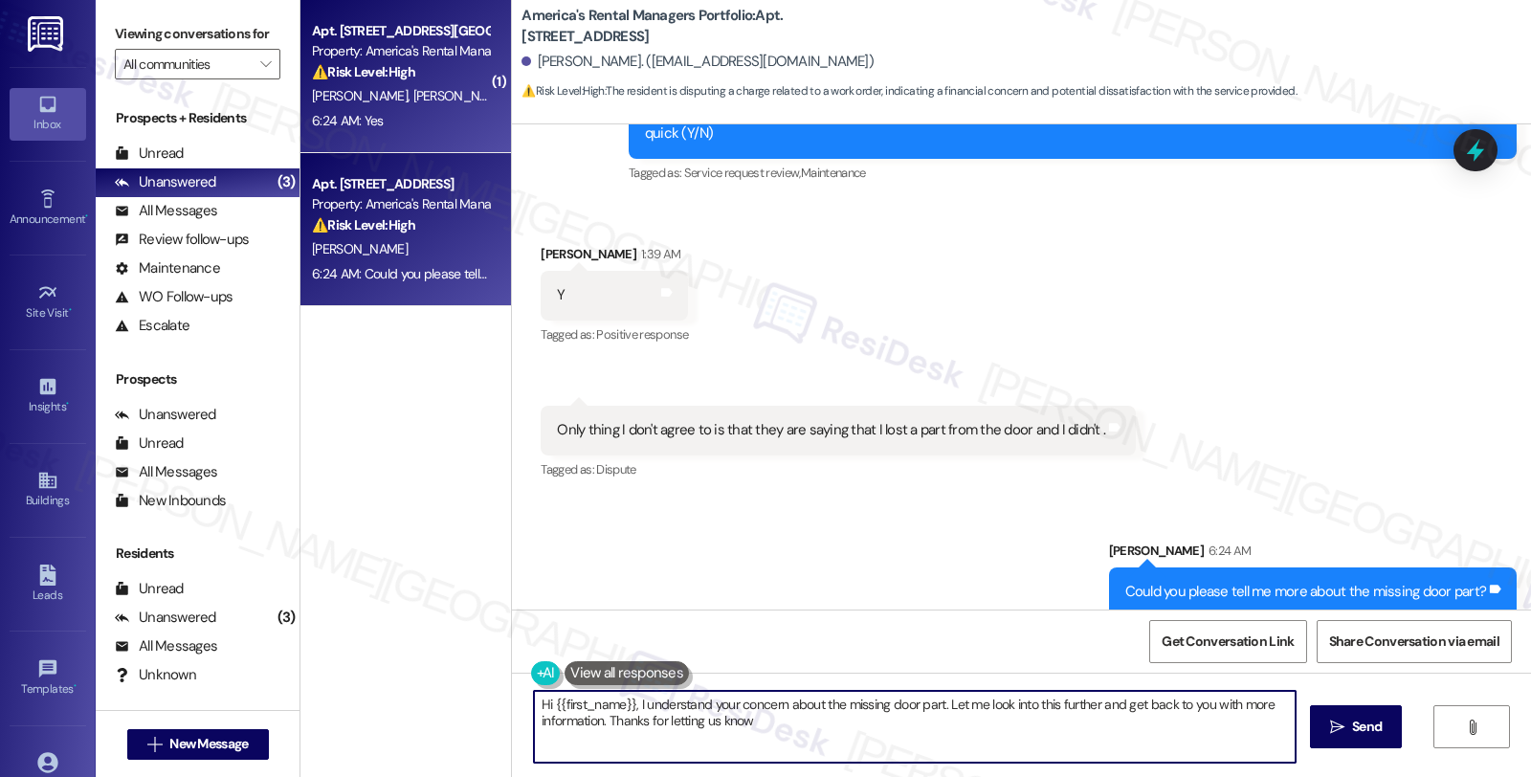
type textarea "Hi {{first_name}}, I understand your concern about the missing door part. Let m…"
click at [385, 53] on div "Property: America's Rental Managers Portfolio" at bounding box center [400, 51] width 177 height 20
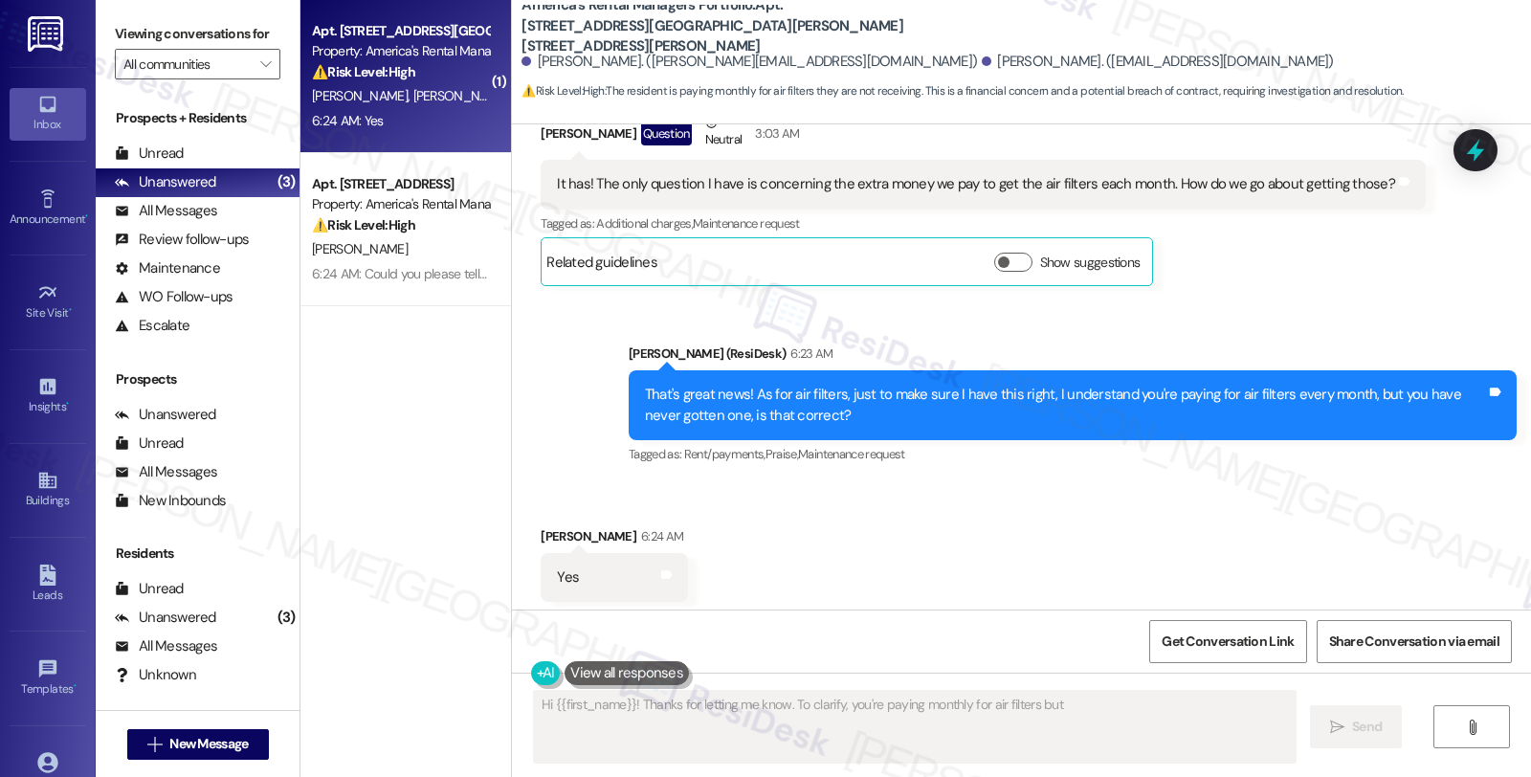
scroll to position [1155, 0]
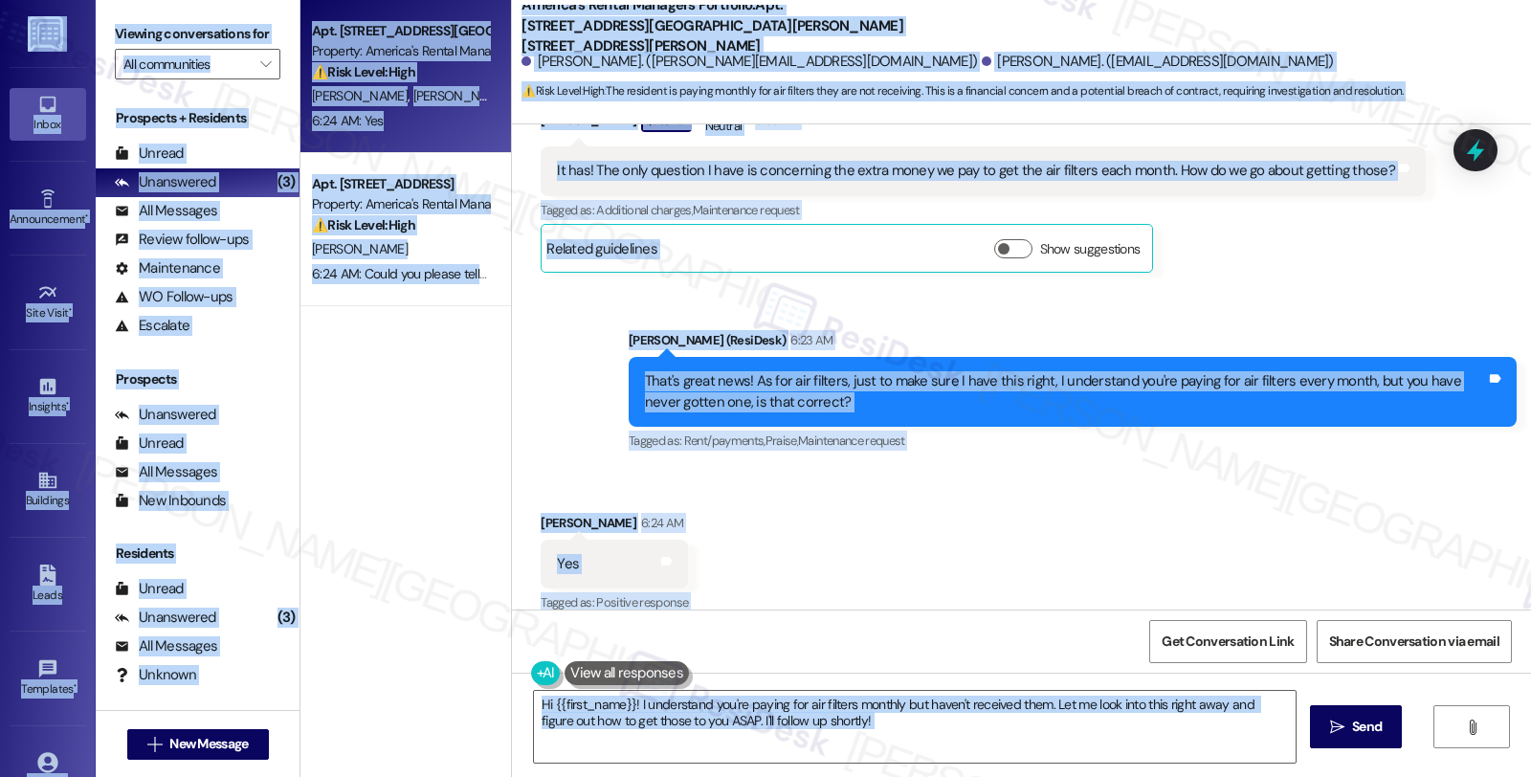
drag, startPoint x: 904, startPoint y: 587, endPoint x: 905, endPoint y: 603, distance: 15.3
click at [905, 587] on div "Received via SMS Samantha Langston 6:24 AM Yes Tags and notes Tagged as: Positi…" at bounding box center [1021, 551] width 1019 height 162
click at [886, 737] on textarea "Hi {{first_name}}! I understand you're paying for air filters monthly but haven…" at bounding box center [915, 727] width 762 height 72
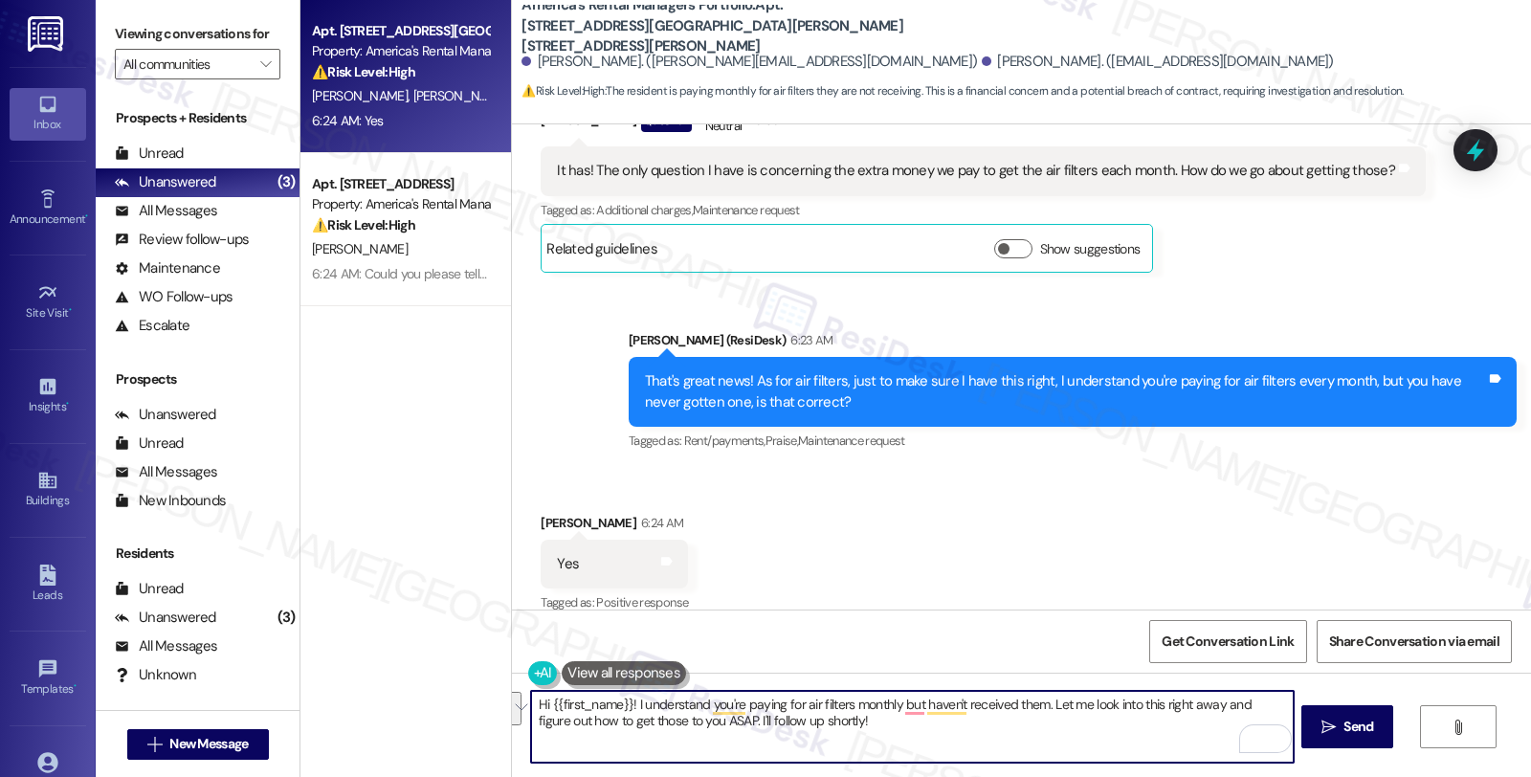
drag, startPoint x: 859, startPoint y: 727, endPoint x: 471, endPoint y: 683, distance: 390.9
click at [471, 683] on div "Apt. 72 Ballington Way, 72 Ballington Way Property: America's Rental Managers P…" at bounding box center [915, 388] width 1230 height 777
click at [800, 703] on textarea "Do you happen to know the sizes" at bounding box center [912, 727] width 762 height 72
drag, startPoint x: 787, startPoint y: 703, endPoint x: 442, endPoint y: 690, distance: 345.6
click at [442, 690] on div "Apt. 72 Ballington Way, 72 Ballington Way Property: America's Rental Managers P…" at bounding box center [915, 388] width 1230 height 777
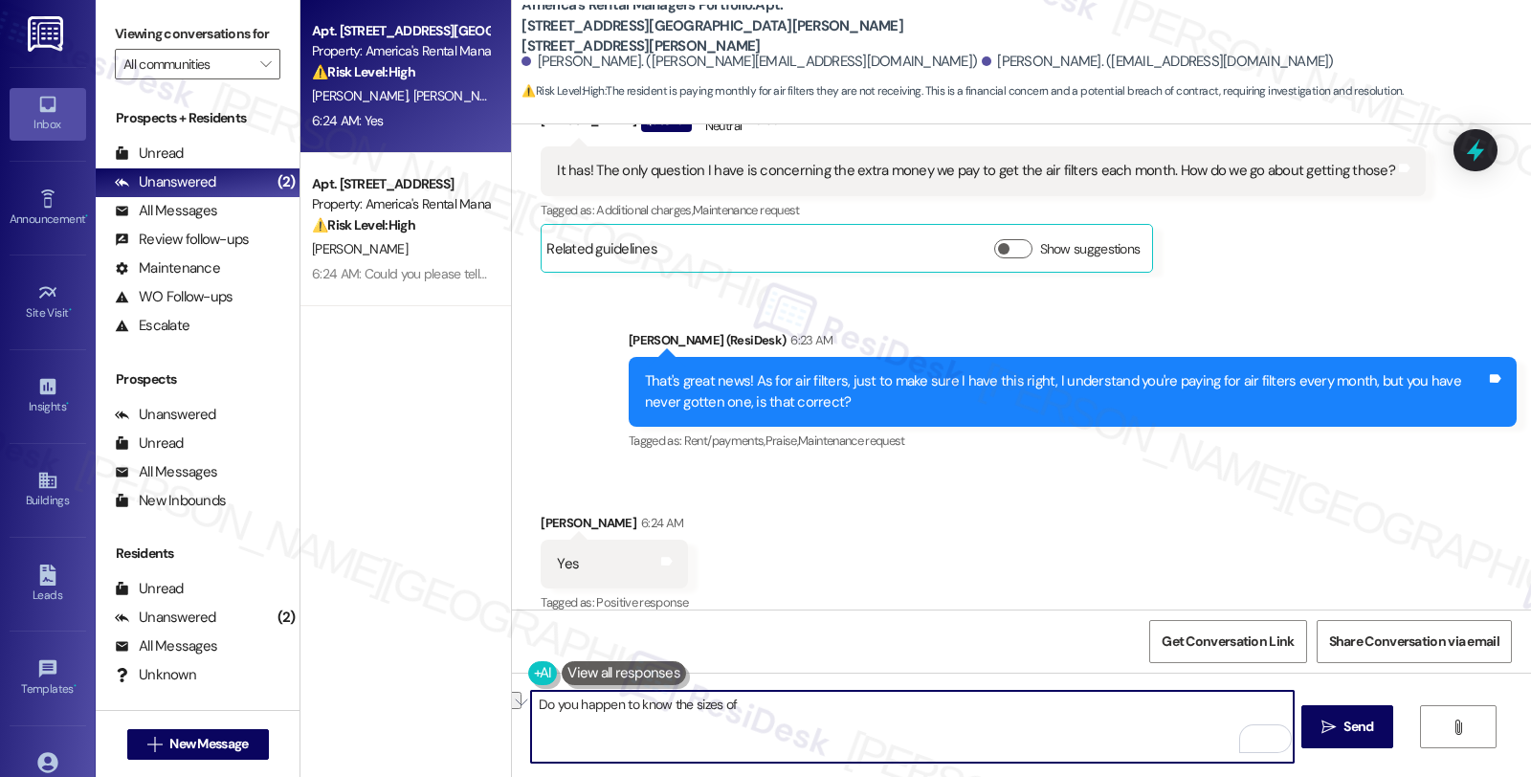
paste textarea "HVAC filters for the rental home are shipped to the house approximately every 6…"
drag, startPoint x: 595, startPoint y: 706, endPoint x: 697, endPoint y: 704, distance: 101.4
click at [697, 704] on textarea "HVAC filters for the rental home are shipped to the house approximately every 6…" at bounding box center [912, 727] width 762 height 72
click at [990, 706] on textarea "HVAC filters are shipped to the house approximately every 60 days, or as requir…" at bounding box center [912, 727] width 762 height 72
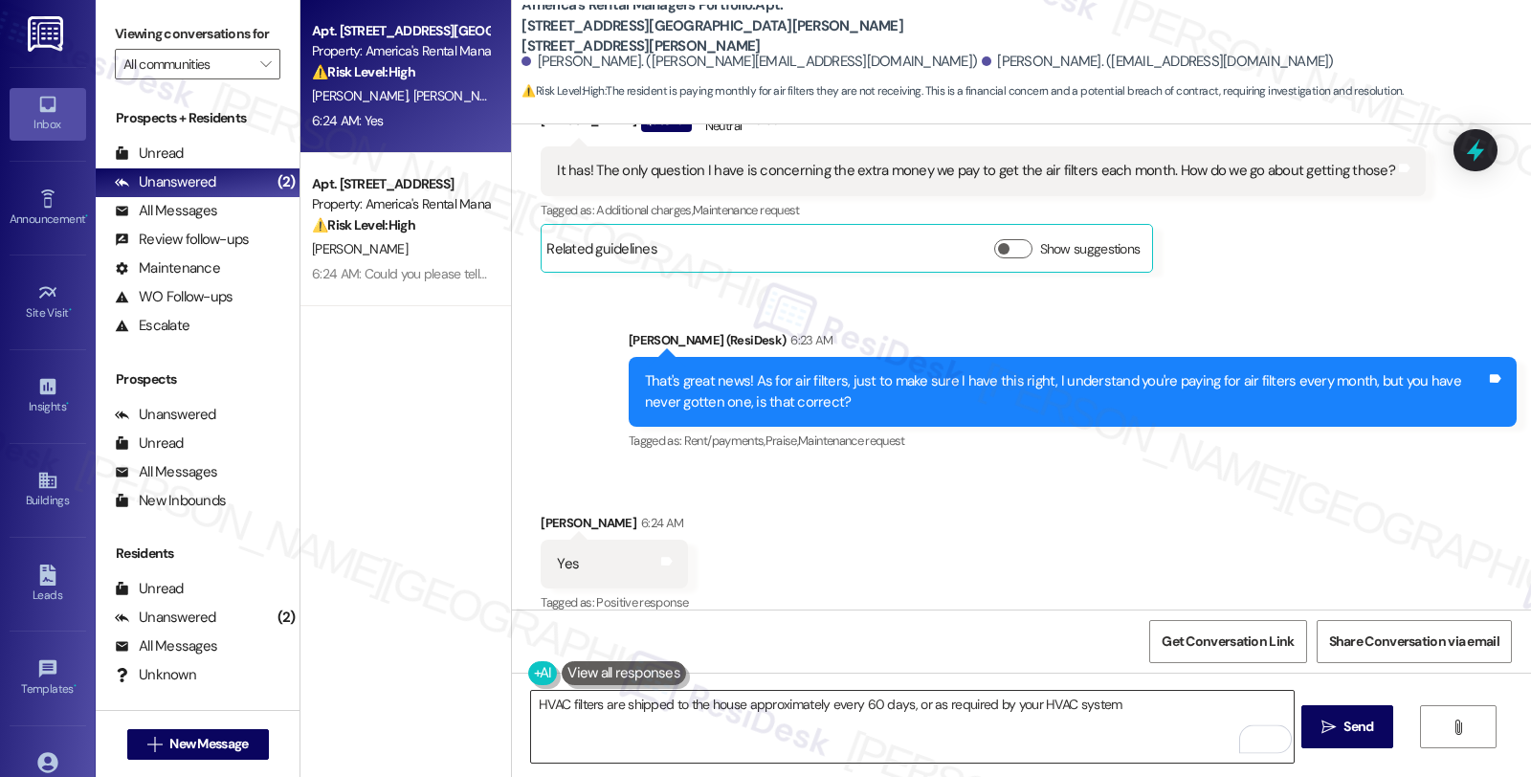
click at [1107, 702] on textarea "HVAC filters are shipped to the house approximately every 60 days, or as requir…" at bounding box center [912, 727] width 762 height 72
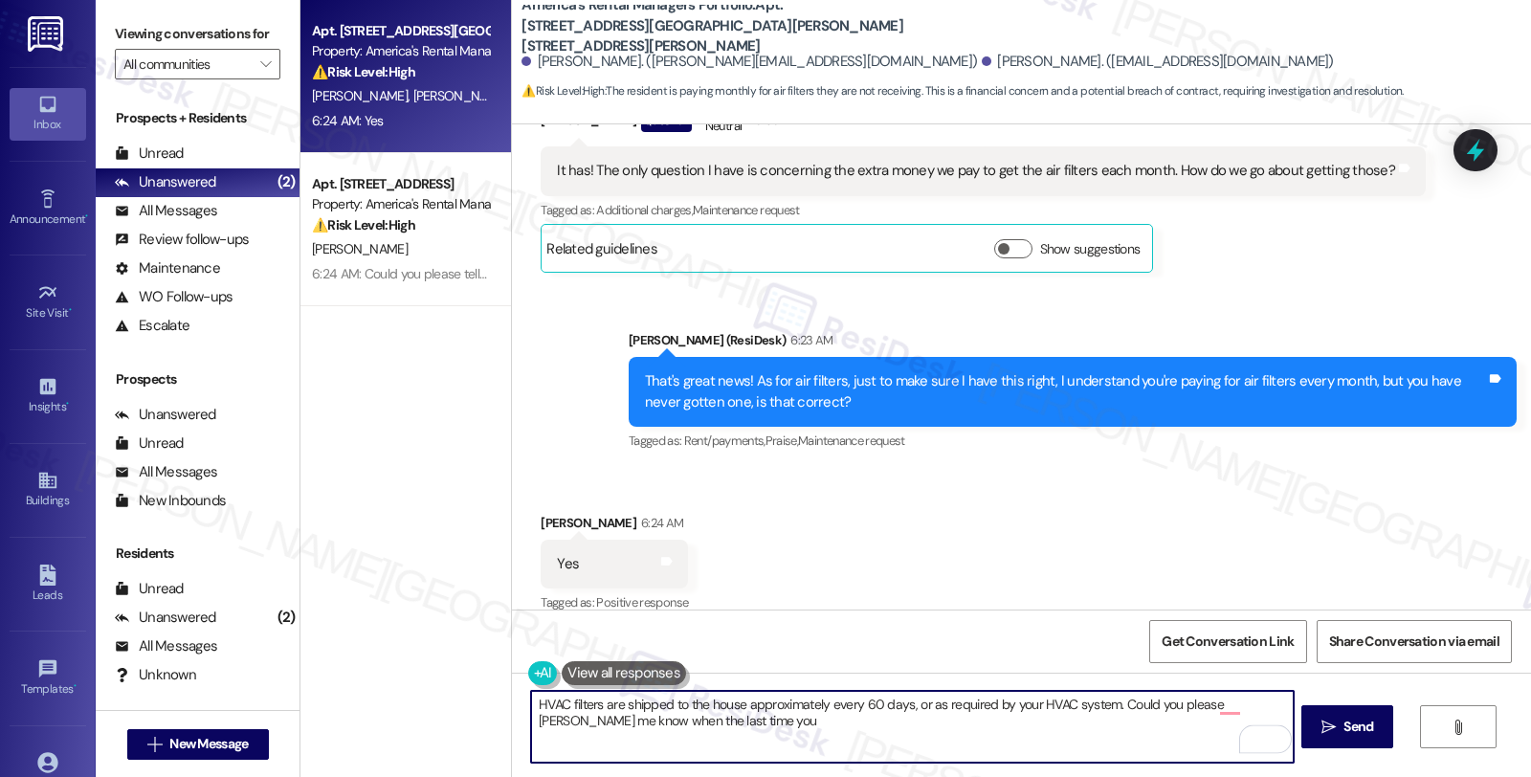
click at [684, 730] on textarea "HVAC filters are shipped to the house approximately every 60 days, or as requir…" at bounding box center [912, 727] width 762 height 72
click at [794, 724] on textarea "HVAC filters are shipped to the house approximately every 60 days, or as requir…" at bounding box center [912, 727] width 762 height 72
click at [685, 724] on textarea "HVAC filters are shipped to the house approximately every 60 days, or as requir…" at bounding box center [912, 727] width 762 height 72
click at [531, 705] on textarea "HVAC filters are shipped to the house approximately every 60 days, or as requir…" at bounding box center [912, 727] width 762 height 72
type textarea "Thanks for confirming. HVAC filters are shipped to the house approximately ever…"
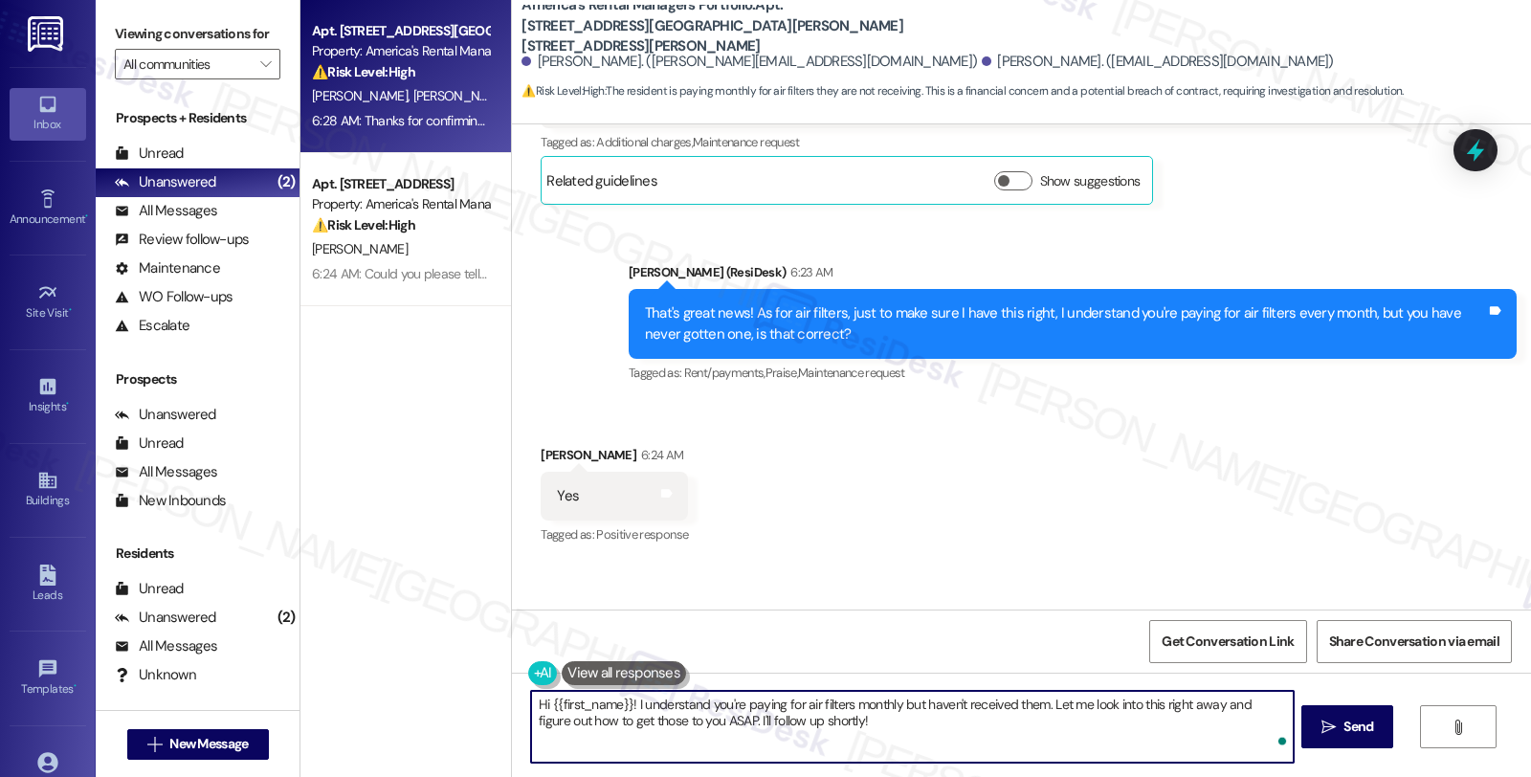
scroll to position [1309, 0]
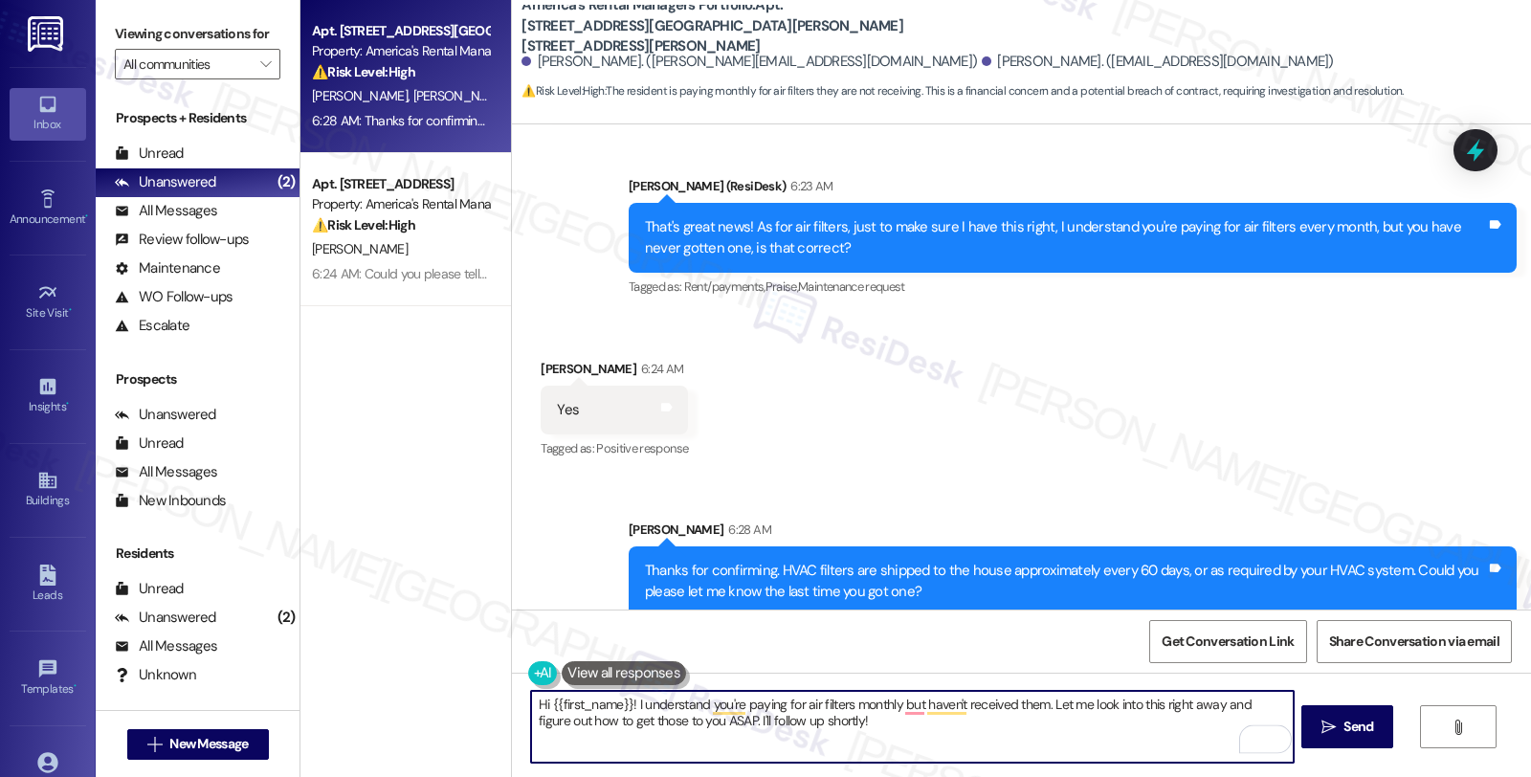
type textarea "Hi {{first_name}}! I understand you're paying for air filters monthly but haven…"
